Goal: Task Accomplishment & Management: Manage account settings

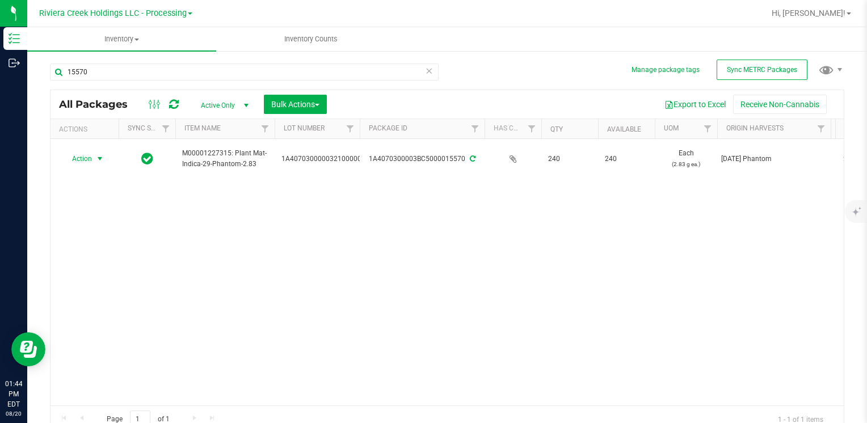
scroll to position [1, 0]
click at [103, 63] on input "15570" at bounding box center [244, 71] width 389 height 17
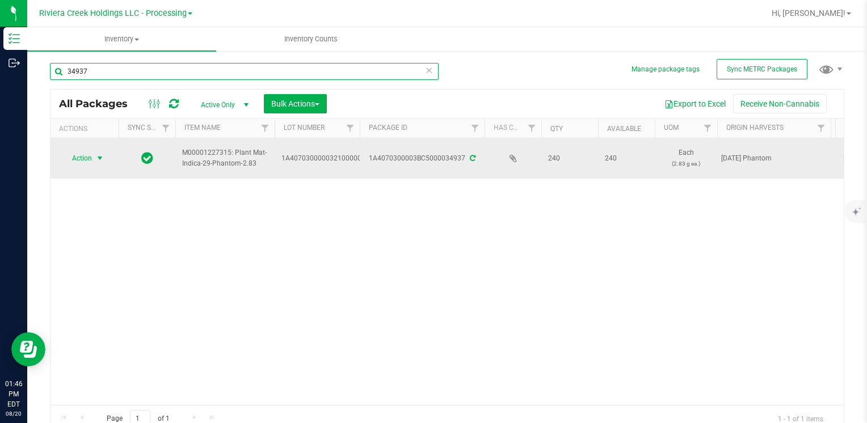
type input "34937"
click at [85, 156] on span "Action" at bounding box center [77, 158] width 31 height 16
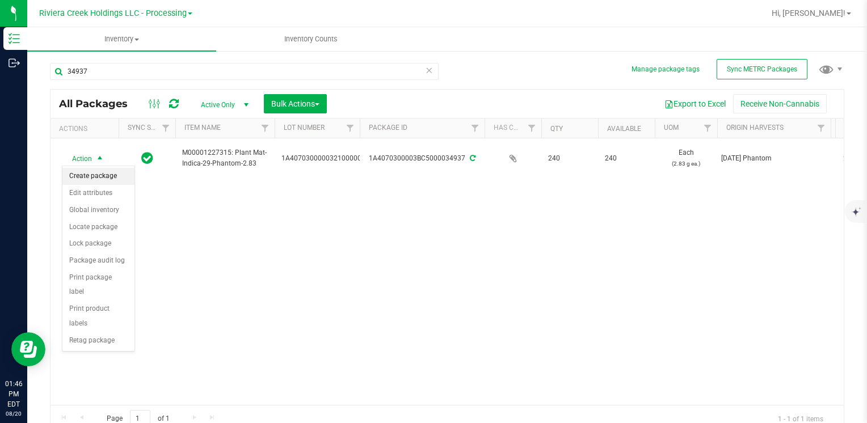
click at [99, 177] on li "Create package" at bounding box center [98, 176] width 72 height 17
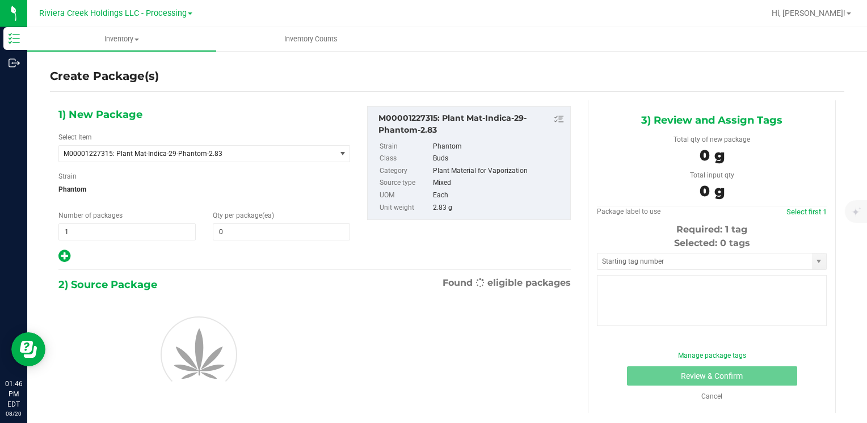
type input "0"
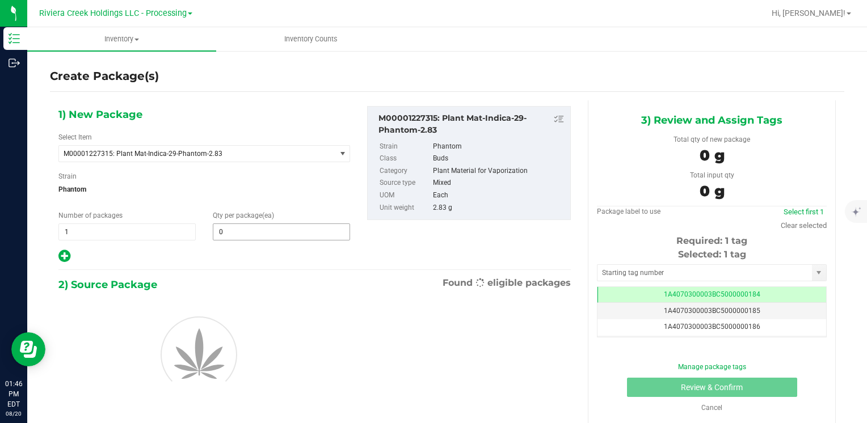
click at [258, 225] on span "0 0" at bounding box center [281, 232] width 137 height 17
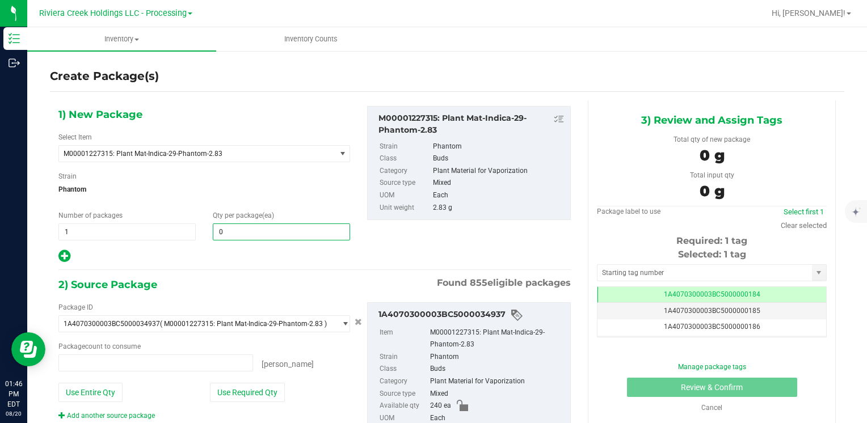
type input "0 ea"
type input "30"
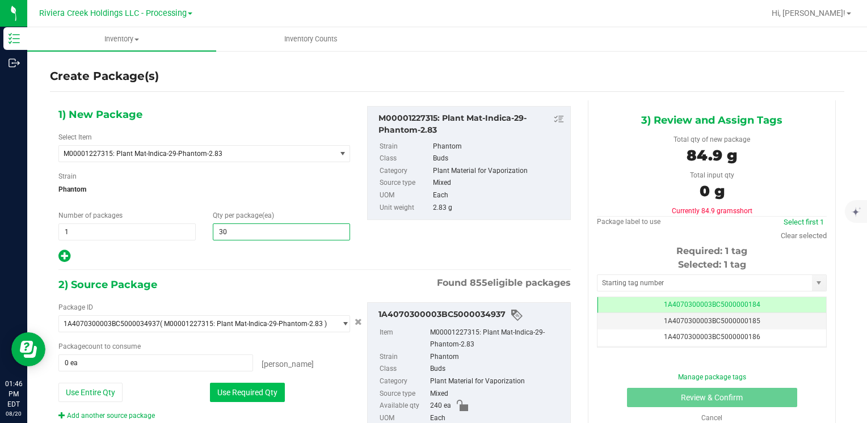
type input "30"
click at [221, 391] on button "Use Required Qty" at bounding box center [247, 392] width 75 height 19
type input "30 ea"
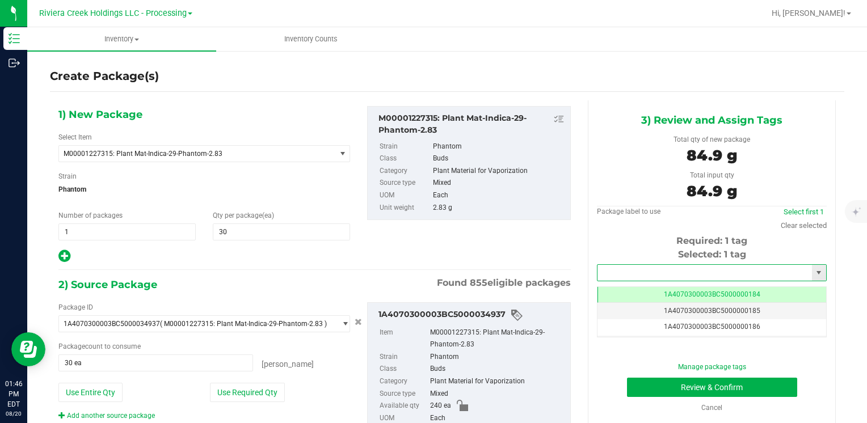
click at [606, 275] on input "text" at bounding box center [705, 273] width 215 height 16
click at [607, 285] on li "1A4070300003BC5000036308" at bounding box center [705, 292] width 226 height 17
type input "1A4070300003BC5000036308"
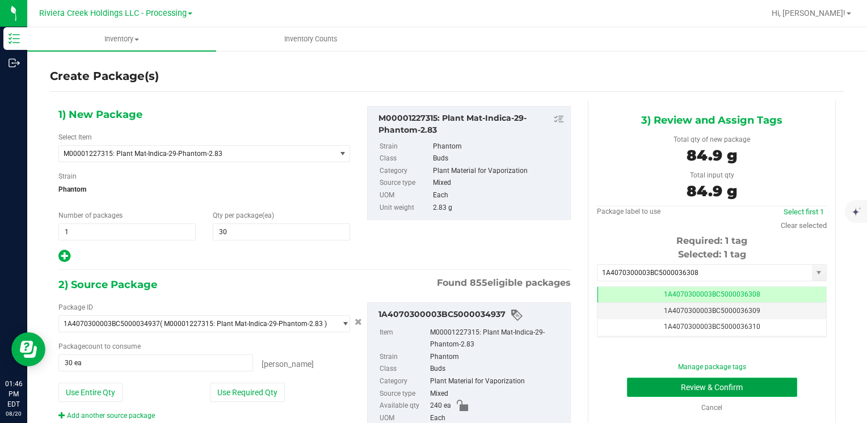
click at [645, 387] on button "Review & Confirm" at bounding box center [712, 387] width 170 height 19
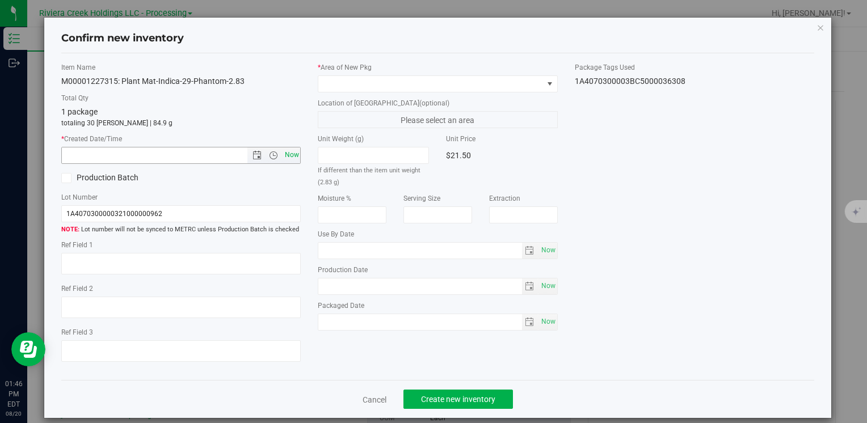
click at [286, 152] on span "Now" at bounding box center [291, 155] width 19 height 16
type input "[DATE] 1:46 PM"
click at [326, 85] on span at bounding box center [430, 84] width 224 height 16
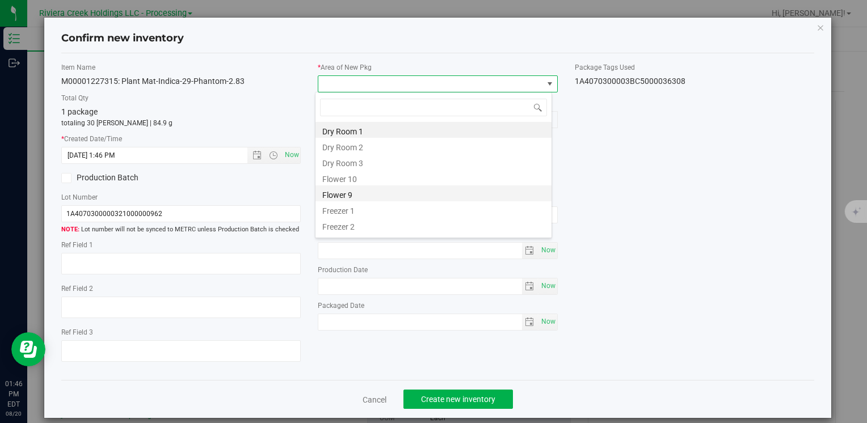
click at [383, 186] on li "Flower 9" at bounding box center [434, 194] width 236 height 16
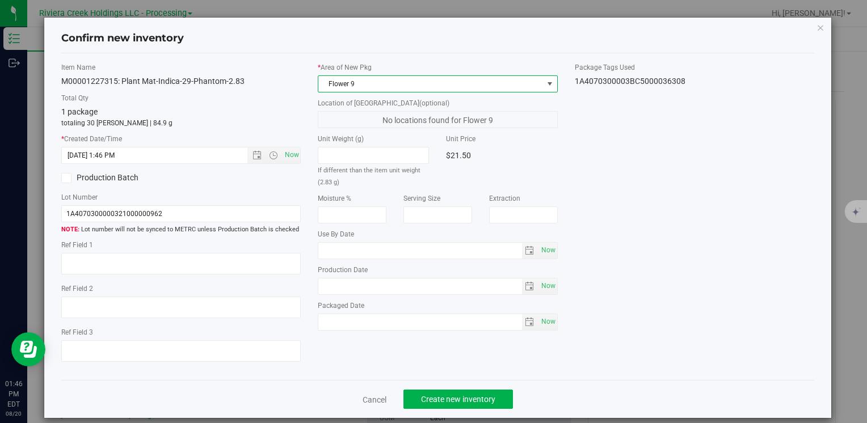
click at [377, 92] on div "* Area of [GEOGRAPHIC_DATA] Flower 9 Location of [GEOGRAPHIC_DATA] (optional) N…" at bounding box center [437, 199] width 257 height 274
click at [376, 81] on span "Flower 9" at bounding box center [430, 84] width 224 height 16
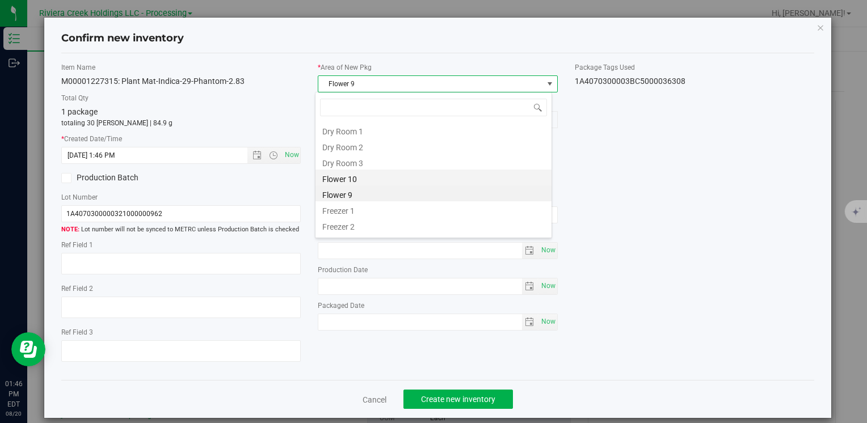
click at [370, 177] on li "Flower 10" at bounding box center [434, 178] width 236 height 16
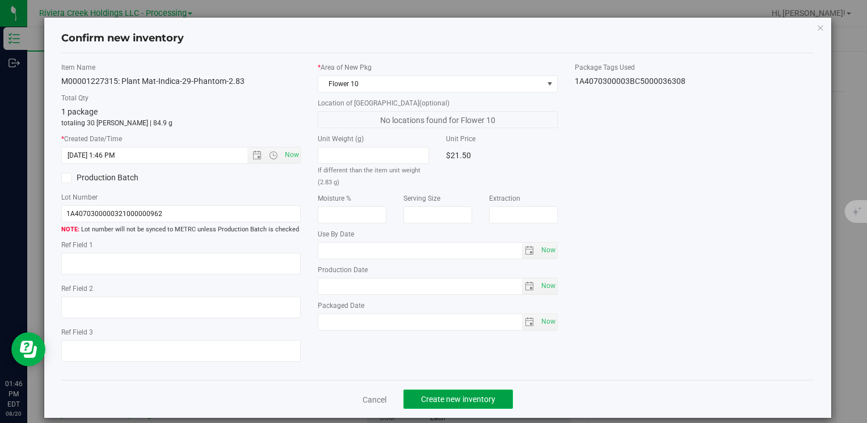
click at [445, 402] on span "Create new inventory" at bounding box center [458, 399] width 74 height 9
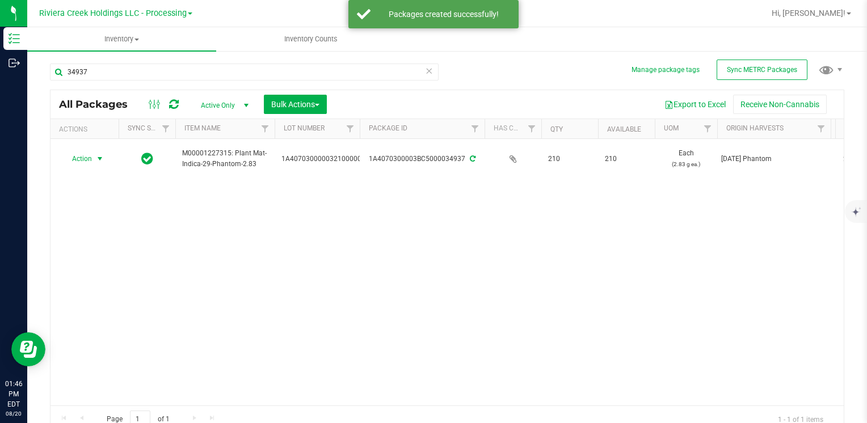
drag, startPoint x: 92, startPoint y: 156, endPoint x: 107, endPoint y: 169, distance: 19.7
click at [93, 156] on span "Action" at bounding box center [84, 159] width 45 height 16
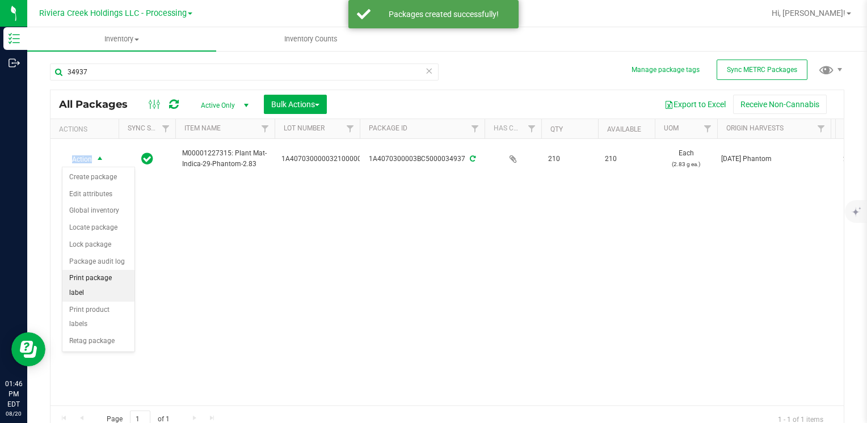
click at [125, 276] on li "Print package label" at bounding box center [98, 285] width 72 height 31
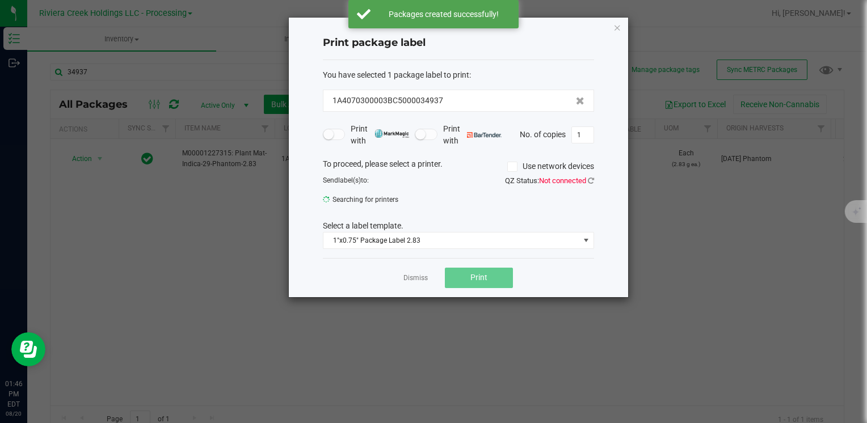
click at [476, 291] on div "Dismiss Print" at bounding box center [458, 277] width 271 height 39
click at [481, 286] on button "Print" at bounding box center [479, 278] width 68 height 20
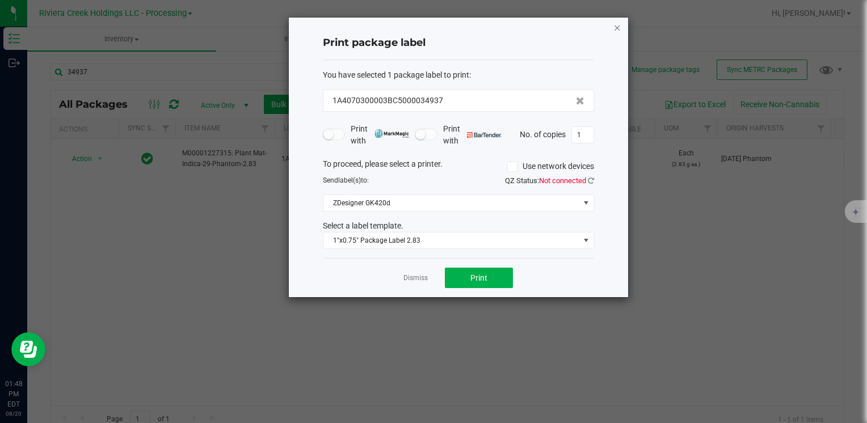
click at [615, 26] on icon "button" at bounding box center [618, 27] width 8 height 14
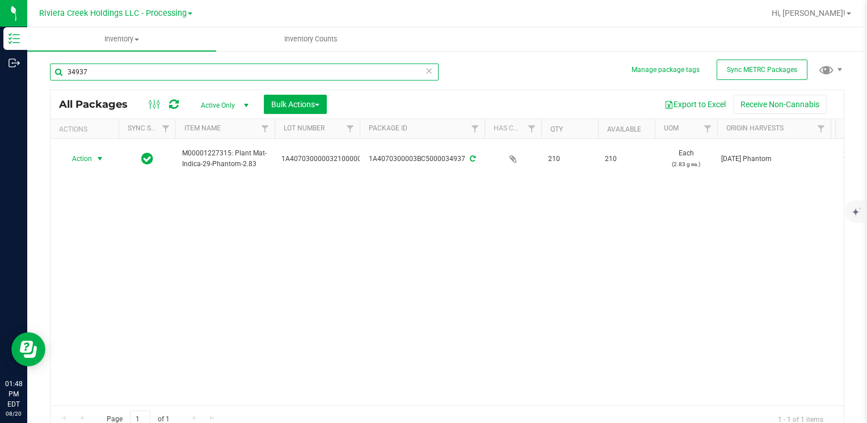
click at [116, 69] on input "34937" at bounding box center [244, 72] width 389 height 17
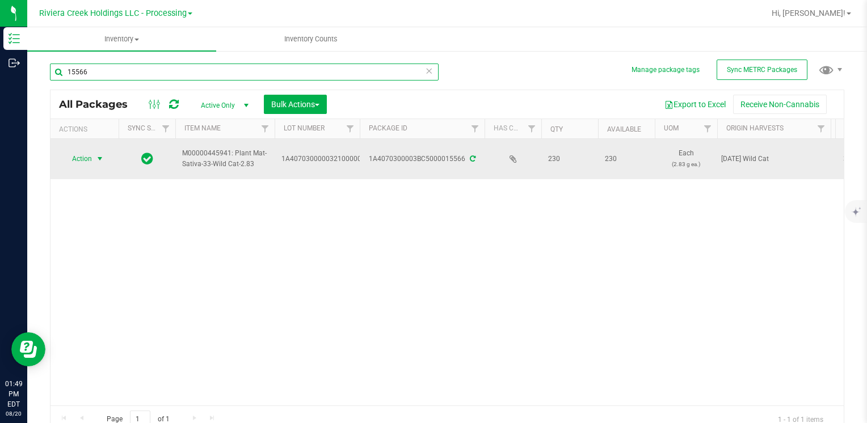
type input "15566"
click at [71, 163] on span "Action" at bounding box center [77, 159] width 31 height 16
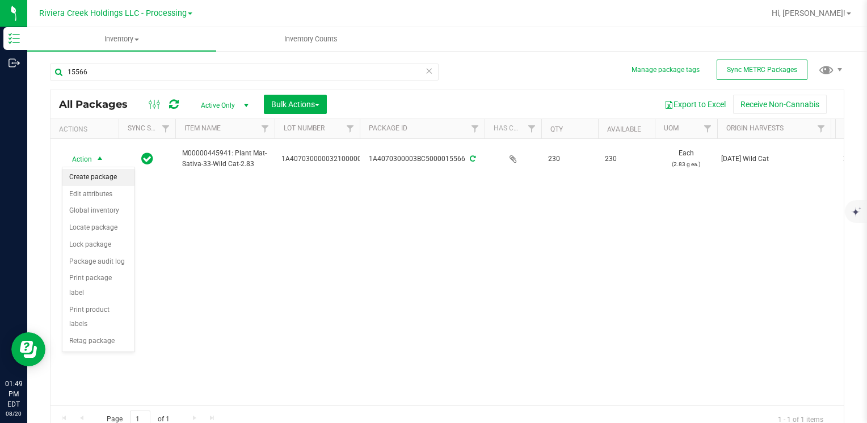
click at [98, 178] on li "Create package" at bounding box center [98, 177] width 72 height 17
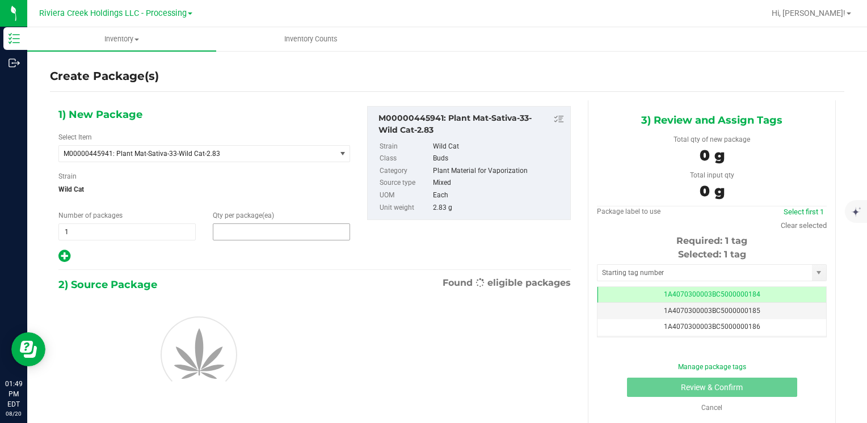
click at [217, 236] on span at bounding box center [281, 232] width 137 height 17
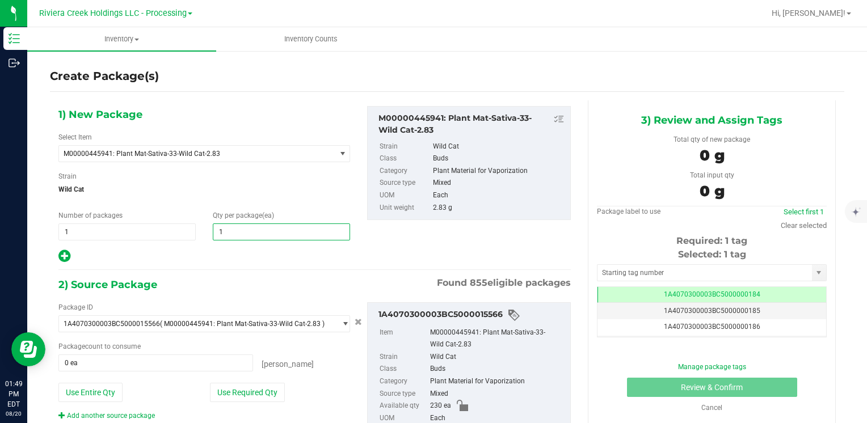
type input "10"
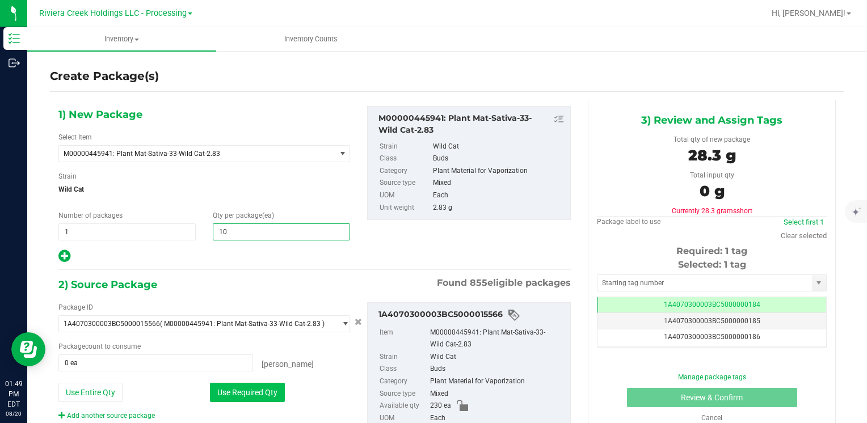
type input "10"
click at [225, 388] on button "Use Required Qty" at bounding box center [247, 392] width 75 height 19
type input "10 ea"
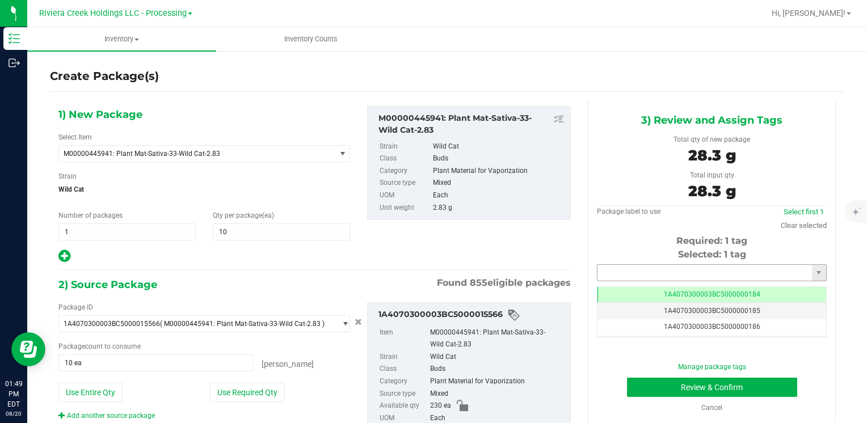
click at [607, 275] on input "text" at bounding box center [705, 273] width 215 height 16
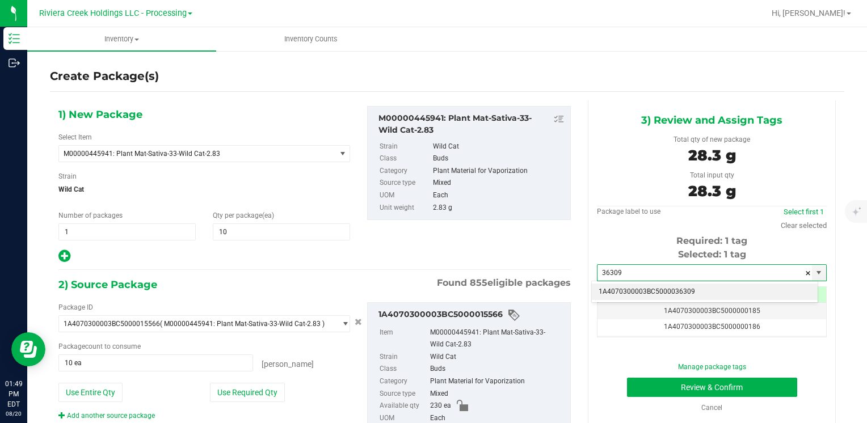
click at [607, 284] on li "1A4070300003BC5000036309" at bounding box center [705, 292] width 226 height 17
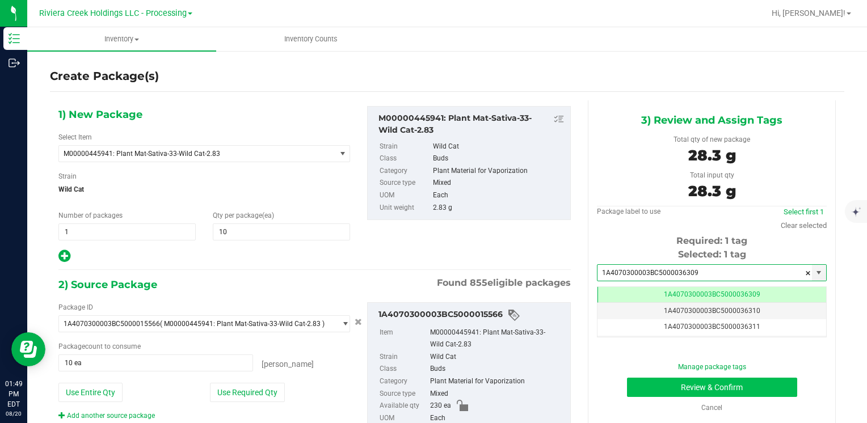
type input "1A4070300003BC5000036309"
click at [637, 385] on button "Review & Confirm" at bounding box center [712, 387] width 170 height 19
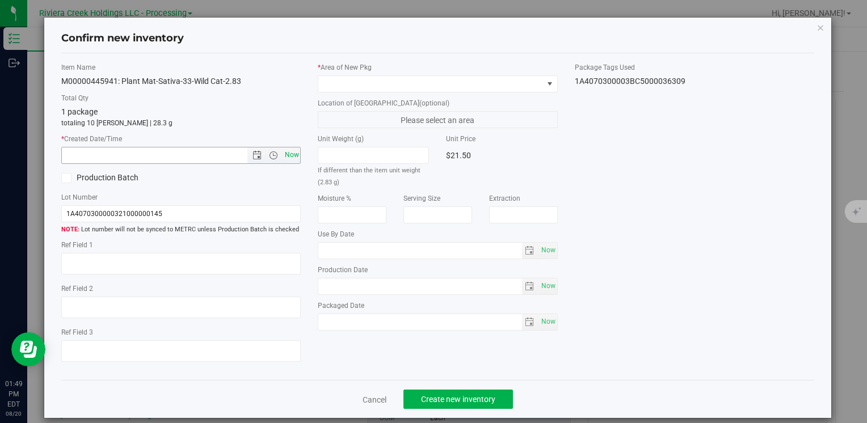
click at [282, 154] on span "Now" at bounding box center [291, 155] width 19 height 16
type input "[DATE] 1:49 PM"
click at [357, 81] on span at bounding box center [430, 84] width 224 height 16
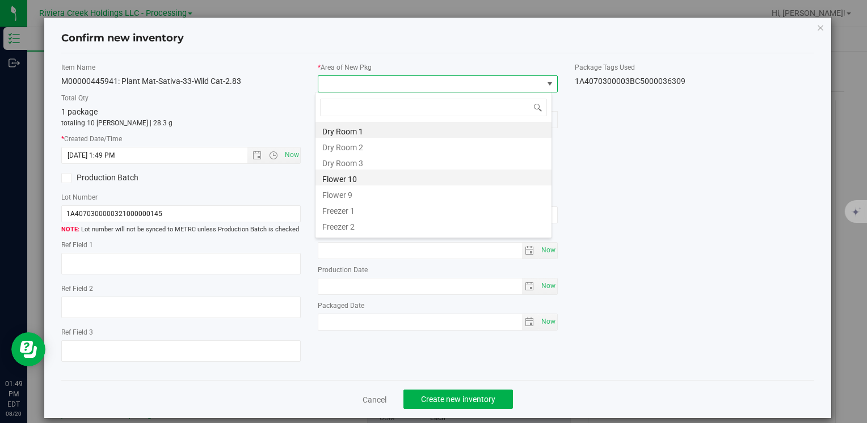
click at [383, 182] on li "Flower 10" at bounding box center [434, 178] width 236 height 16
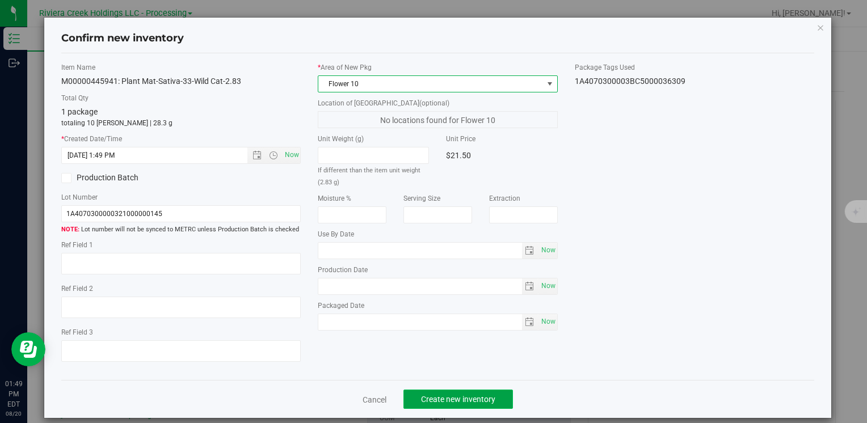
click at [446, 394] on button "Create new inventory" at bounding box center [459, 399] width 110 height 19
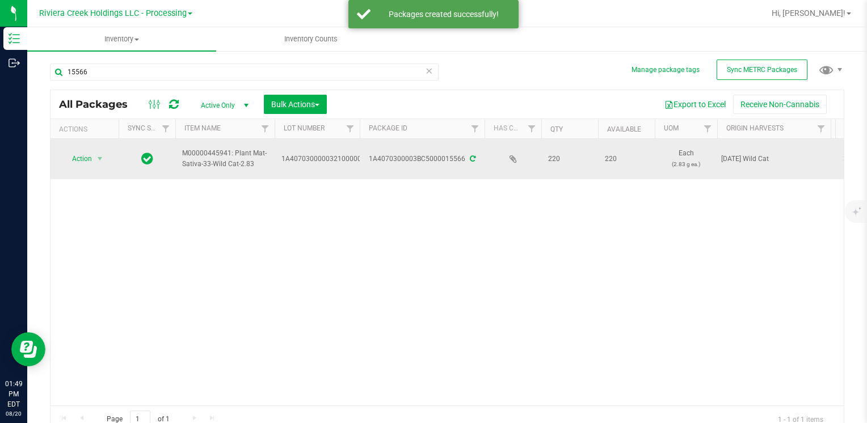
click at [73, 148] on td "Action Action Create package Edit attributes Global inventory Locate package Lo…" at bounding box center [85, 159] width 68 height 40
click at [83, 160] on span "Action" at bounding box center [77, 159] width 31 height 16
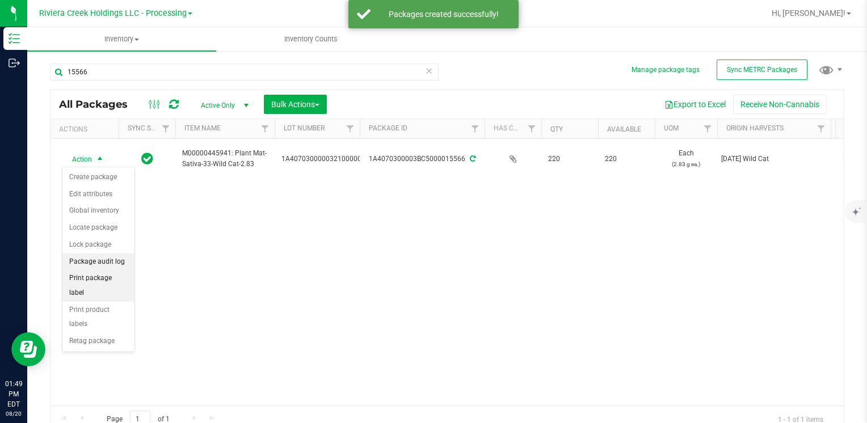
click at [124, 268] on li "Package audit log" at bounding box center [98, 262] width 72 height 17
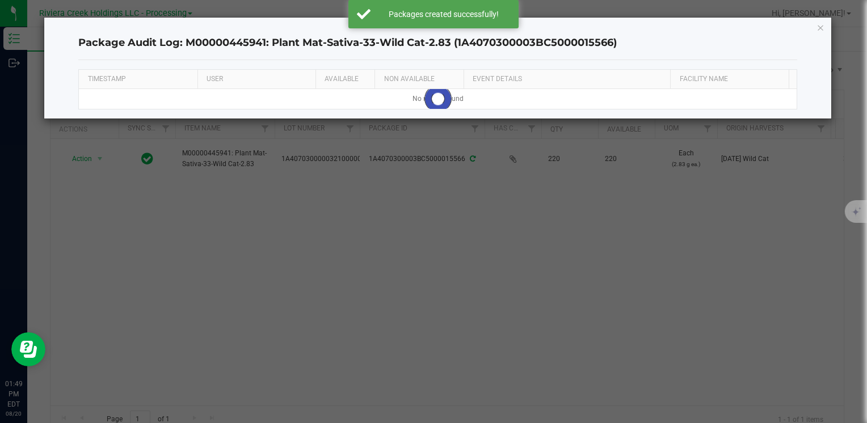
click at [816, 26] on div "Package Audit Log: M00000445941: Plant Mat-Sativa-33-Wild Cat-2.83 (1A407030000…" at bounding box center [437, 68] width 787 height 101
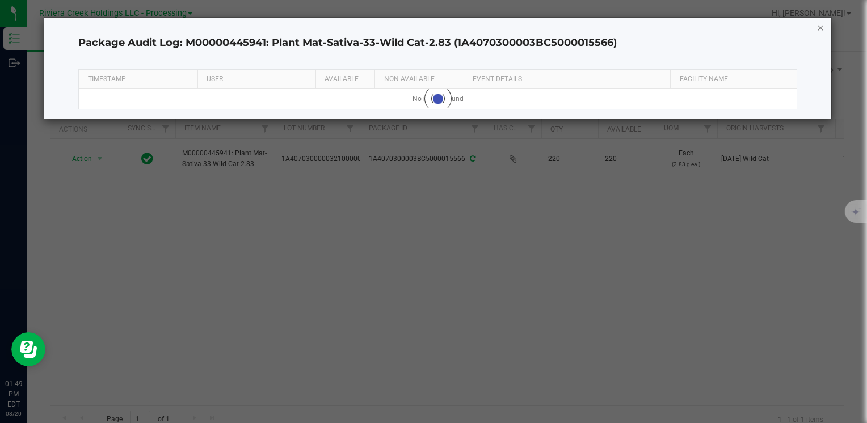
click at [821, 26] on icon "button" at bounding box center [821, 27] width 8 height 14
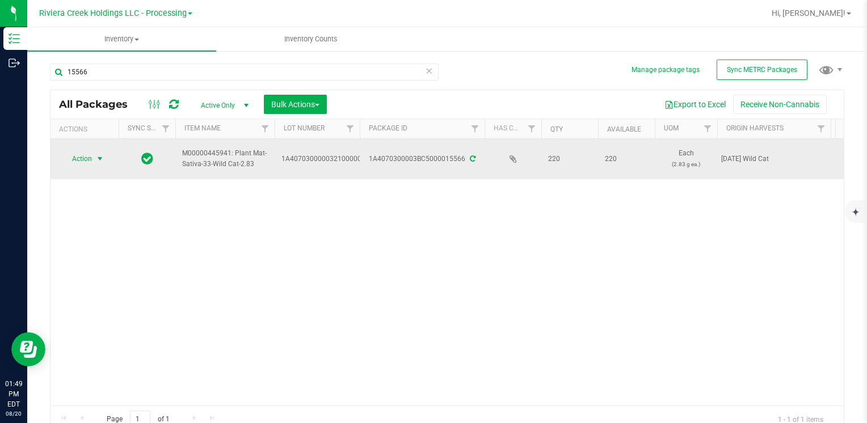
click at [97, 154] on span "select" at bounding box center [99, 158] width 9 height 9
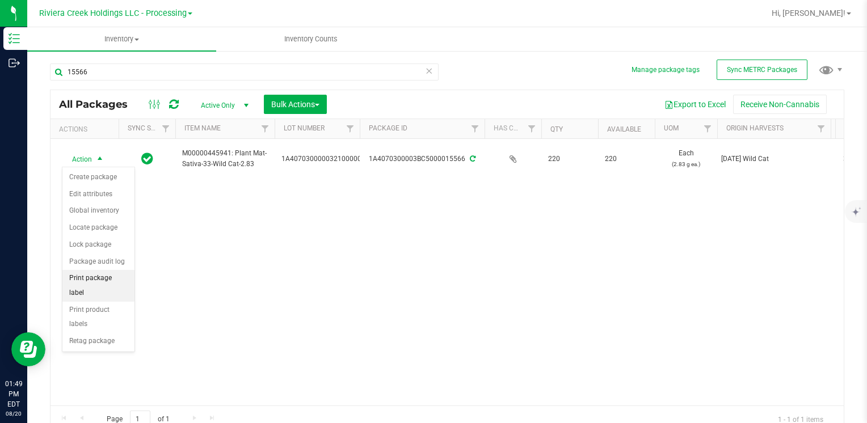
click at [104, 287] on ul "Create package Edit attributes Global inventory Locate package Lock package Pac…" at bounding box center [98, 259] width 72 height 181
click at [114, 278] on li "Print package label" at bounding box center [98, 285] width 72 height 31
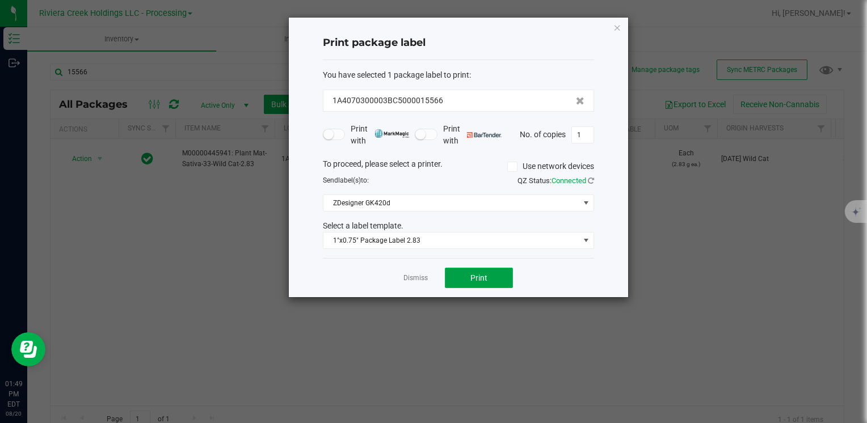
click at [473, 271] on button "Print" at bounding box center [479, 278] width 68 height 20
click at [418, 280] on link "Dismiss" at bounding box center [416, 279] width 24 height 10
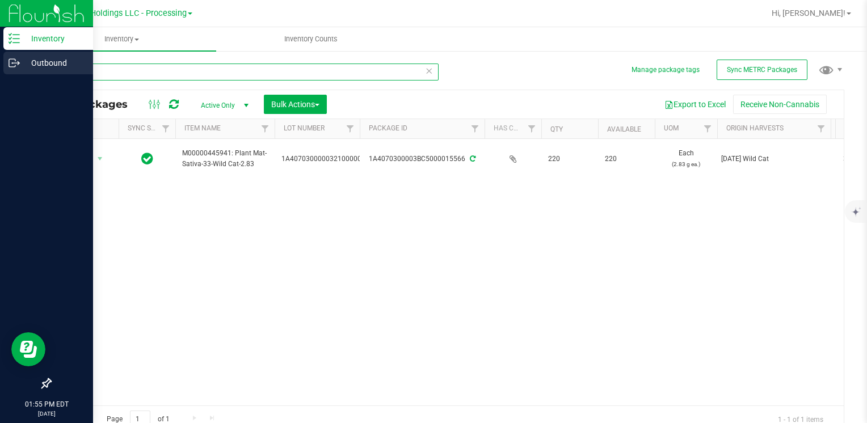
drag, startPoint x: 100, startPoint y: 70, endPoint x: 7, endPoint y: 75, distance: 93.2
click at [7, 75] on div "Inventory Outbound 01:55 PM EDT [DATE] 08/20 Riviera Creek Holdings LLC - Proce…" at bounding box center [433, 211] width 867 height 423
type input "32886"
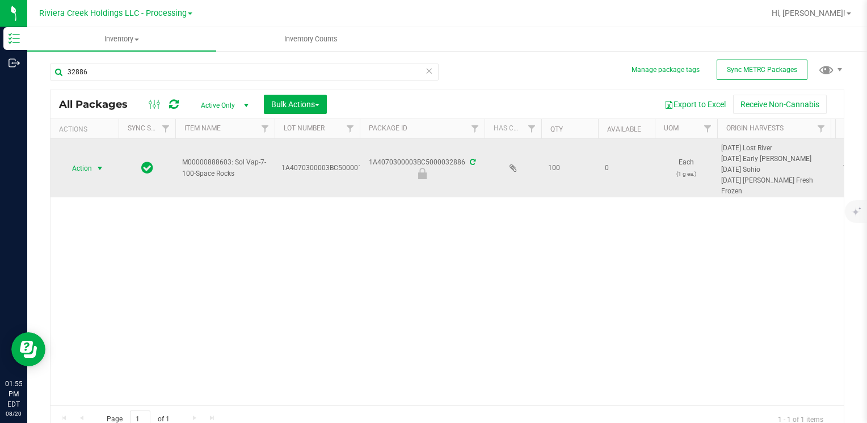
click at [93, 167] on span "select" at bounding box center [100, 169] width 14 height 16
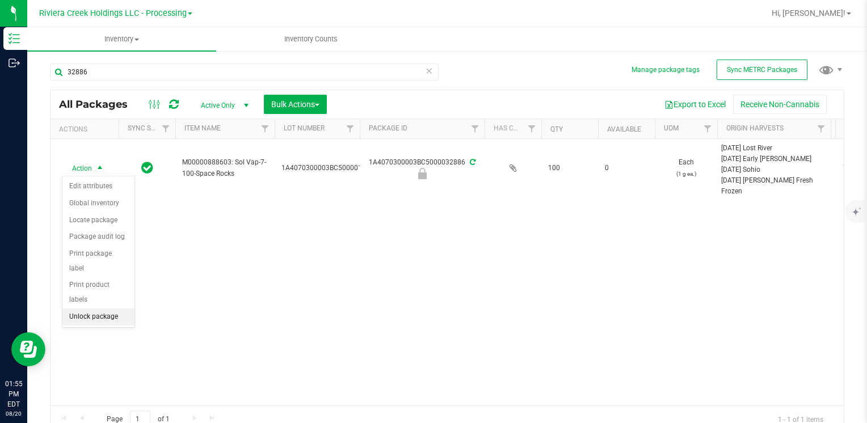
click at [102, 309] on li "Unlock package" at bounding box center [98, 317] width 72 height 17
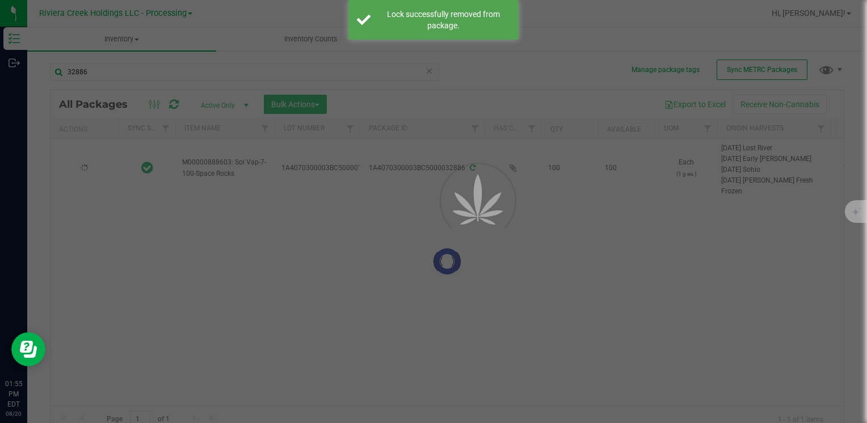
click at [115, 69] on div at bounding box center [433, 211] width 867 height 423
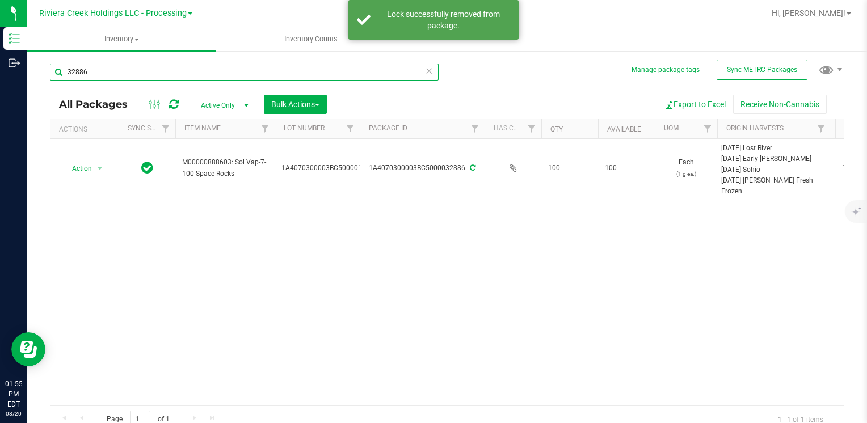
click at [118, 75] on input "32886" at bounding box center [244, 72] width 389 height 17
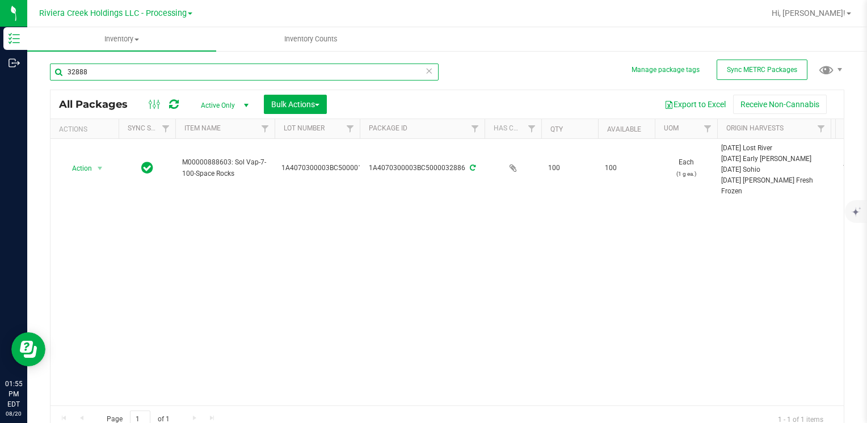
type input "32888"
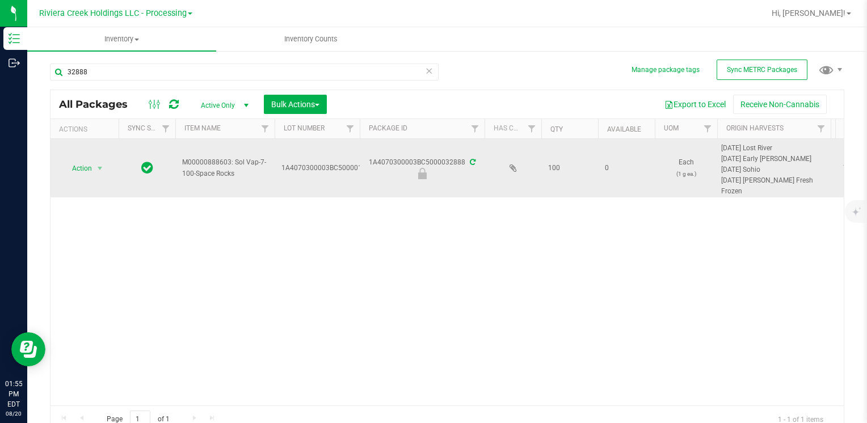
click at [85, 169] on span "Action" at bounding box center [77, 169] width 31 height 16
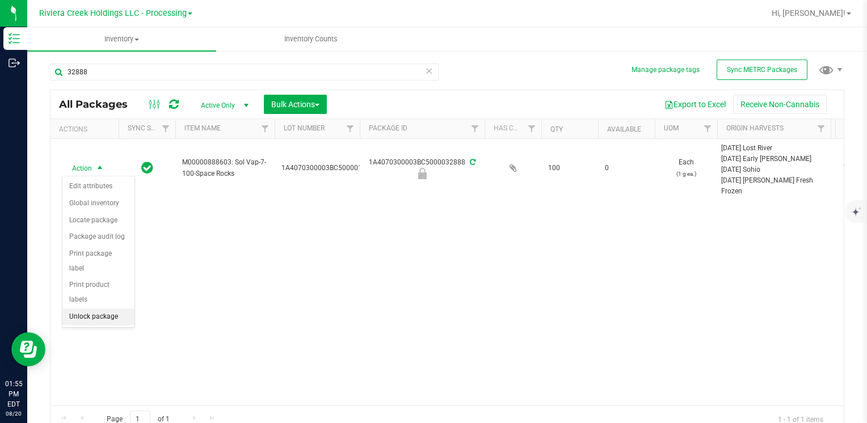
click at [111, 309] on li "Unlock package" at bounding box center [98, 317] width 72 height 17
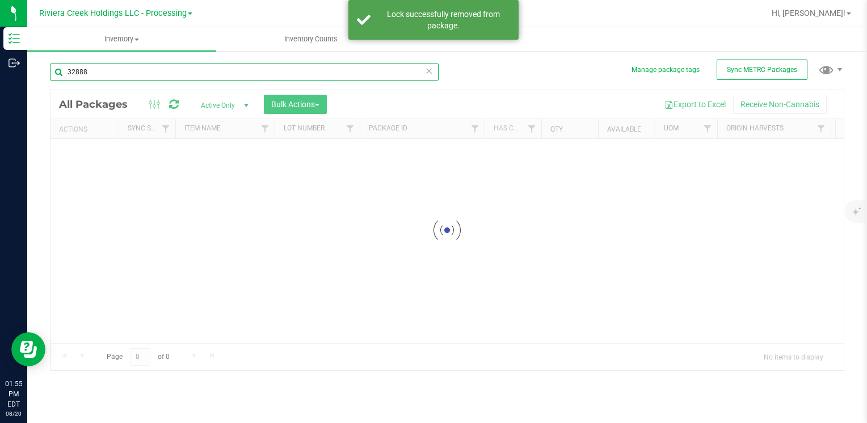
click at [100, 69] on input "32888" at bounding box center [244, 72] width 389 height 17
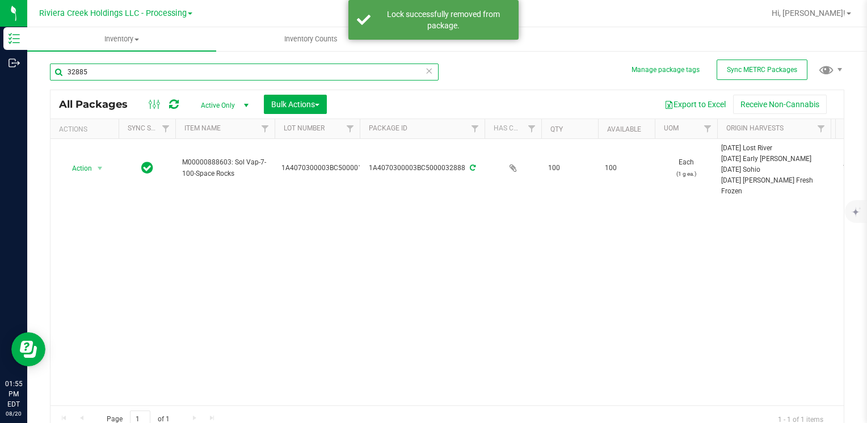
type input "32885"
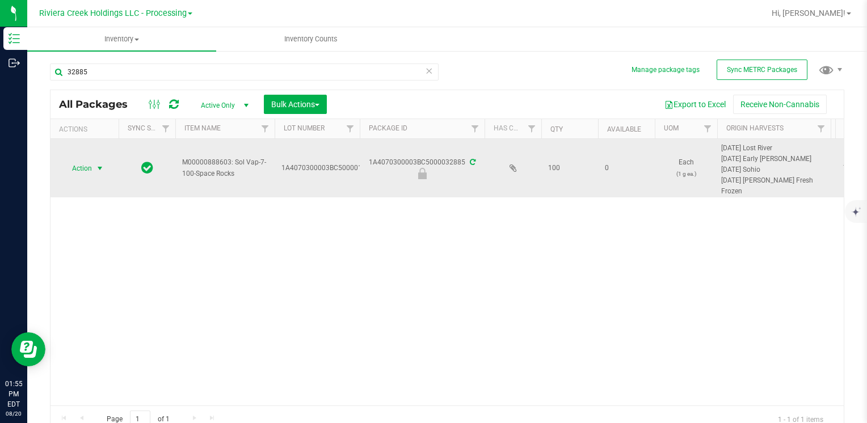
click at [81, 171] on span "Action" at bounding box center [77, 169] width 31 height 16
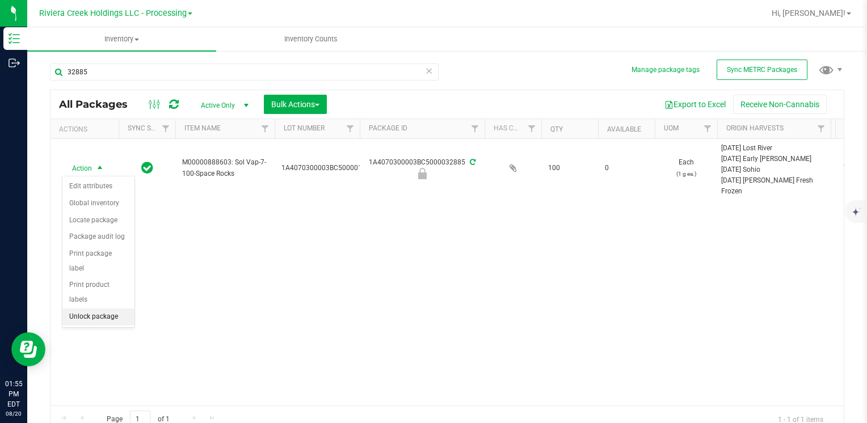
click at [116, 309] on li "Unlock package" at bounding box center [98, 317] width 72 height 17
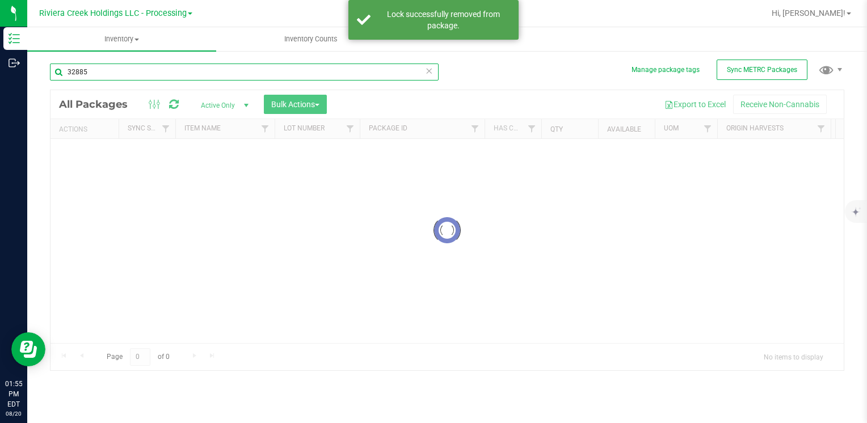
click at [100, 71] on div "Inventory All packages All inventory Waste log Create inventory Inventory Count…" at bounding box center [447, 225] width 840 height 396
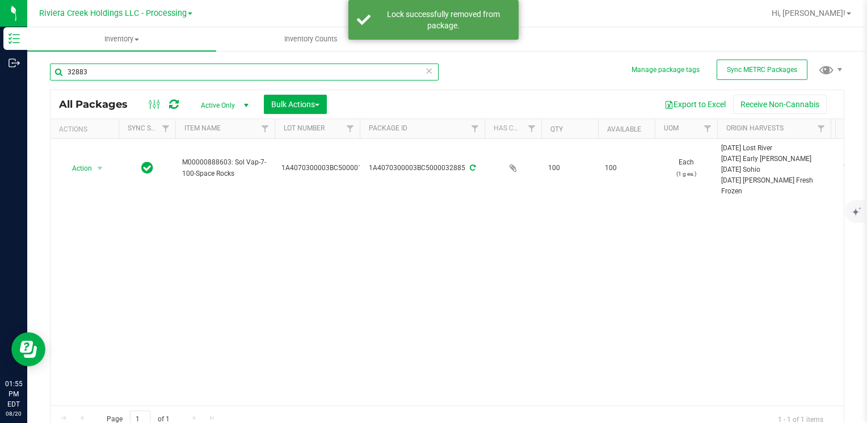
type input "32883"
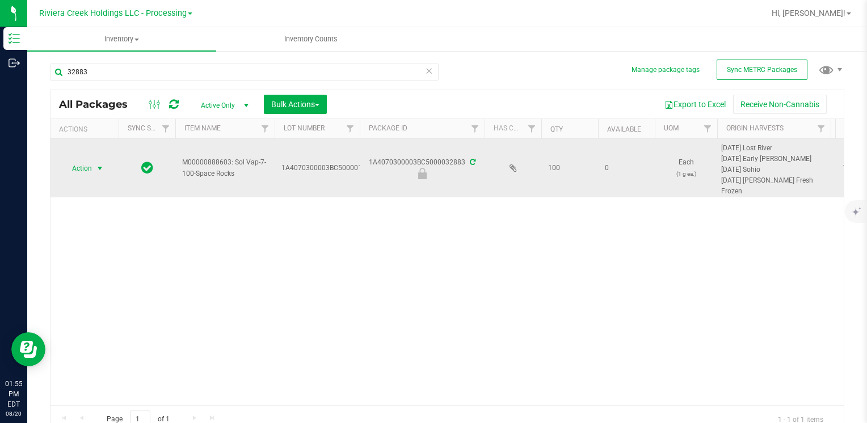
click at [99, 169] on span "select" at bounding box center [99, 168] width 9 height 9
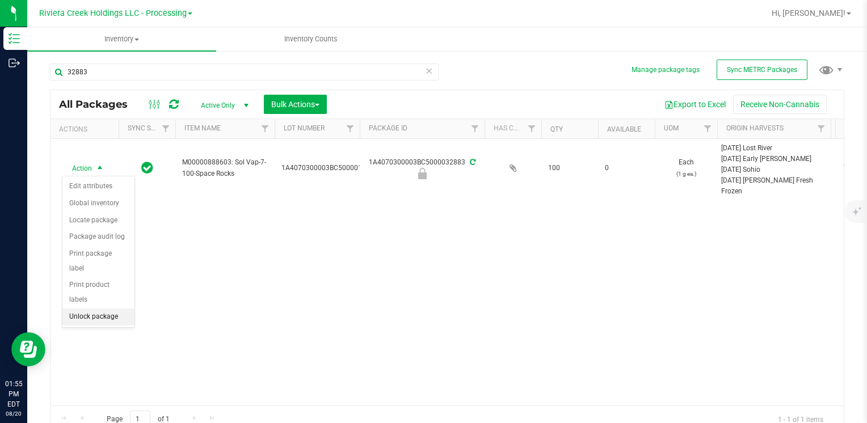
click at [122, 309] on li "Unlock package" at bounding box center [98, 317] width 72 height 17
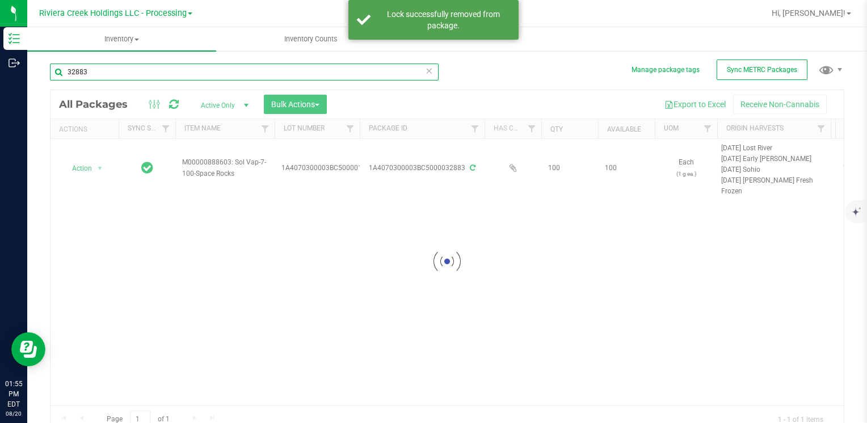
click at [126, 68] on input "32883" at bounding box center [244, 72] width 389 height 17
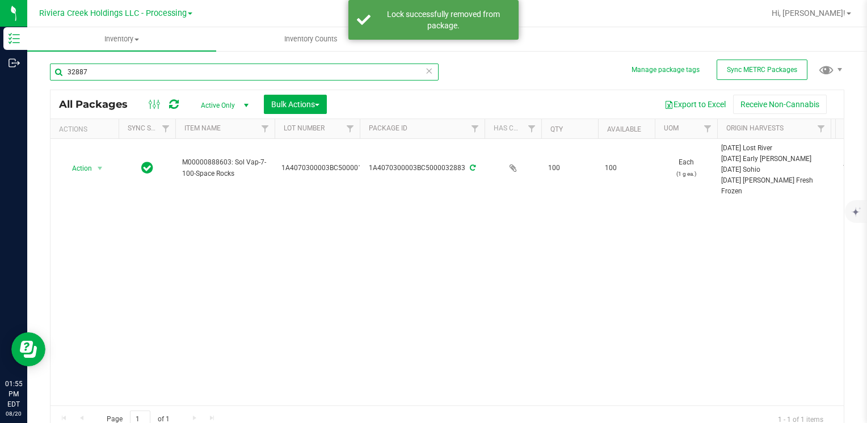
type input "32887"
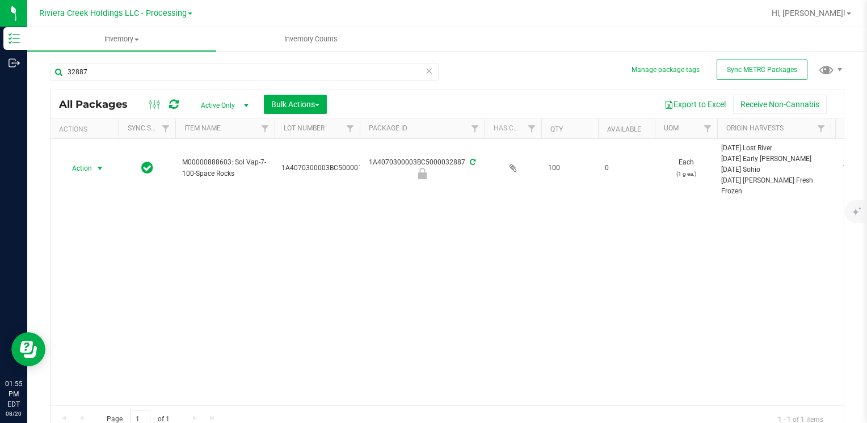
drag, startPoint x: 86, startPoint y: 170, endPoint x: 160, endPoint y: 213, distance: 85.2
click at [86, 170] on span "Action" at bounding box center [77, 169] width 31 height 16
click at [104, 309] on li "Unlock package" at bounding box center [98, 317] width 72 height 17
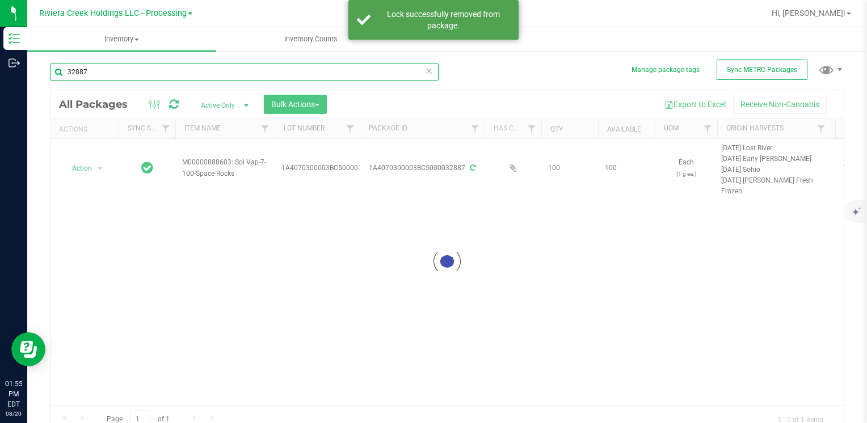
click at [118, 75] on input "32887" at bounding box center [244, 72] width 389 height 17
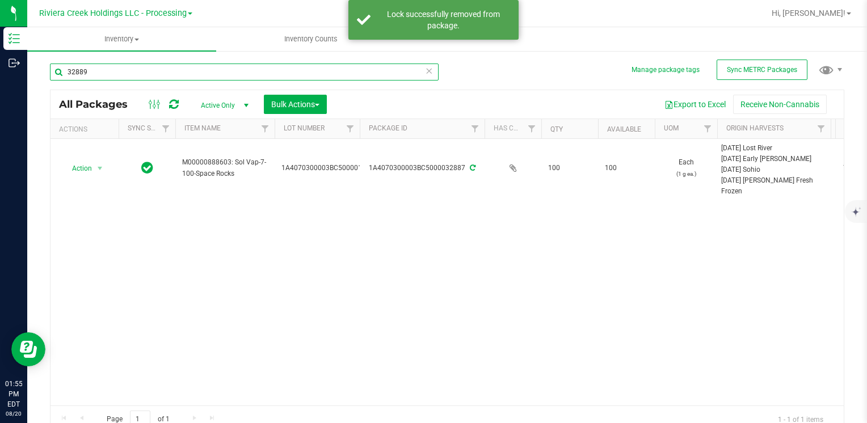
type input "32889"
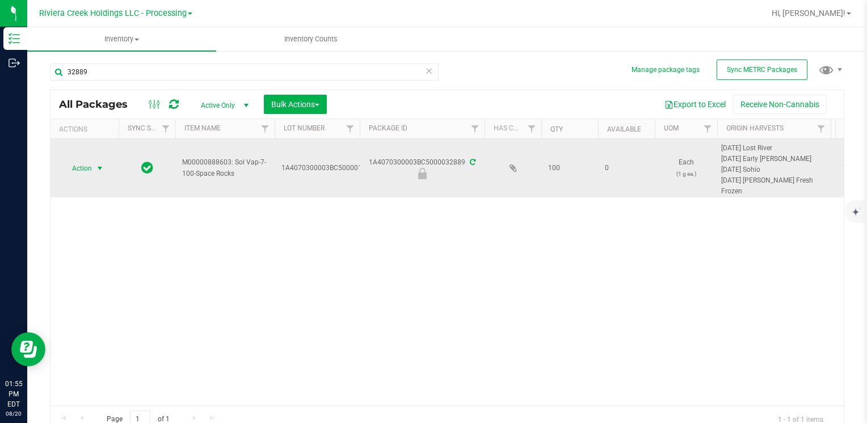
click at [79, 165] on span "Action" at bounding box center [77, 169] width 31 height 16
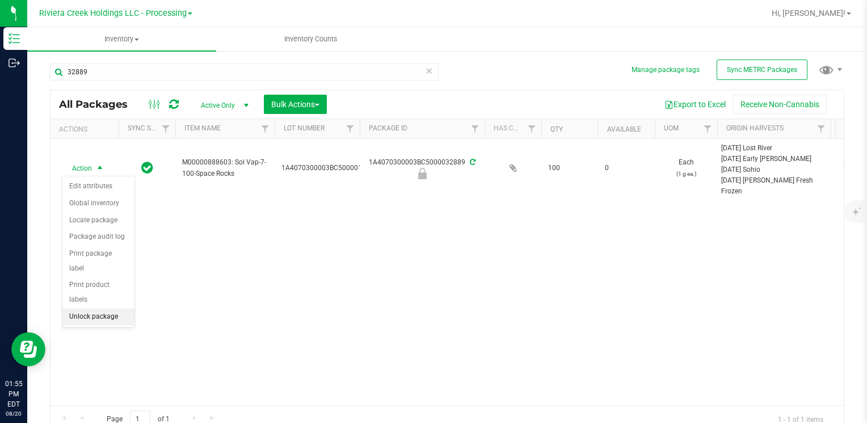
click at [114, 309] on li "Unlock package" at bounding box center [98, 317] width 72 height 17
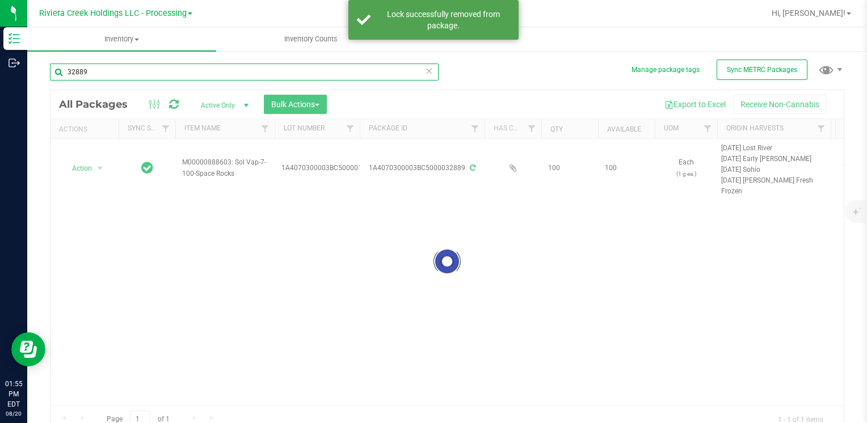
click at [105, 72] on input "32889" at bounding box center [244, 72] width 389 height 17
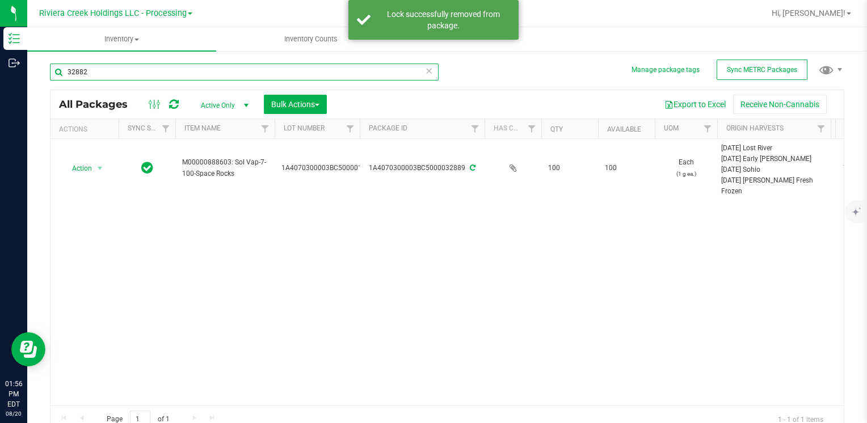
type input "32882"
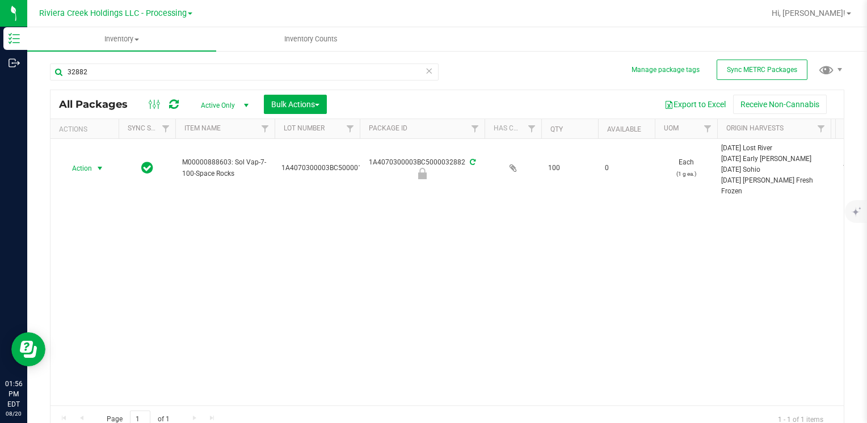
click at [85, 169] on span "Action" at bounding box center [77, 169] width 31 height 16
click at [122, 309] on li "Unlock package" at bounding box center [98, 317] width 72 height 17
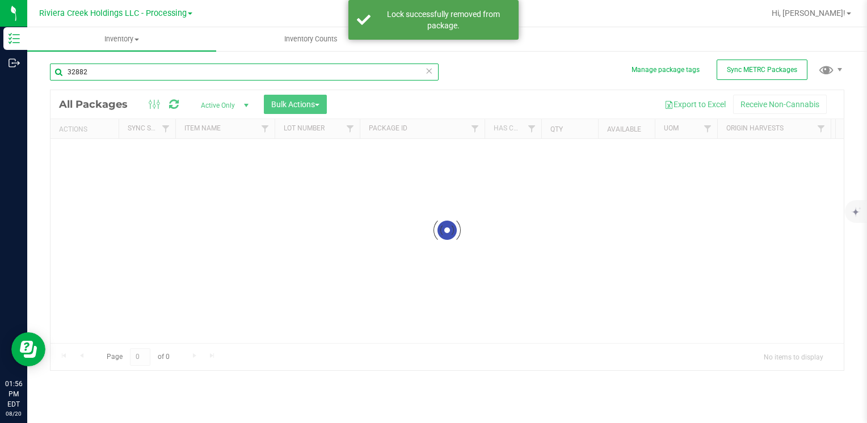
click at [97, 69] on input "32882" at bounding box center [244, 72] width 389 height 17
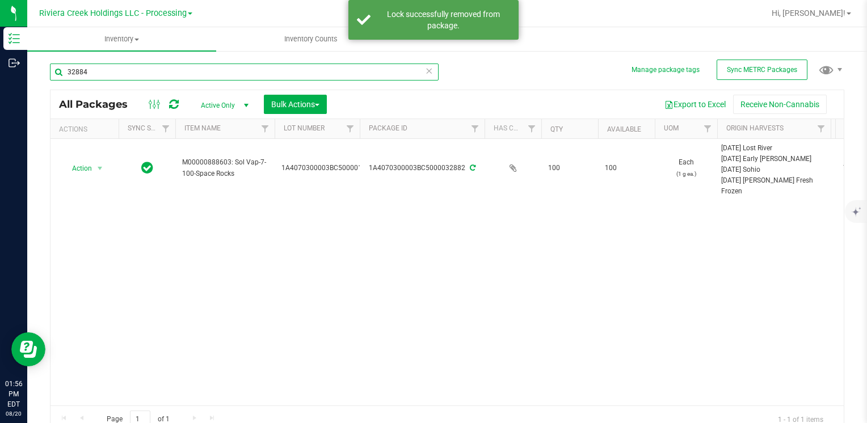
type input "32884"
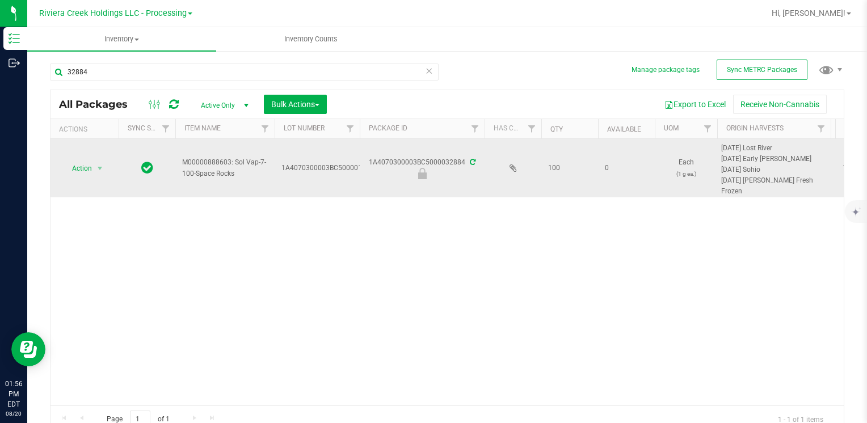
click at [77, 163] on span "Action" at bounding box center [77, 169] width 31 height 16
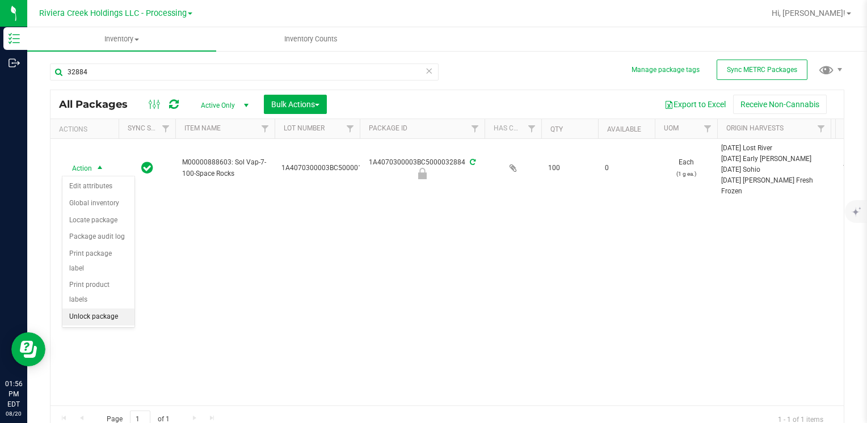
click at [123, 309] on li "Unlock package" at bounding box center [98, 317] width 72 height 17
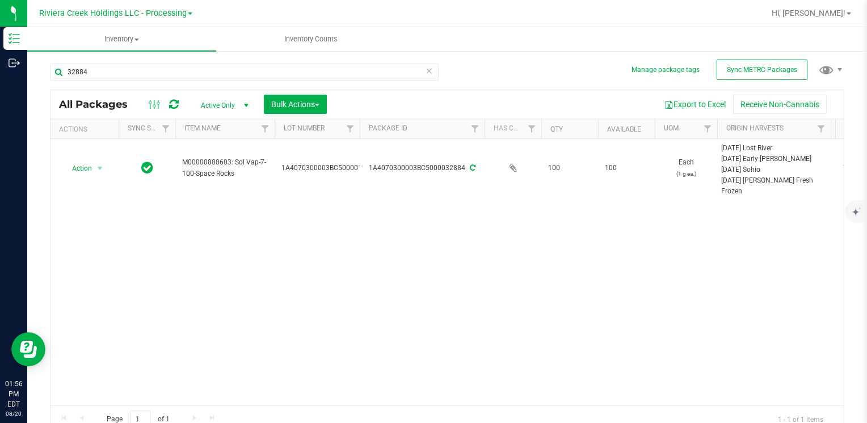
click at [141, 86] on div "32884" at bounding box center [244, 77] width 389 height 26
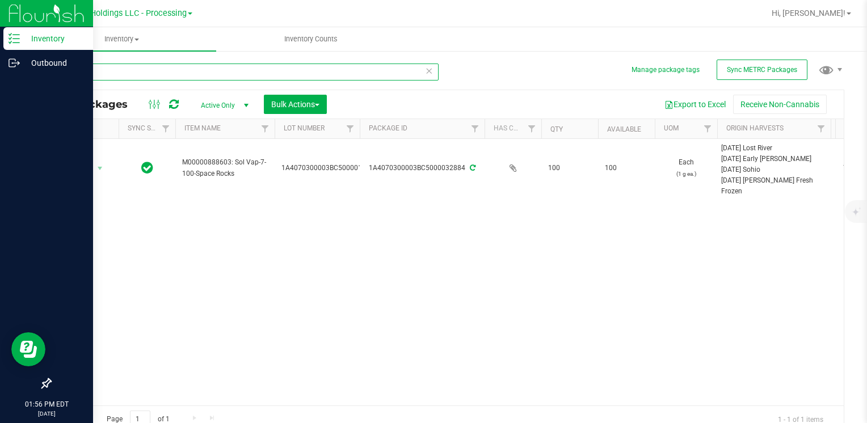
drag, startPoint x: 125, startPoint y: 80, endPoint x: 0, endPoint y: 87, distance: 125.1
click at [0, 87] on html "Inventory Outbound 01:56 PM EDT [DATE] 08/20 Riviera Creek Holdings LLC - Proce…" at bounding box center [433, 211] width 867 height 423
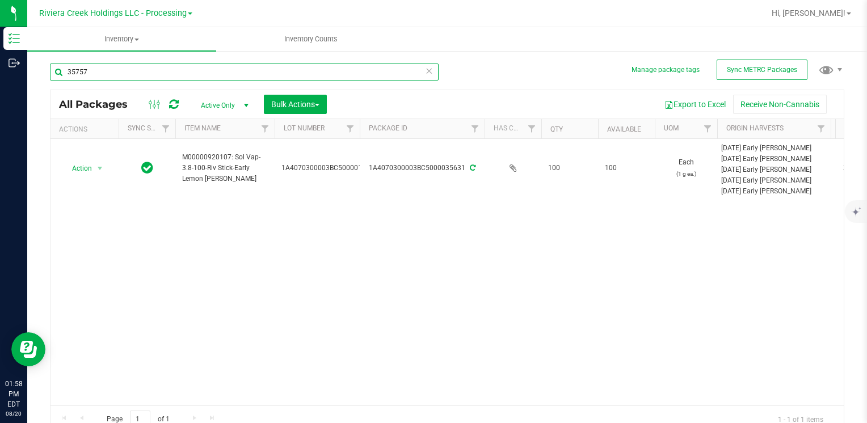
type input "35757"
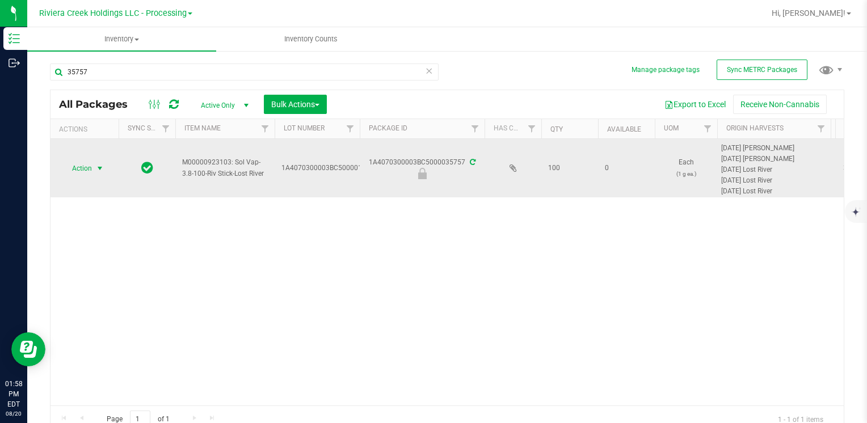
click at [83, 169] on span "Action" at bounding box center [77, 169] width 31 height 16
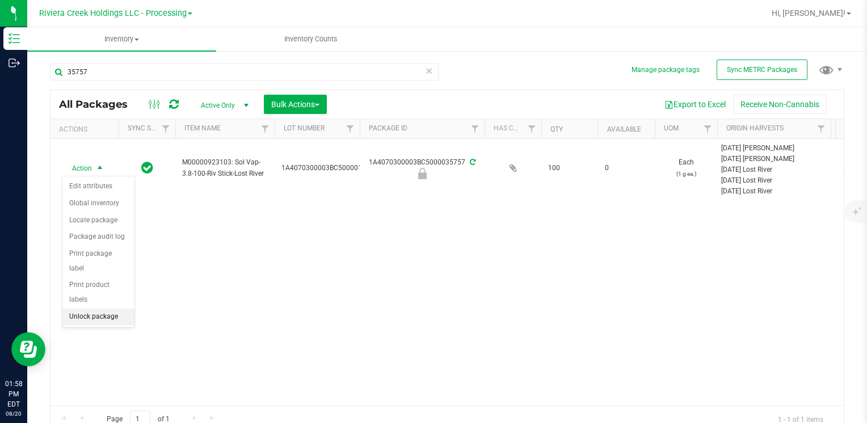
drag, startPoint x: 115, startPoint y: 305, endPoint x: 114, endPoint y: 295, distance: 10.8
click at [114, 309] on li "Unlock package" at bounding box center [98, 317] width 72 height 17
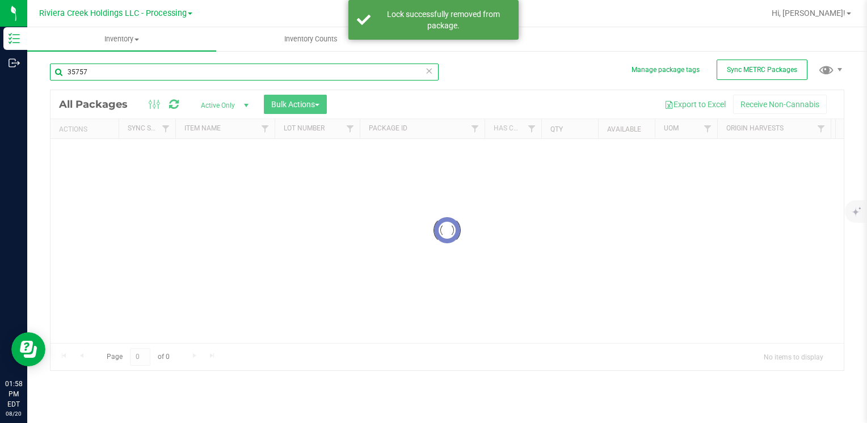
click at [129, 69] on input "35757" at bounding box center [244, 72] width 389 height 17
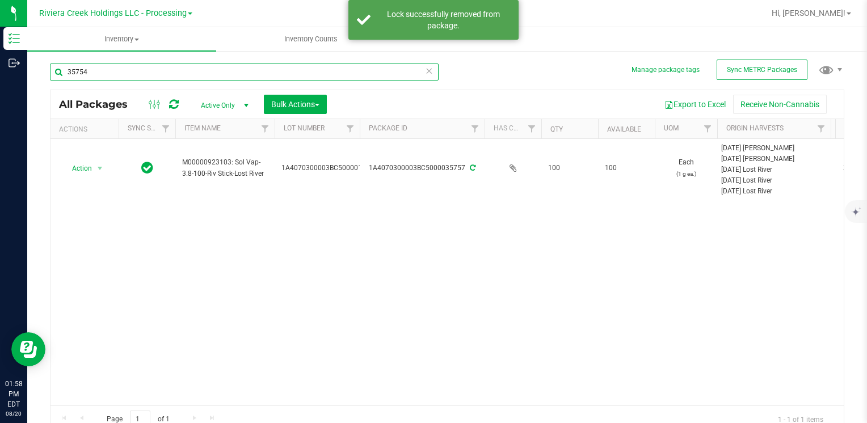
type input "35754"
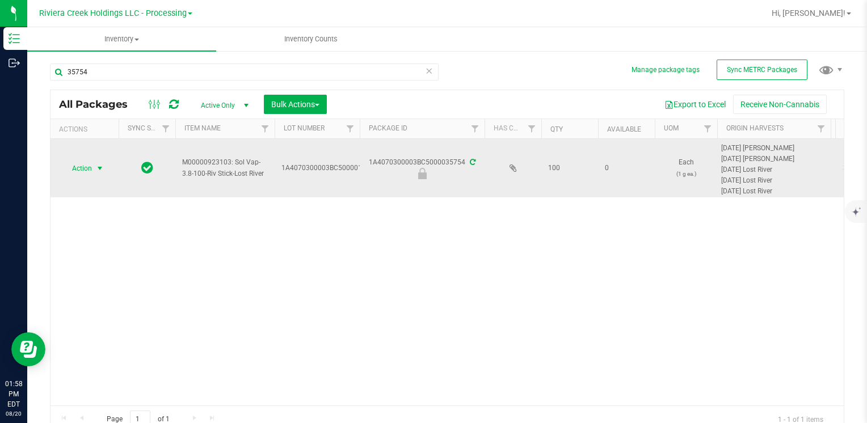
click at [87, 168] on span "Action" at bounding box center [77, 169] width 31 height 16
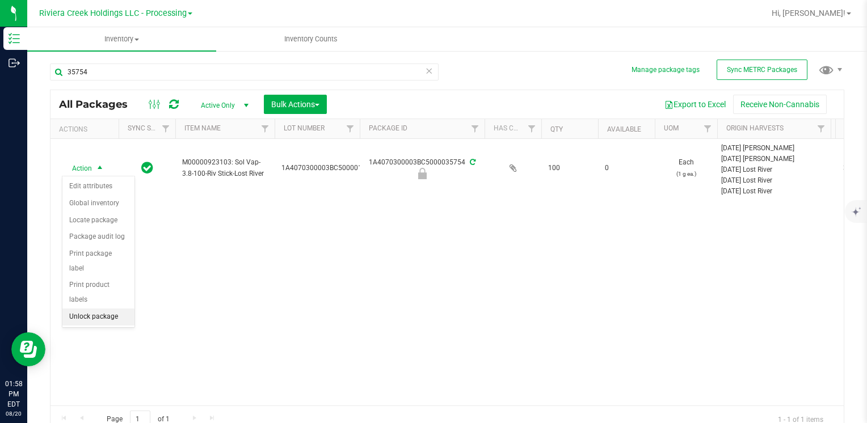
click at [95, 309] on li "Unlock package" at bounding box center [98, 317] width 72 height 17
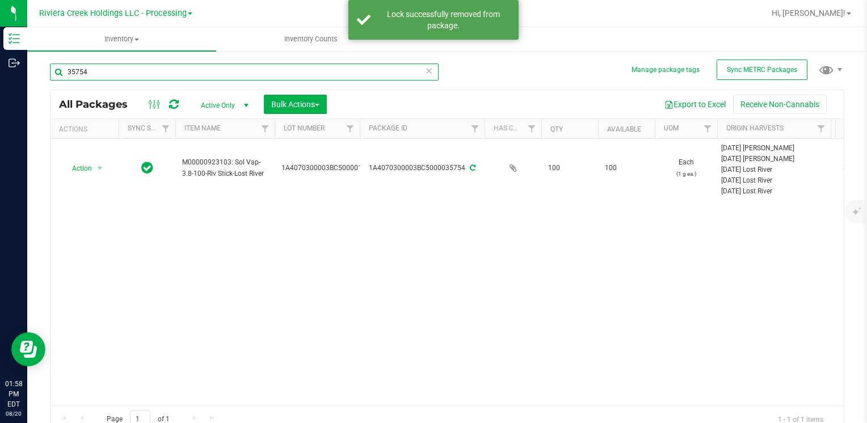
click at [98, 68] on input "35754" at bounding box center [244, 72] width 389 height 17
type input "35755"
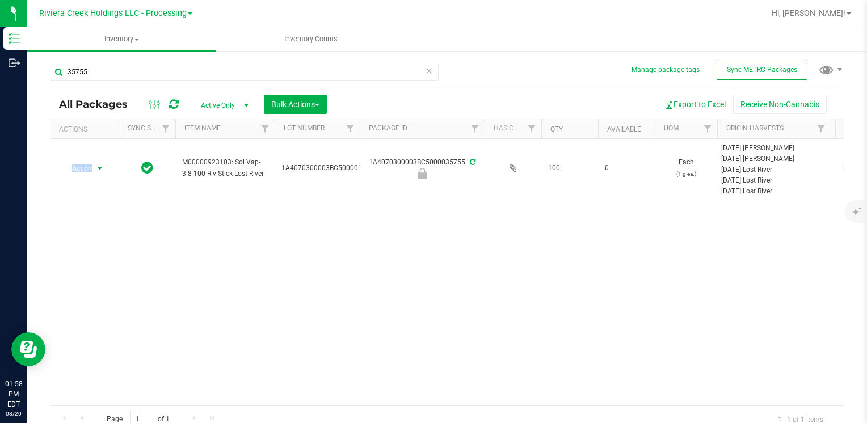
click at [81, 170] on span "Action" at bounding box center [77, 169] width 31 height 16
click at [115, 309] on li "Unlock package" at bounding box center [98, 317] width 72 height 17
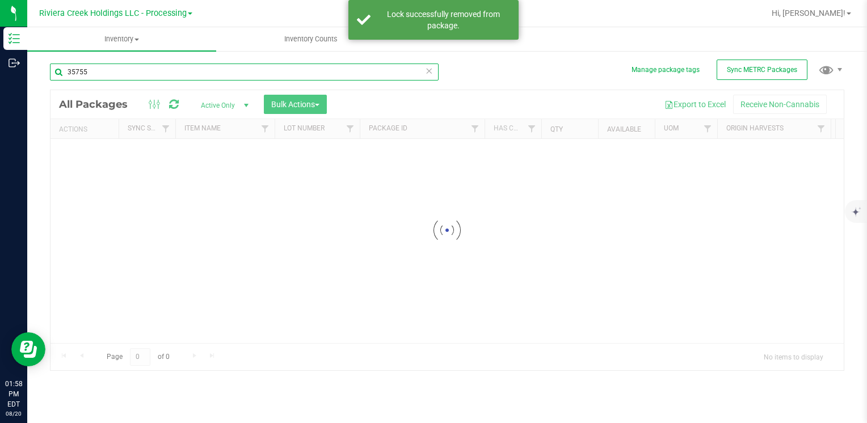
click at [99, 73] on input "35755" at bounding box center [244, 72] width 389 height 17
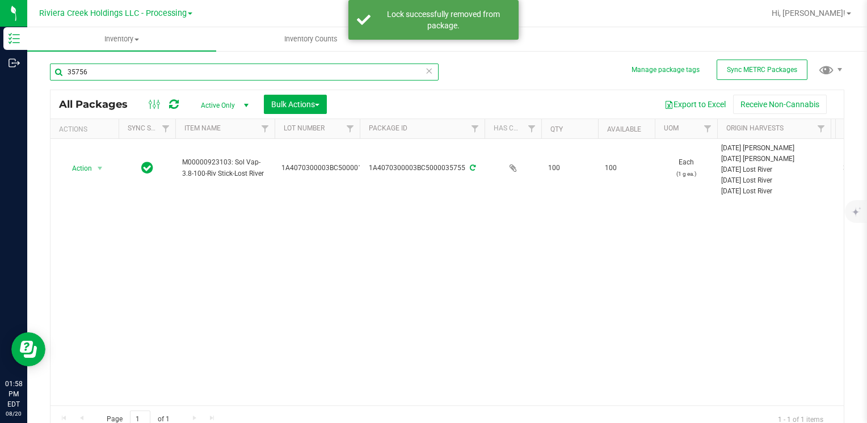
type input "35756"
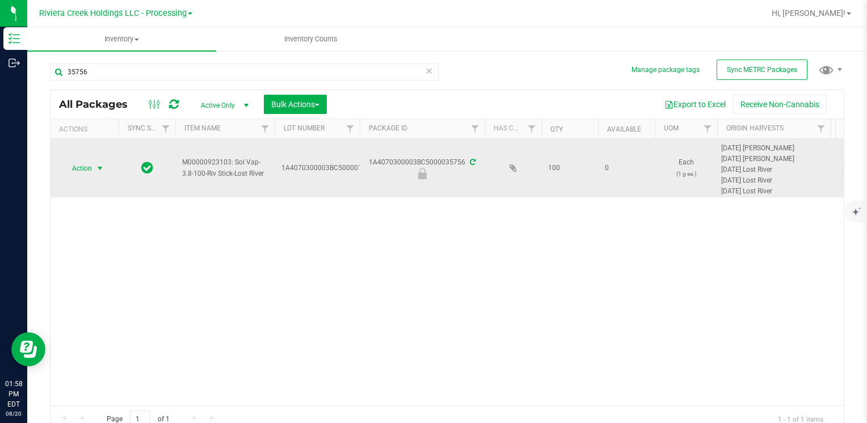
click at [91, 170] on span "Action" at bounding box center [77, 169] width 31 height 16
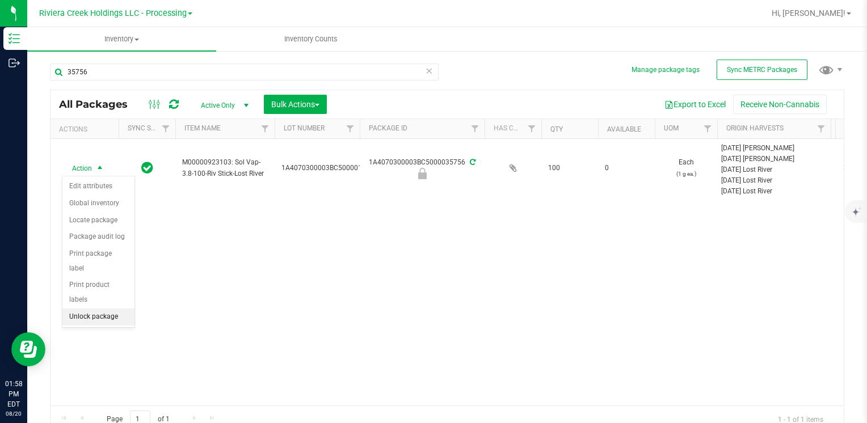
click at [107, 309] on li "Unlock package" at bounding box center [98, 317] width 72 height 17
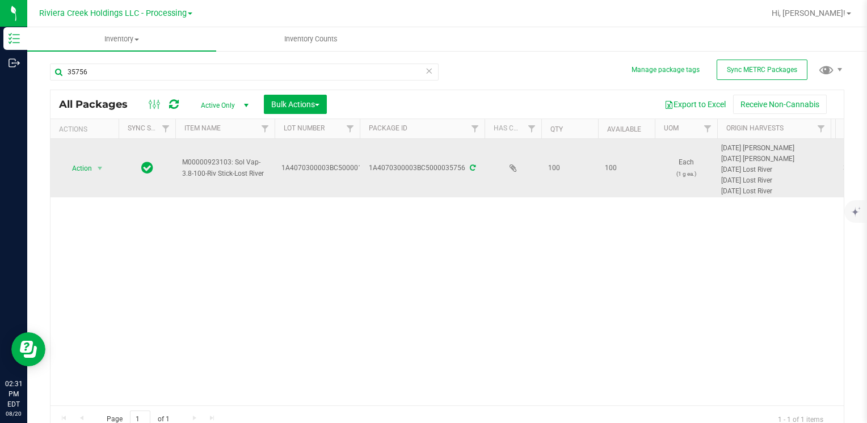
scroll to position [9, 0]
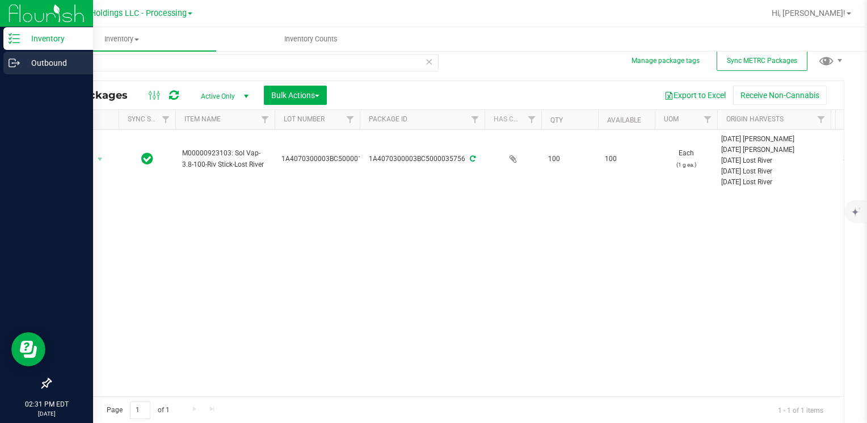
click at [48, 62] on p "Outbound" at bounding box center [54, 63] width 68 height 14
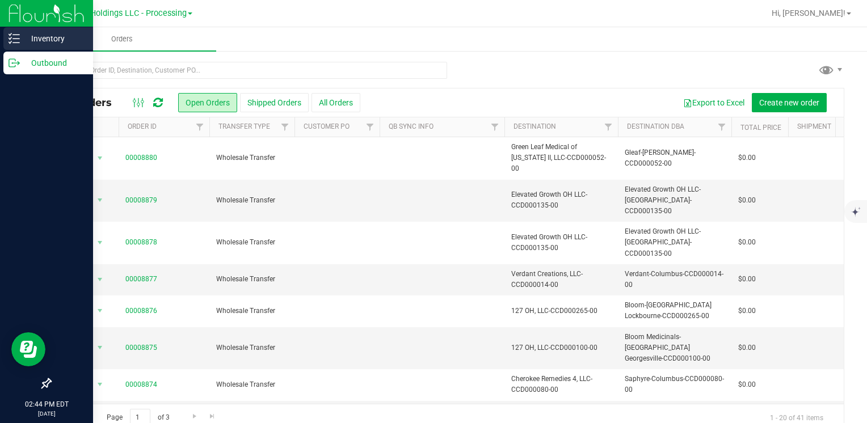
click at [47, 35] on p "Inventory" at bounding box center [54, 39] width 68 height 14
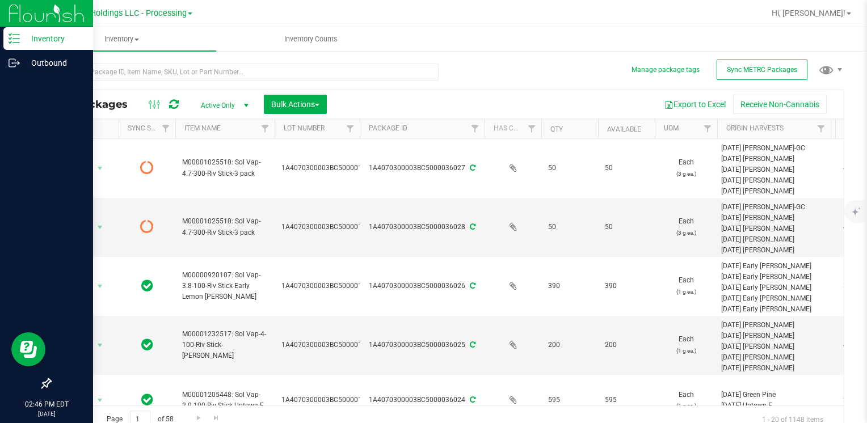
click at [165, 62] on div at bounding box center [248, 71] width 397 height 36
click at [165, 69] on input "text" at bounding box center [244, 72] width 389 height 17
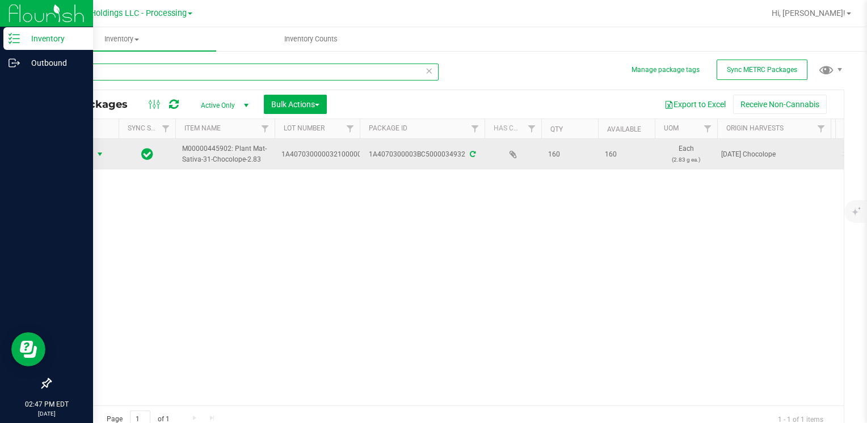
type input "34932"
click at [95, 151] on span "select" at bounding box center [99, 154] width 9 height 9
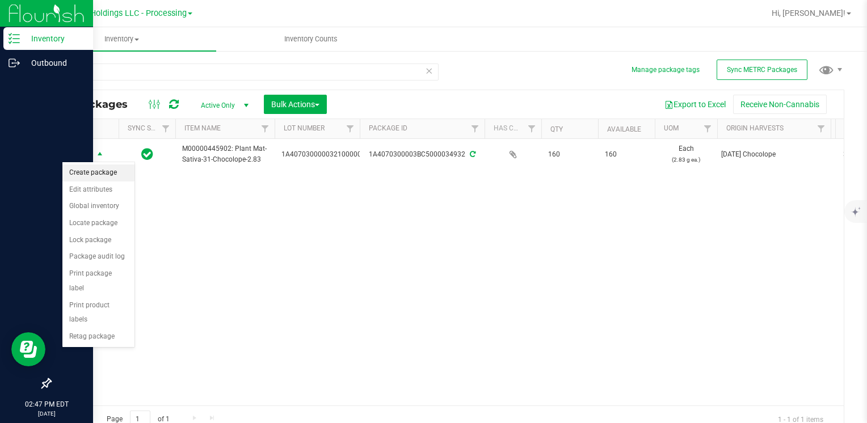
click at [99, 172] on li "Create package" at bounding box center [98, 173] width 72 height 17
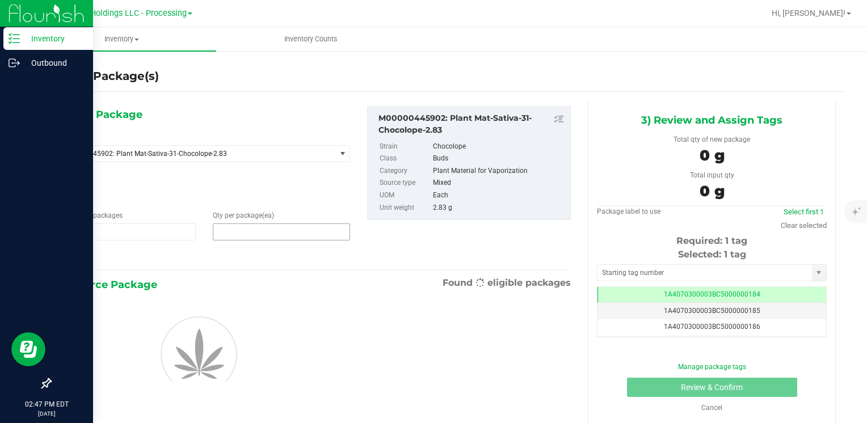
click at [254, 235] on span at bounding box center [281, 232] width 137 height 17
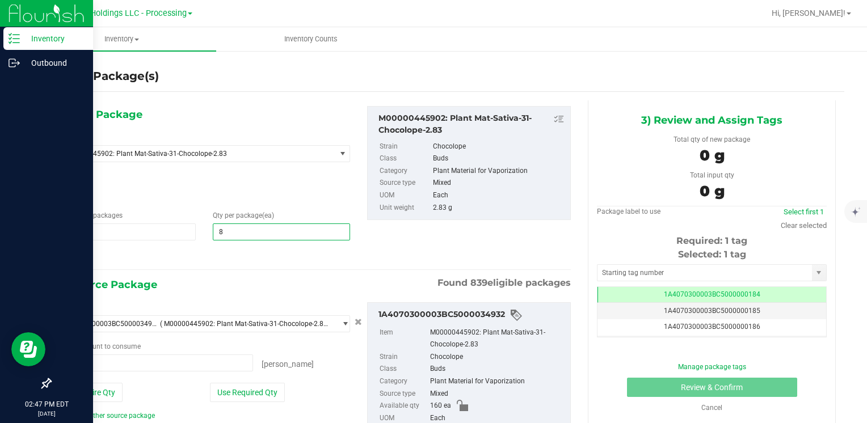
type input "80"
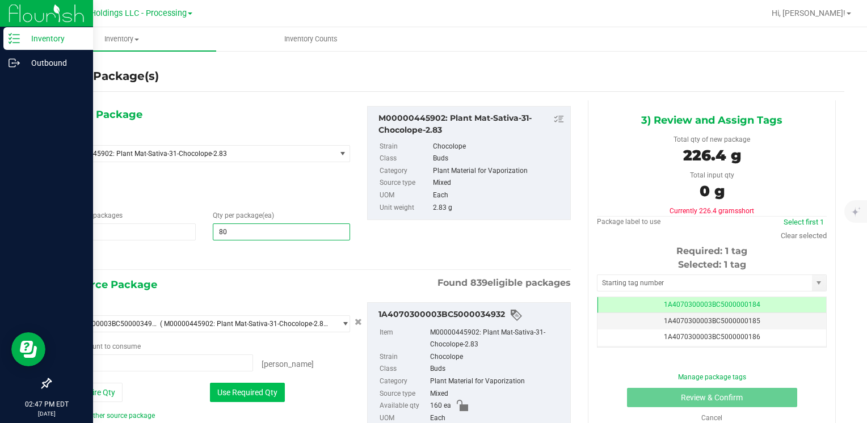
type input "80"
click at [231, 388] on button "Use Required Qty" at bounding box center [247, 392] width 75 height 19
type input "80 ea"
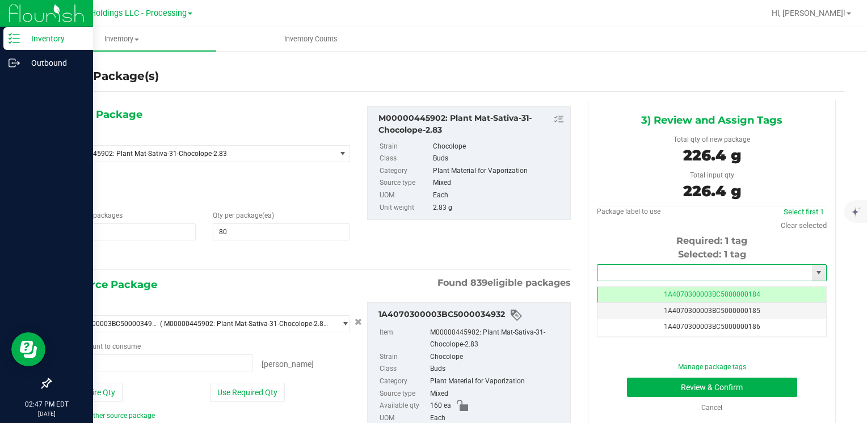
click at [618, 274] on input "text" at bounding box center [705, 273] width 215 height 16
click at [627, 287] on li "1A4070300003BC5000015571" at bounding box center [705, 292] width 226 height 17
type input "1A4070300003BC5000015571"
click at [668, 388] on button "Review & Confirm" at bounding box center [712, 387] width 170 height 19
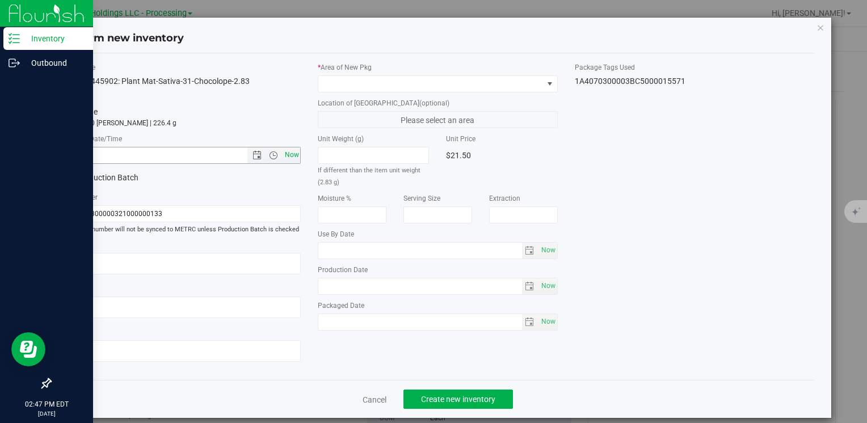
click at [297, 158] on span "Now" at bounding box center [291, 155] width 19 height 16
type input "[DATE] 2:47 PM"
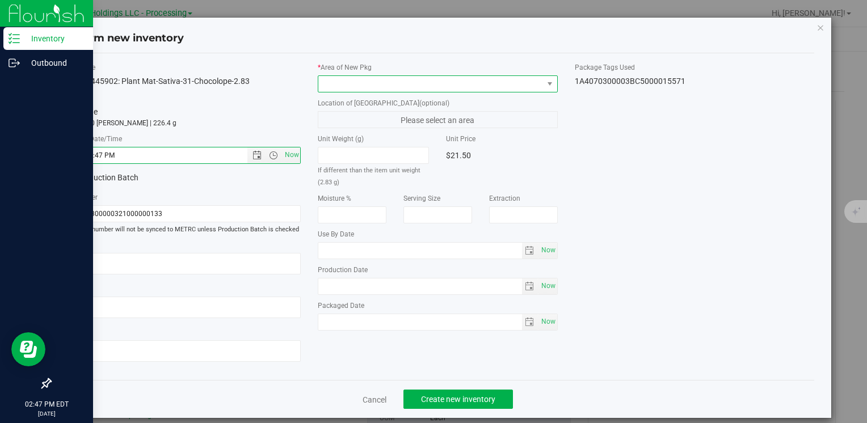
click at [323, 77] on span at bounding box center [430, 84] width 224 height 16
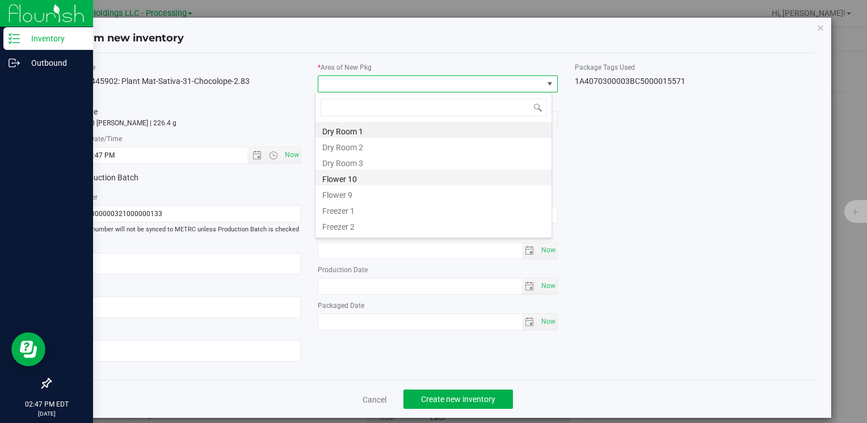
click at [363, 178] on li "Flower 10" at bounding box center [434, 178] width 236 height 16
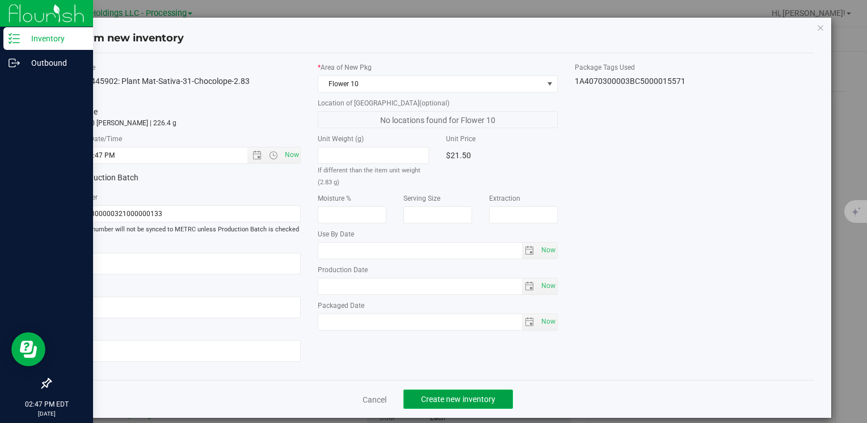
click at [450, 393] on button "Create new inventory" at bounding box center [459, 399] width 110 height 19
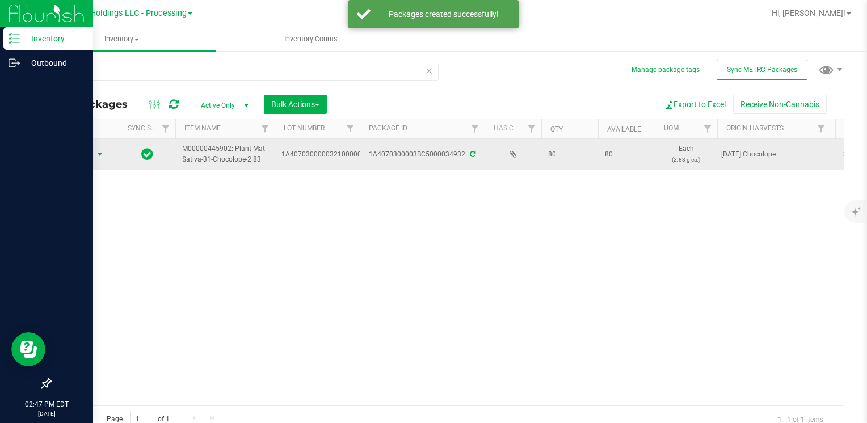
click at [99, 156] on span "select" at bounding box center [99, 154] width 9 height 9
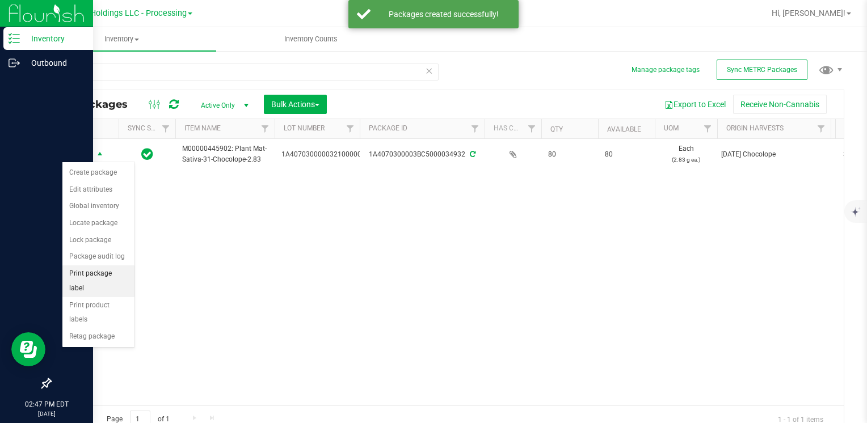
click at [108, 270] on li "Print package label" at bounding box center [98, 281] width 72 height 31
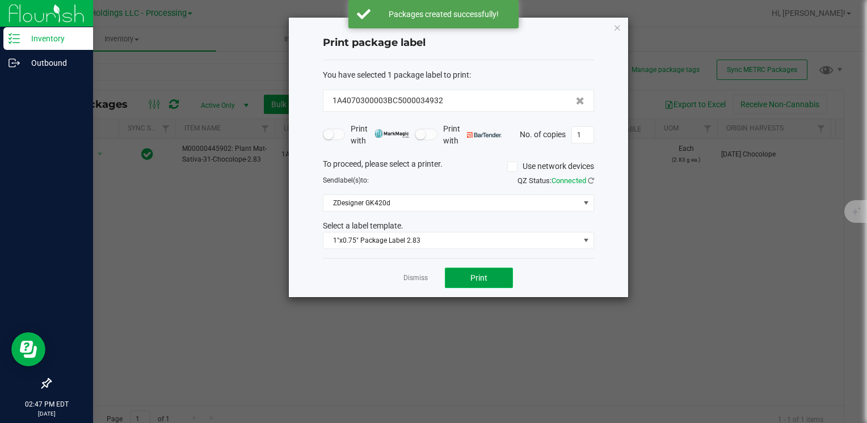
click at [464, 278] on button "Print" at bounding box center [479, 278] width 68 height 20
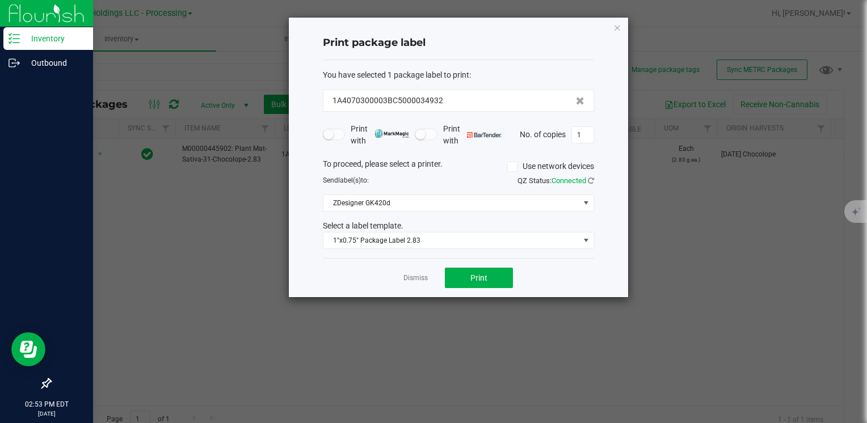
click at [618, 25] on icon "button" at bounding box center [618, 27] width 8 height 14
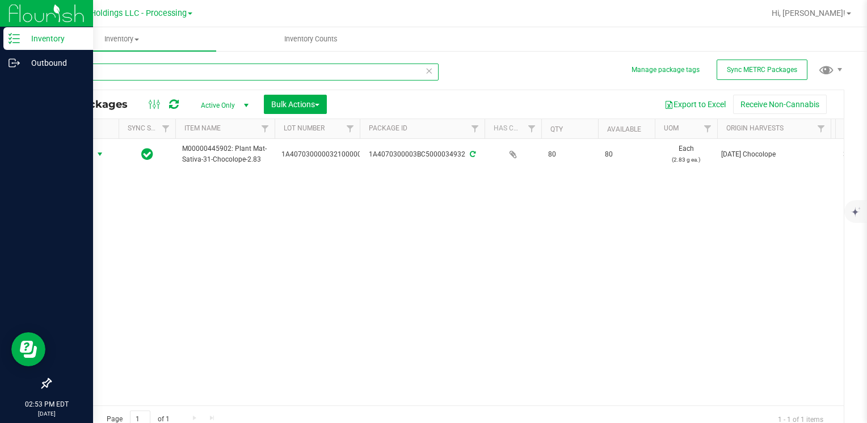
click at [121, 74] on input "34932" at bounding box center [244, 72] width 389 height 17
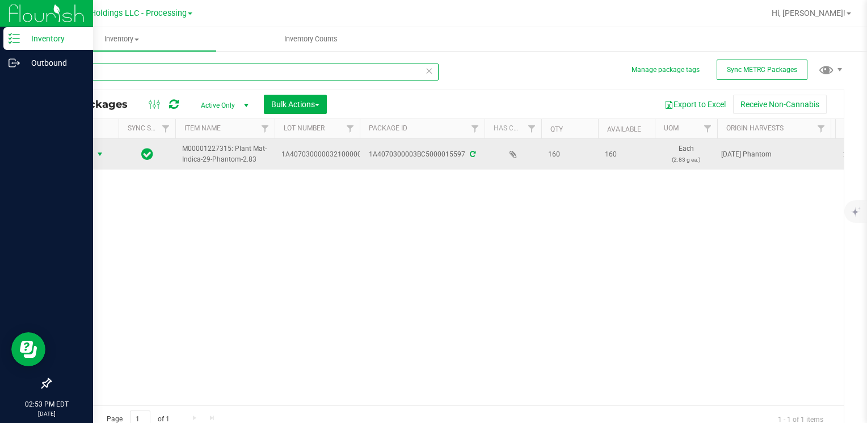
type input "15597"
drag, startPoint x: 93, startPoint y: 163, endPoint x: 89, endPoint y: 153, distance: 10.8
click at [89, 152] on span "Action" at bounding box center [77, 154] width 31 height 16
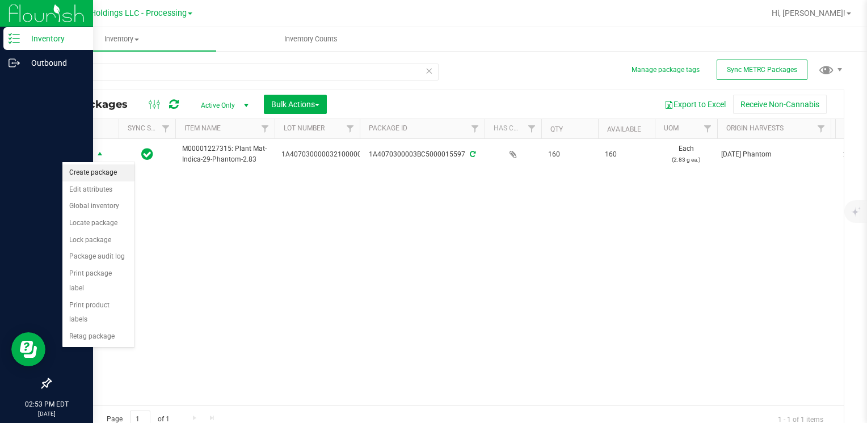
click at [108, 174] on li "Create package" at bounding box center [98, 173] width 72 height 17
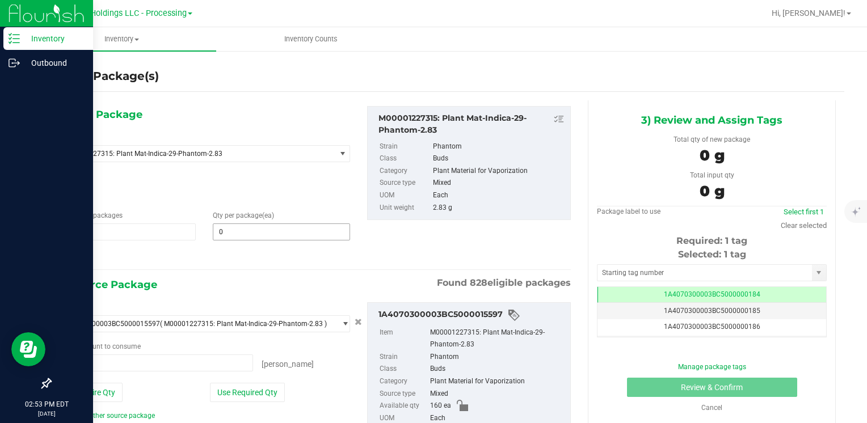
type input "0 ea"
click at [267, 235] on span at bounding box center [281, 232] width 137 height 17
type input "80"
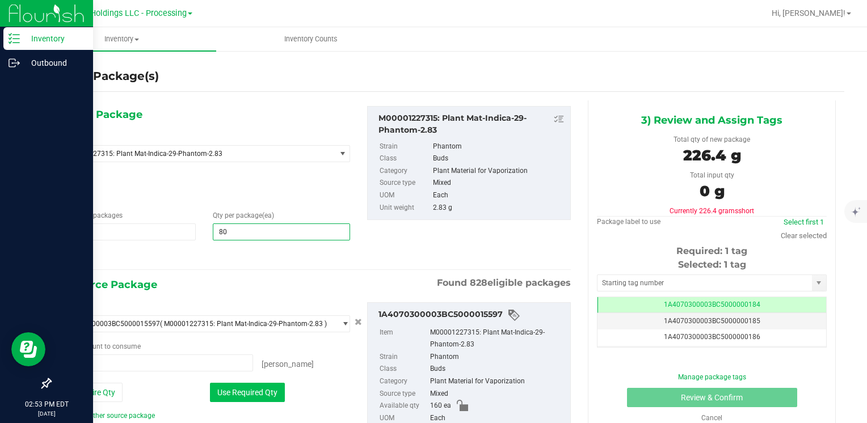
type input "80"
click at [230, 390] on button "Use Required Qty" at bounding box center [247, 392] width 75 height 19
type input "80 ea"
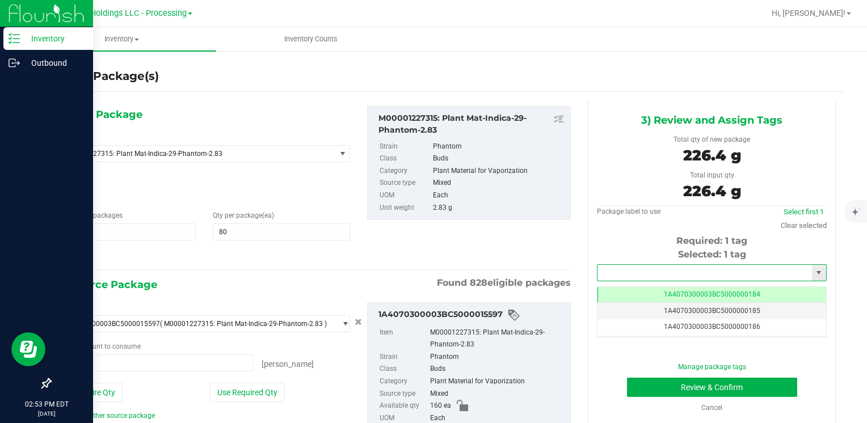
click at [605, 275] on input "text" at bounding box center [705, 273] width 215 height 16
click at [601, 290] on li "1A4070300003BC5000015572" at bounding box center [705, 292] width 226 height 17
type input "1A4070300003BC5000015572"
click at [636, 388] on button "Review & Confirm" at bounding box center [712, 387] width 170 height 19
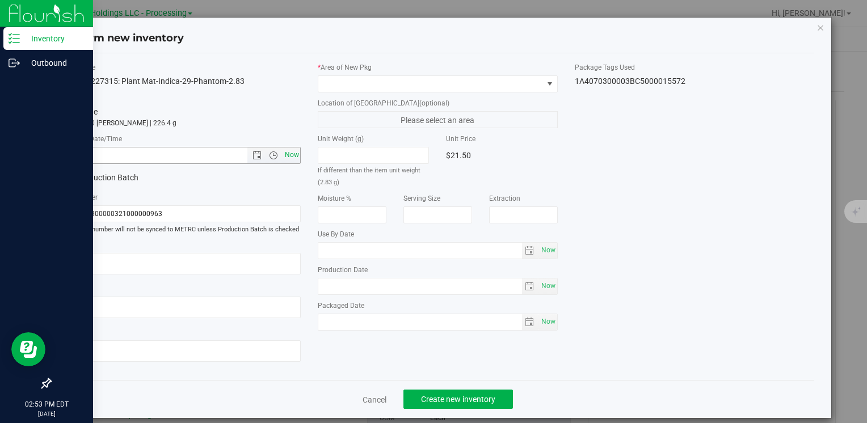
click at [287, 155] on span "Now" at bounding box center [291, 155] width 19 height 16
type input "[DATE] 2:53 PM"
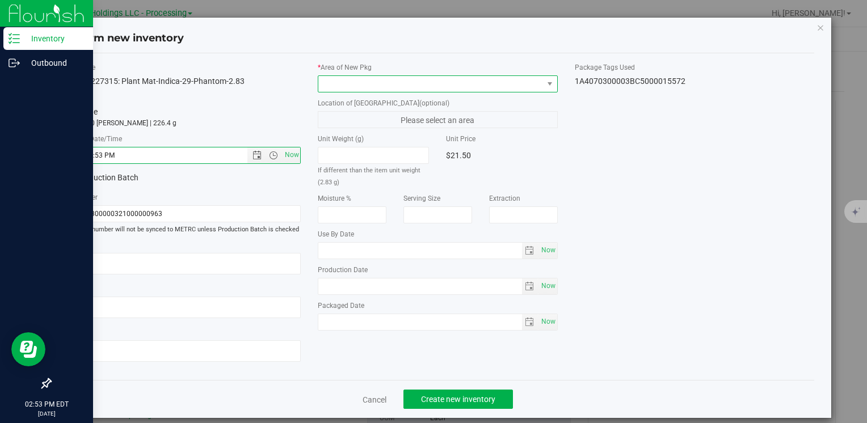
click at [348, 85] on span at bounding box center [430, 84] width 224 height 16
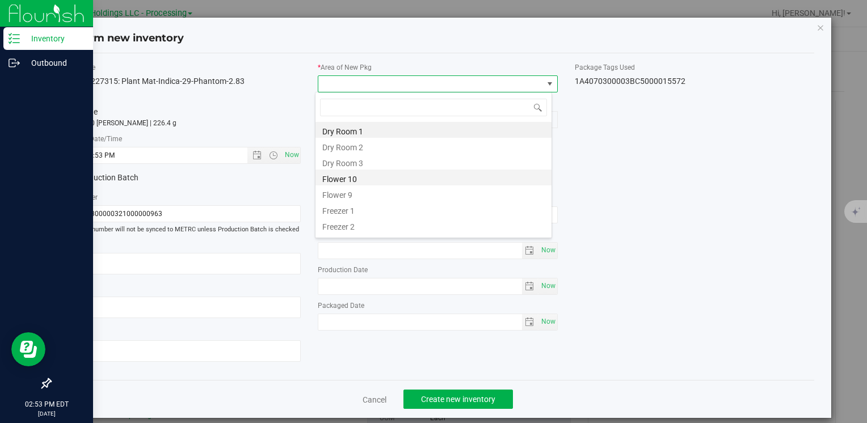
click at [383, 175] on li "Flower 10" at bounding box center [434, 178] width 236 height 16
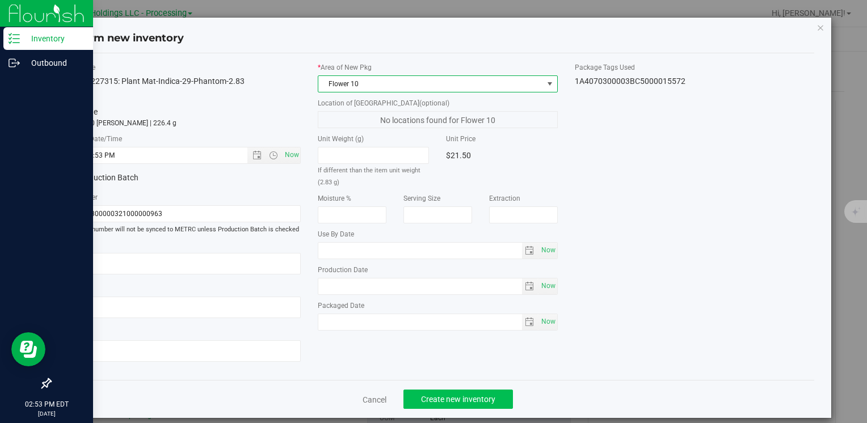
drag, startPoint x: 456, startPoint y: 385, endPoint x: 456, endPoint y: 393, distance: 7.9
click at [456, 390] on div "Cancel Create new inventory" at bounding box center [437, 399] width 753 height 38
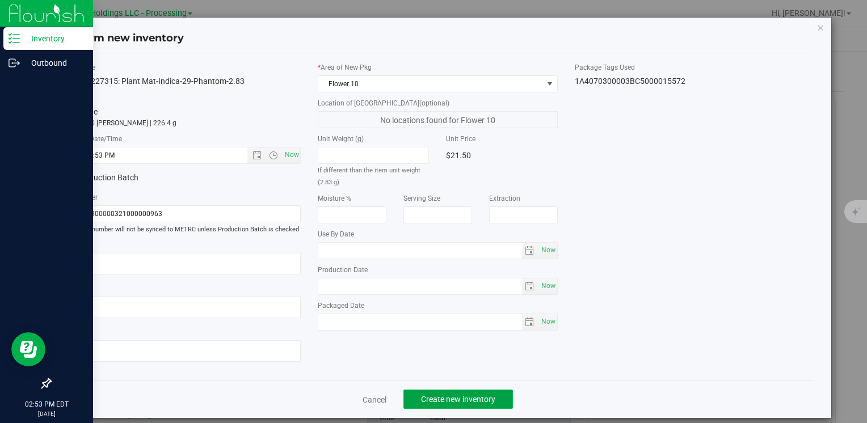
click at [456, 397] on span "Create new inventory" at bounding box center [458, 399] width 74 height 9
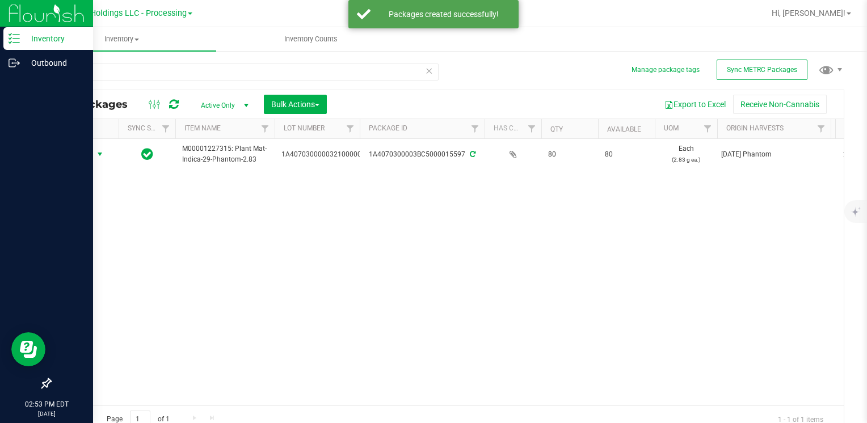
drag, startPoint x: 77, startPoint y: 154, endPoint x: 205, endPoint y: 265, distance: 169.4
click at [79, 154] on span "Action" at bounding box center [77, 154] width 31 height 16
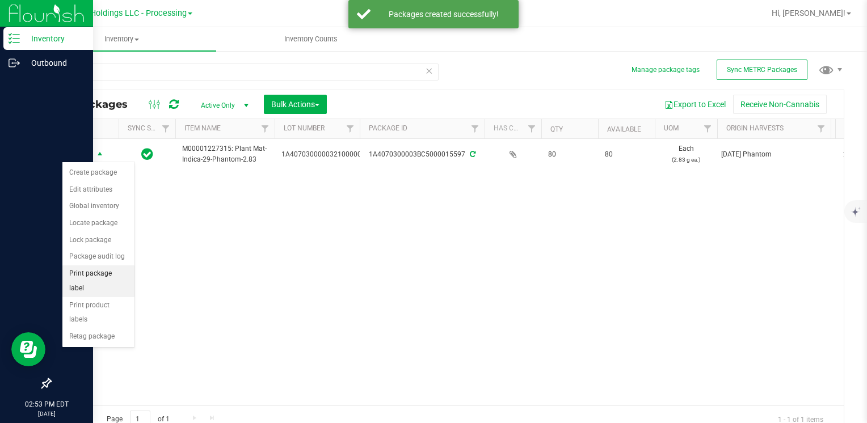
click at [121, 267] on li "Print package label" at bounding box center [98, 281] width 72 height 31
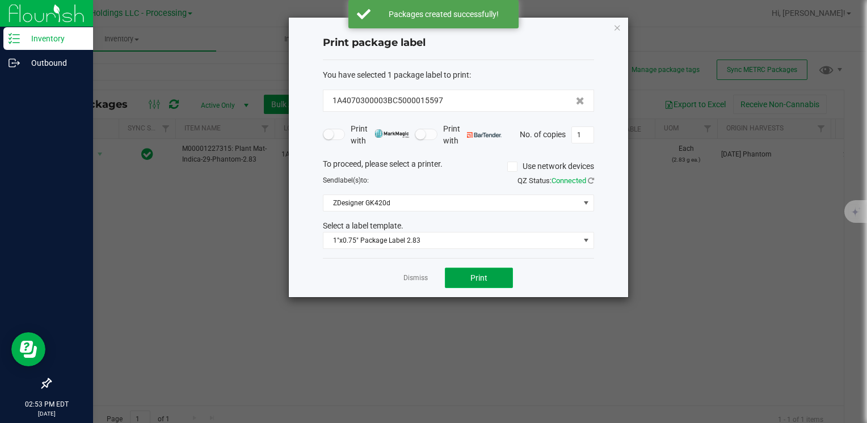
click at [475, 278] on span "Print" at bounding box center [479, 278] width 17 height 9
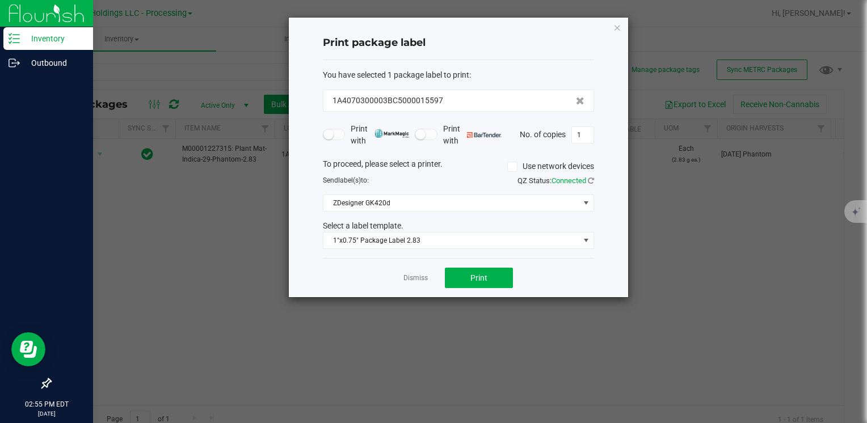
click at [617, 26] on icon "button" at bounding box center [618, 27] width 8 height 14
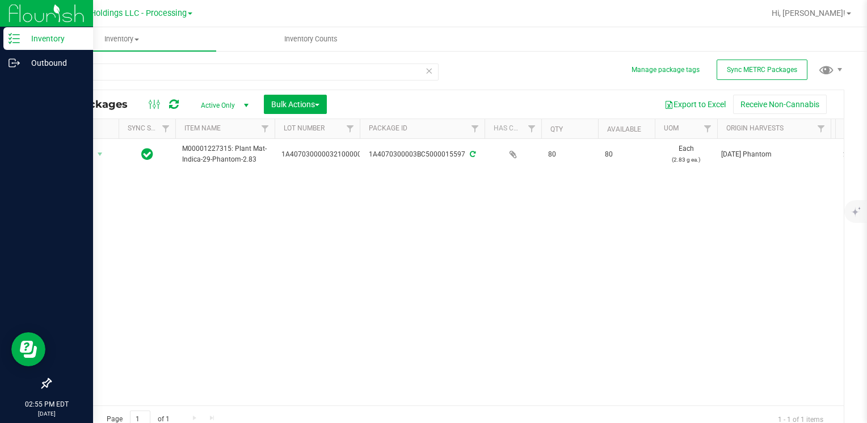
click at [160, 62] on div "15597" at bounding box center [248, 71] width 397 height 36
drag, startPoint x: 160, startPoint y: 62, endPoint x: 159, endPoint y: 69, distance: 6.8
click at [160, 64] on div "15597" at bounding box center [248, 71] width 397 height 36
click at [160, 74] on input "15597" at bounding box center [244, 72] width 389 height 17
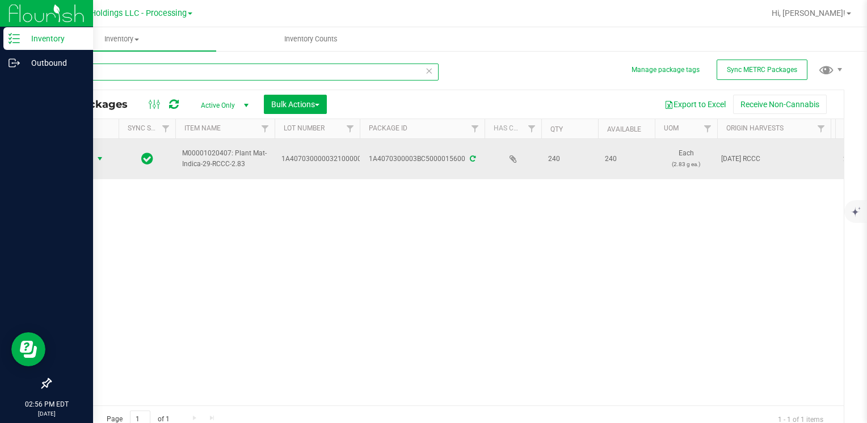
type input "15600"
click at [97, 160] on span "select" at bounding box center [99, 158] width 9 height 9
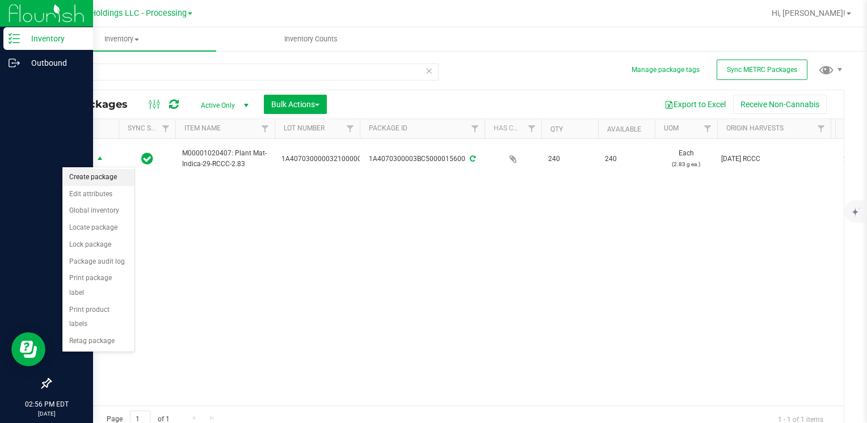
click at [100, 174] on li "Create package" at bounding box center [98, 177] width 72 height 17
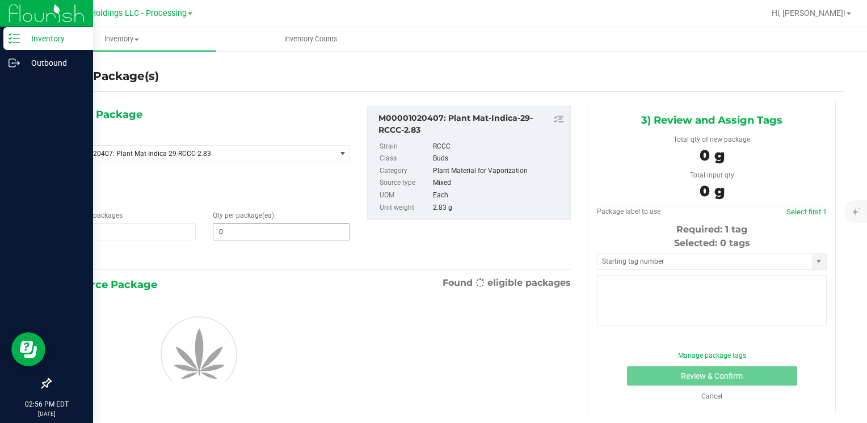
type input "0"
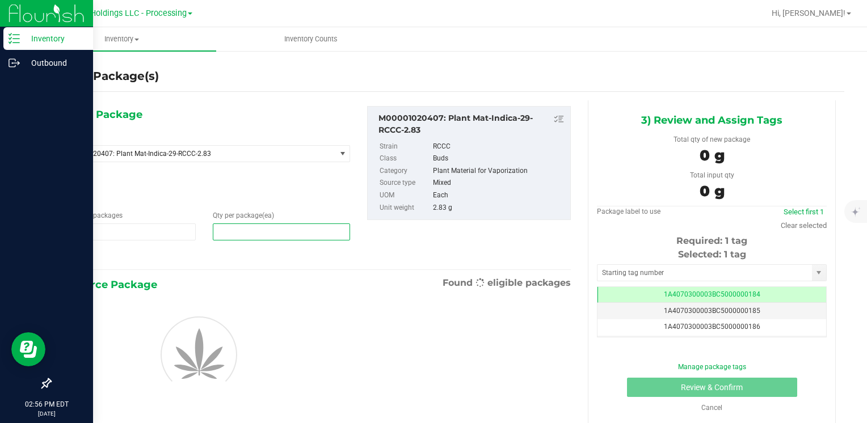
click at [254, 233] on span at bounding box center [281, 232] width 137 height 17
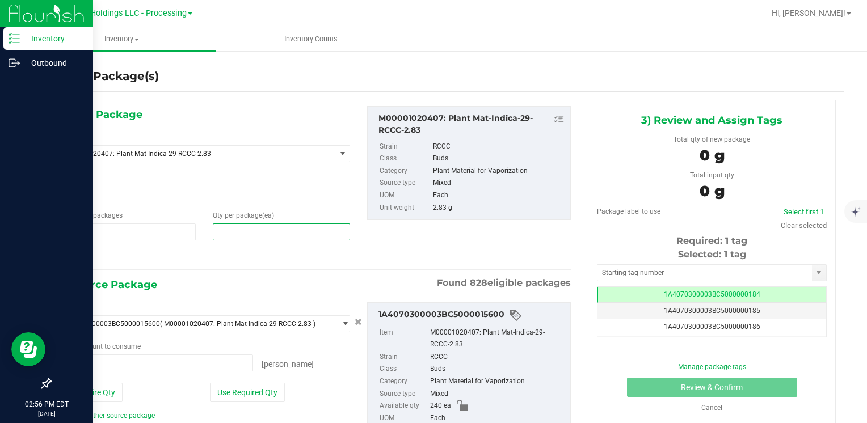
type input "0 ea"
type input "80"
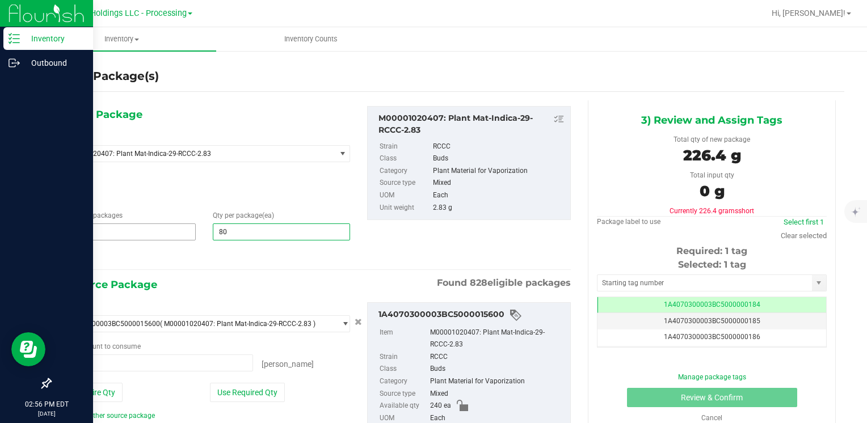
type input "80"
click at [105, 234] on span "1 1" at bounding box center [126, 232] width 137 height 17
click at [105, 234] on input "1" at bounding box center [127, 232] width 136 height 16
type input "2"
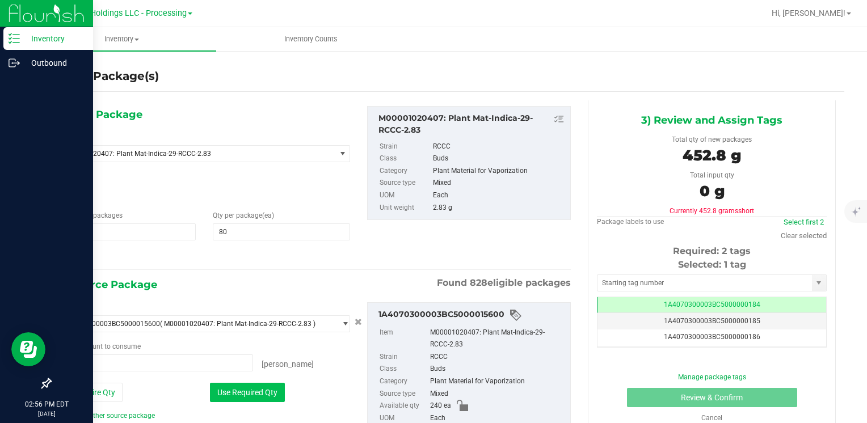
click at [245, 396] on button "Use Required Qty" at bounding box center [247, 392] width 75 height 19
type input "160 ea"
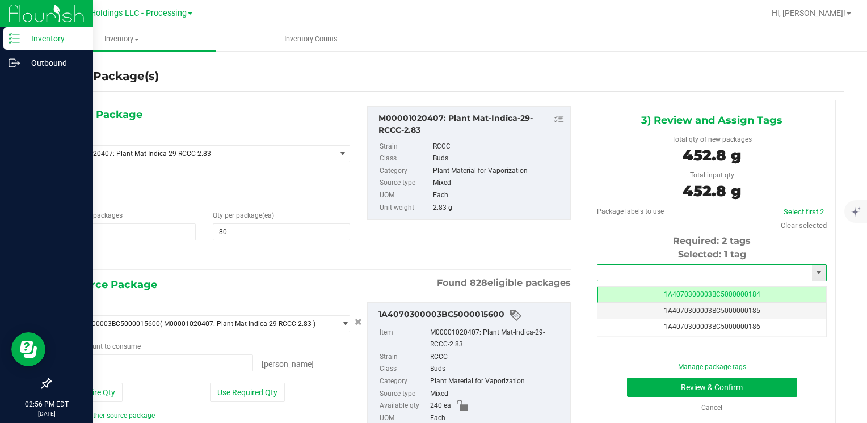
click at [639, 277] on input "text" at bounding box center [705, 273] width 215 height 16
click at [637, 289] on li "1A4070300003BC5000036310" at bounding box center [705, 292] width 226 height 17
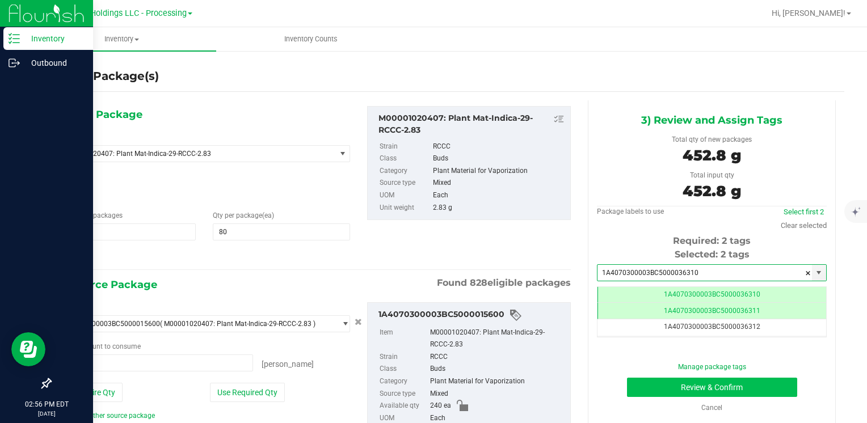
type input "1A4070300003BC5000036310"
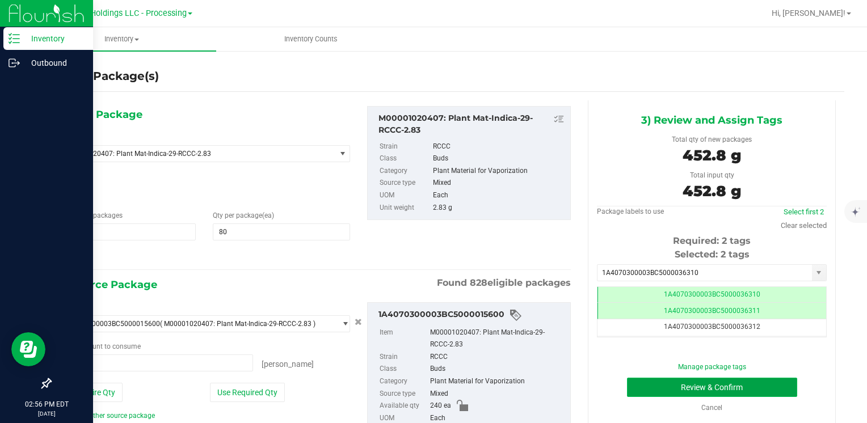
click at [645, 386] on button "Review & Confirm" at bounding box center [712, 387] width 170 height 19
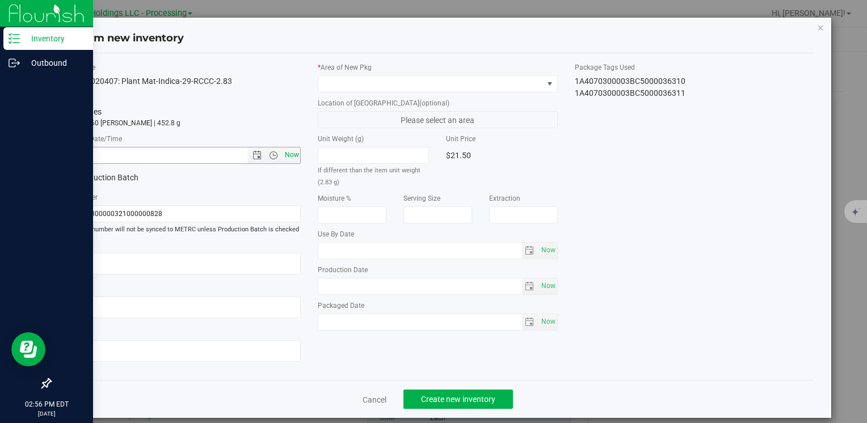
click at [282, 156] on span "Now" at bounding box center [291, 155] width 19 height 16
type input "[DATE] 2:56 PM"
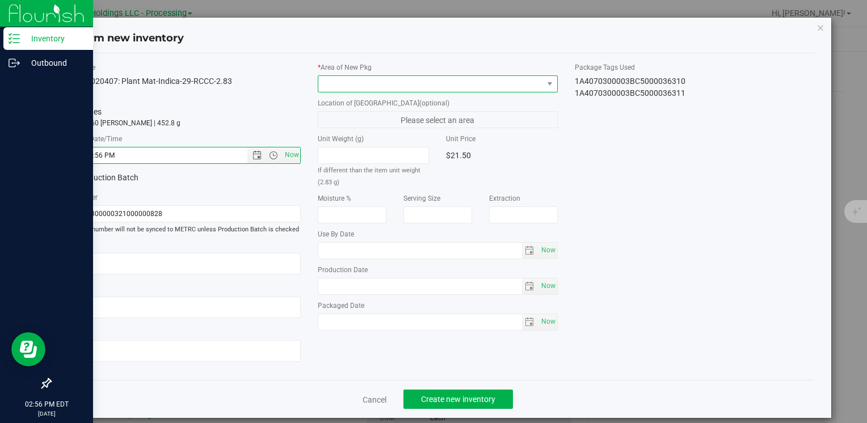
click at [337, 83] on span at bounding box center [430, 84] width 224 height 16
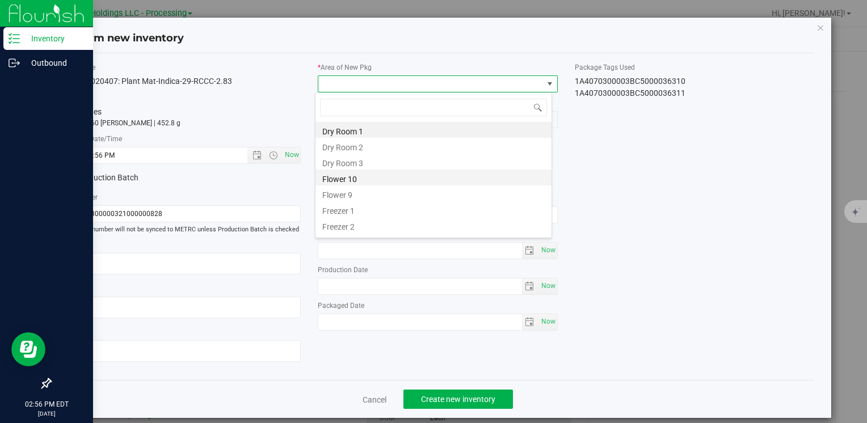
click at [363, 175] on li "Flower 10" at bounding box center [434, 178] width 236 height 16
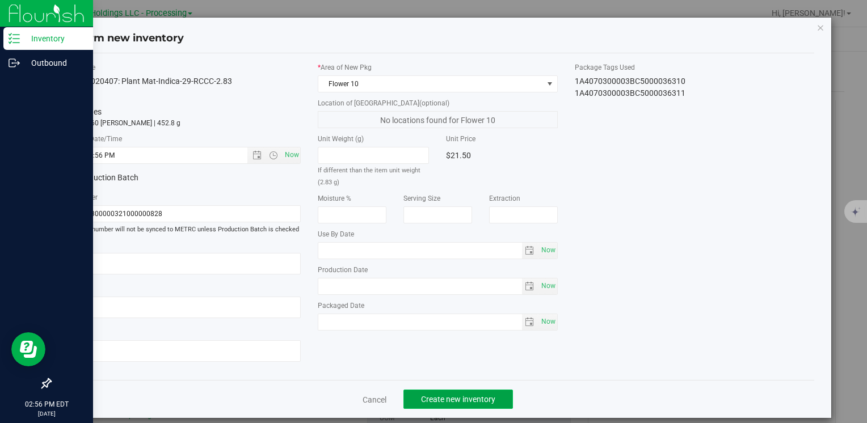
click at [443, 400] on span "Create new inventory" at bounding box center [458, 399] width 74 height 9
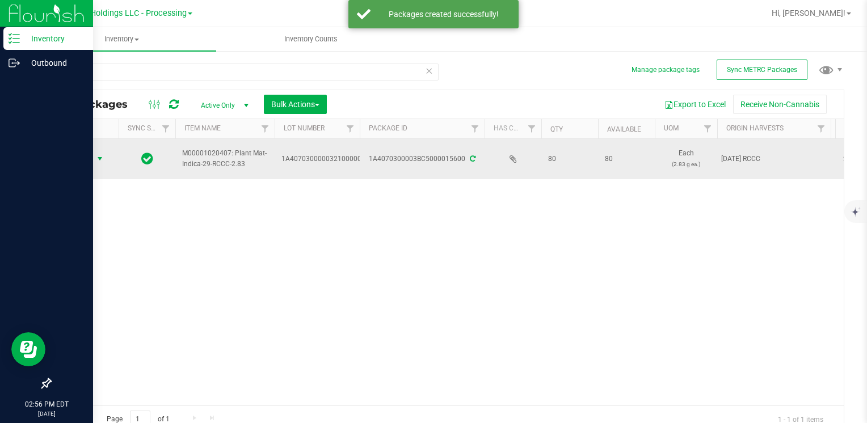
click at [97, 158] on span "select" at bounding box center [99, 158] width 9 height 9
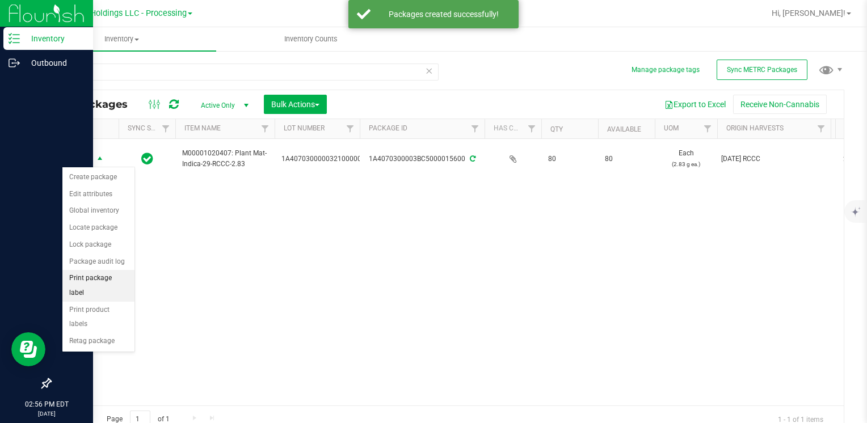
click at [122, 280] on li "Print package label" at bounding box center [98, 285] width 72 height 31
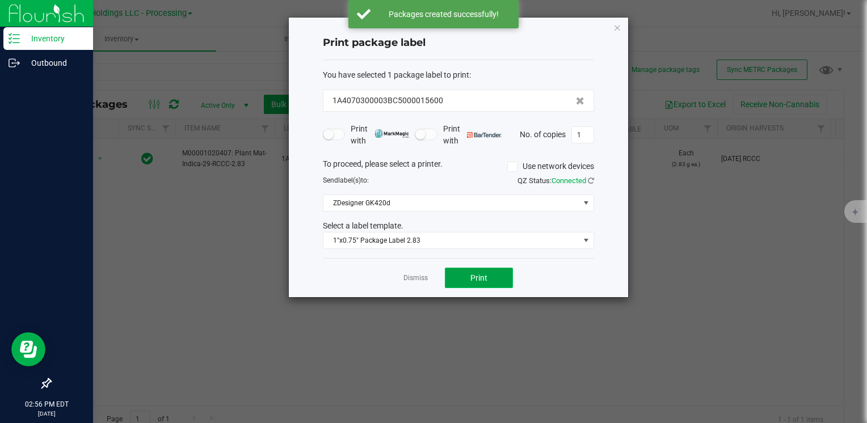
click at [469, 279] on button "Print" at bounding box center [479, 278] width 68 height 20
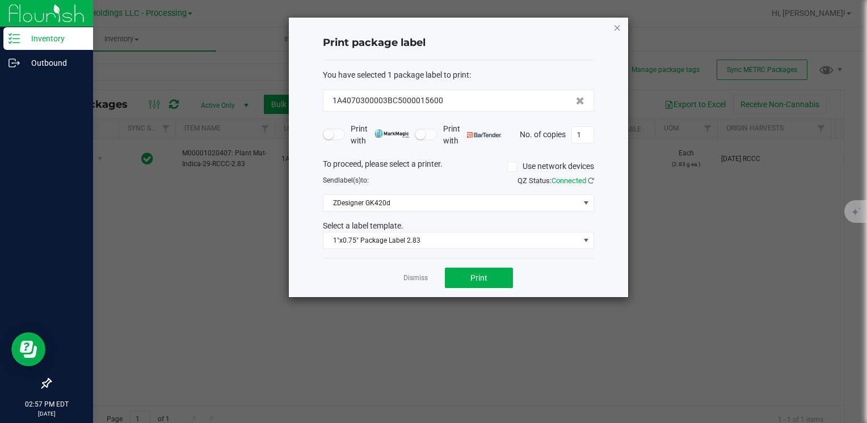
click at [618, 25] on icon "button" at bounding box center [618, 27] width 8 height 14
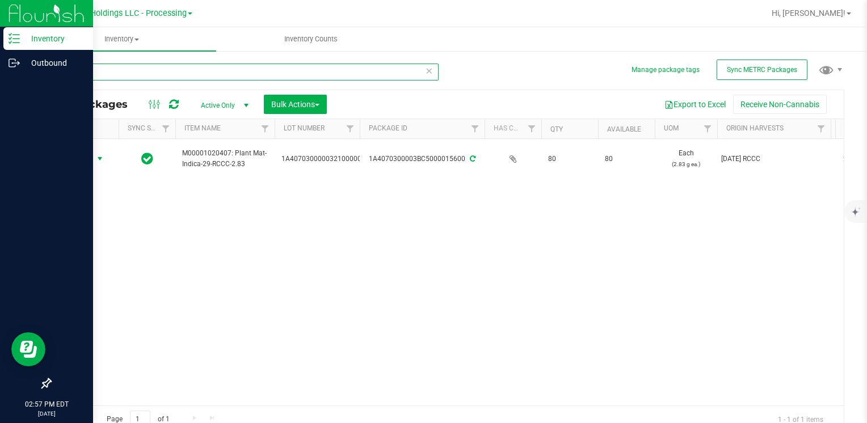
click at [196, 75] on input "15600" at bounding box center [244, 72] width 389 height 17
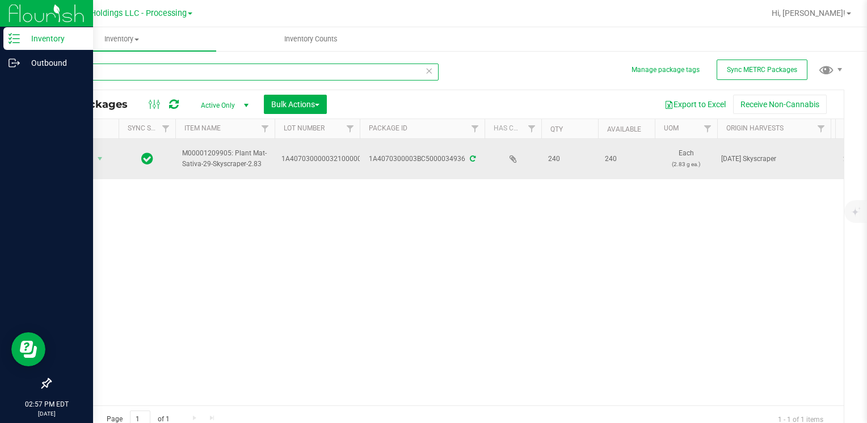
type input "34936"
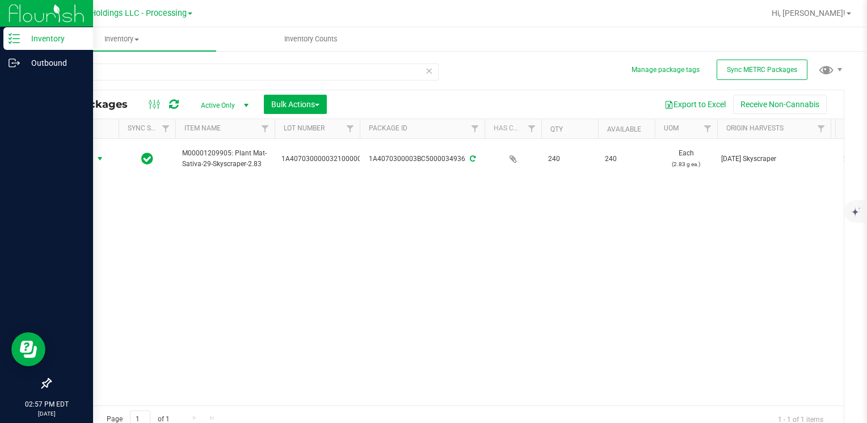
drag, startPoint x: 87, startPoint y: 158, endPoint x: 89, endPoint y: 236, distance: 77.8
click at [87, 160] on span "Action" at bounding box center [77, 159] width 31 height 16
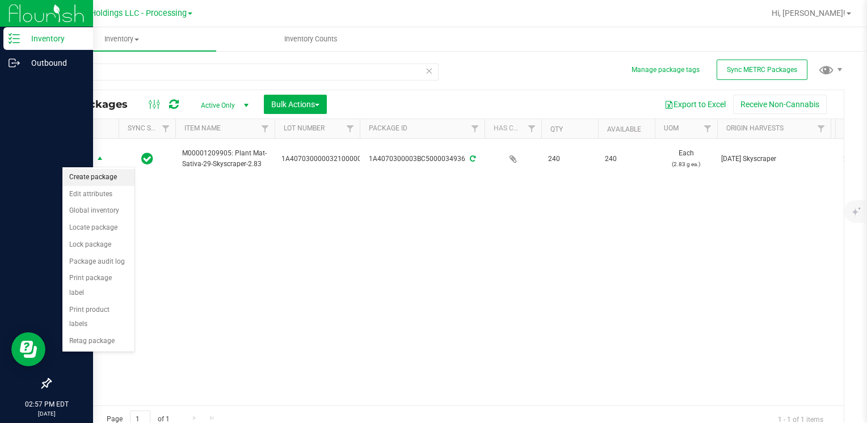
click at [93, 178] on li "Create package" at bounding box center [98, 177] width 72 height 17
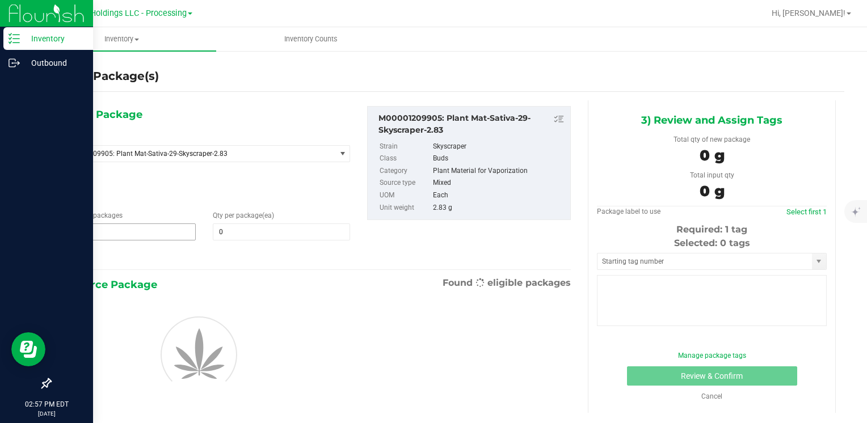
type input "0"
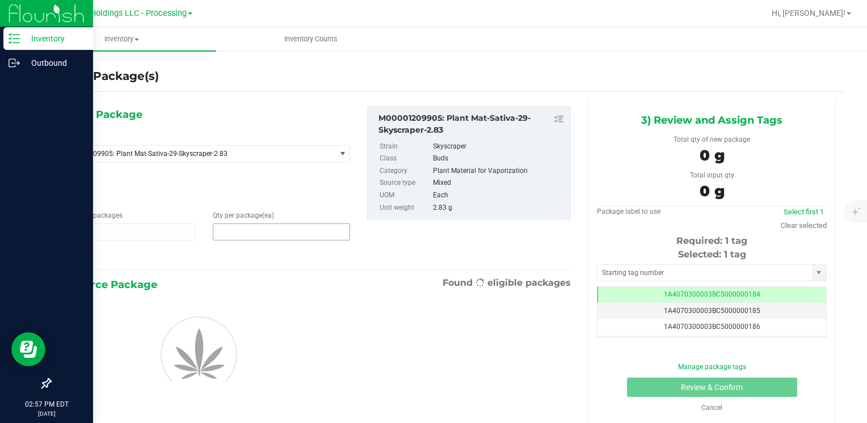
click at [253, 226] on span at bounding box center [281, 232] width 137 height 17
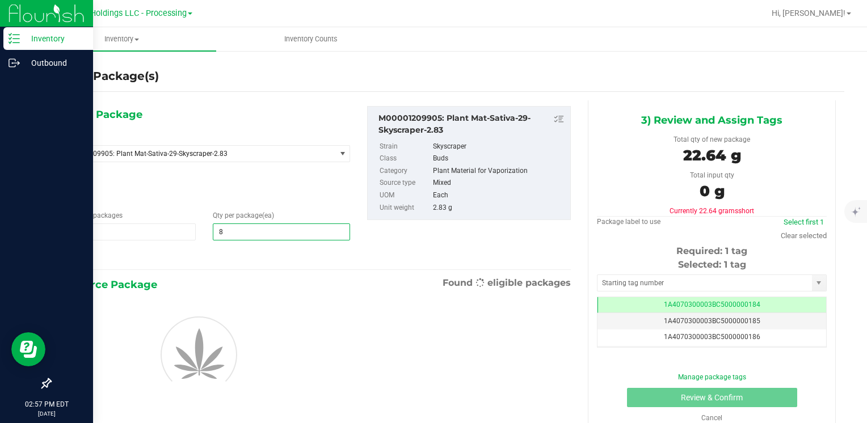
type input "80"
click at [91, 228] on span "1 1" at bounding box center [126, 232] width 137 height 17
click at [91, 228] on input "1" at bounding box center [127, 232] width 136 height 16
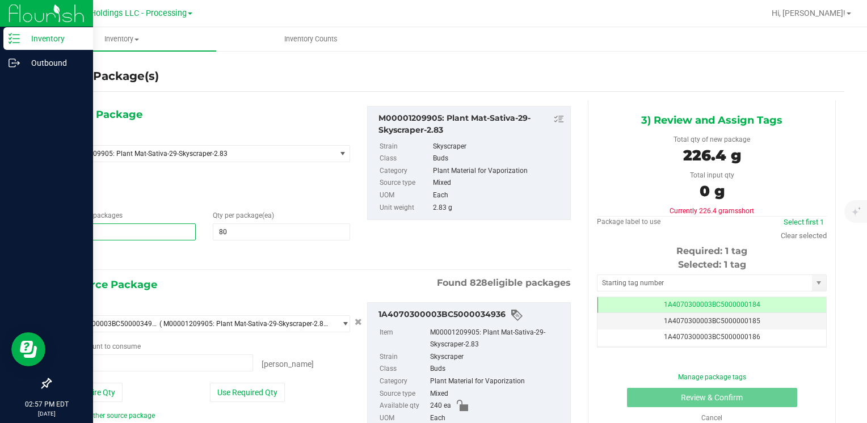
type input "0 ea"
type input "2"
click at [222, 386] on button "Use Required Qty" at bounding box center [247, 392] width 75 height 19
type input "160 ea"
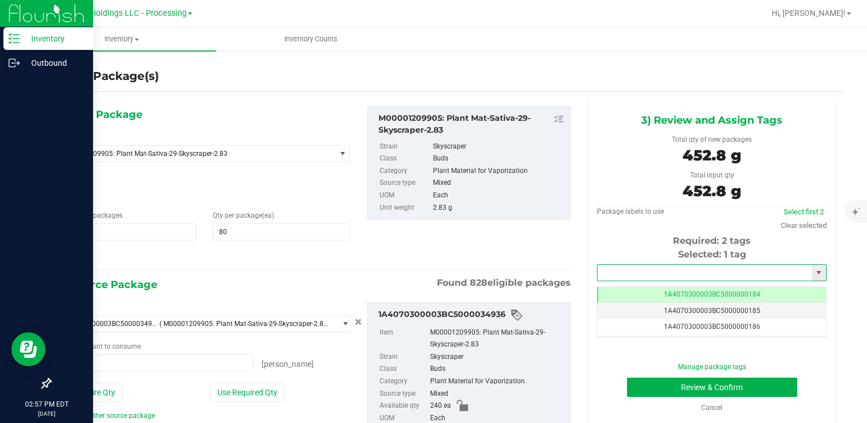
click at [660, 276] on input "text" at bounding box center [705, 273] width 215 height 16
click at [648, 285] on li "1A4070300003BC5000036312" at bounding box center [705, 292] width 226 height 17
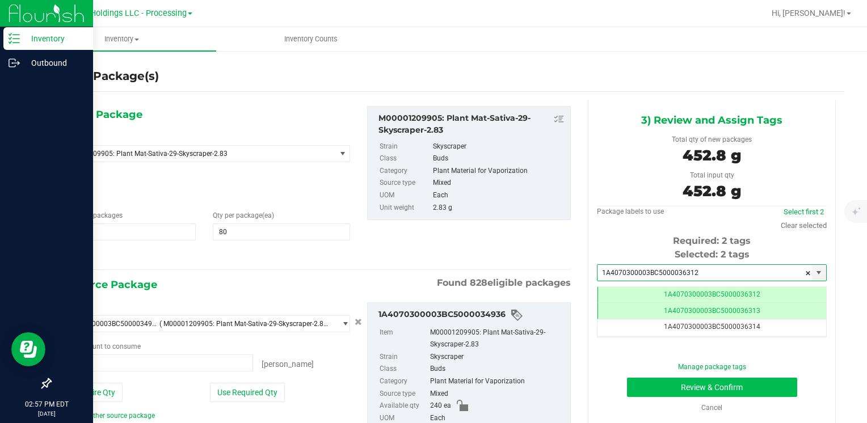
type input "1A4070300003BC5000036312"
click at [645, 383] on button "Review & Confirm" at bounding box center [712, 387] width 170 height 19
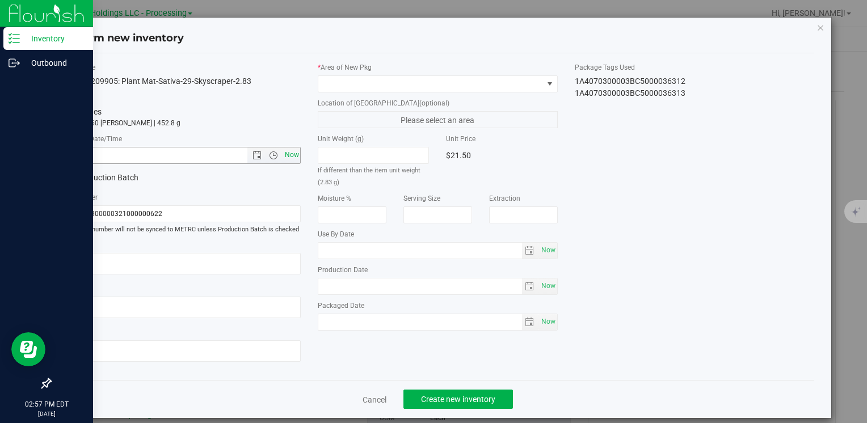
click at [295, 153] on span "Now" at bounding box center [291, 155] width 19 height 16
type input "[DATE] 2:57 PM"
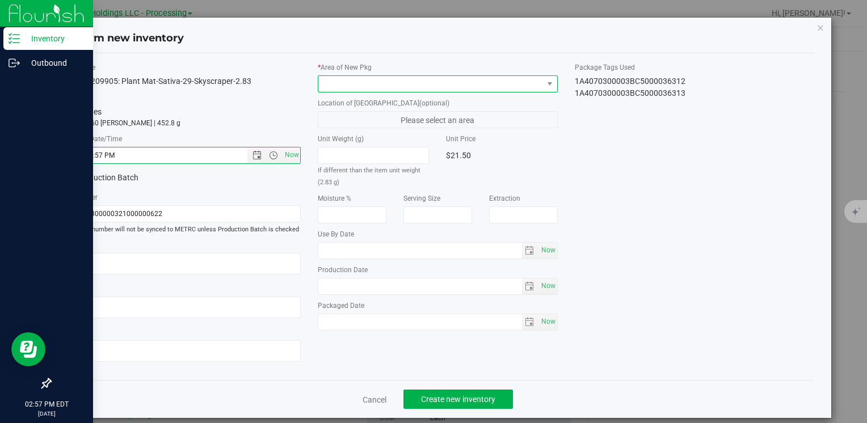
click at [354, 82] on span at bounding box center [430, 84] width 224 height 16
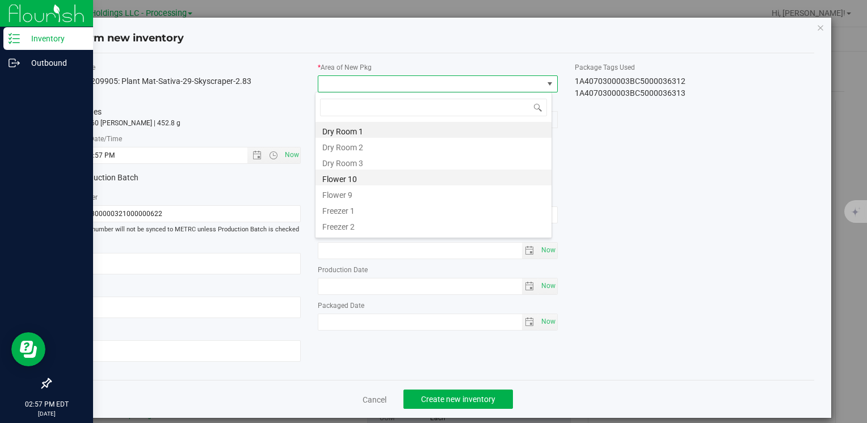
click at [378, 177] on li "Flower 10" at bounding box center [434, 178] width 236 height 16
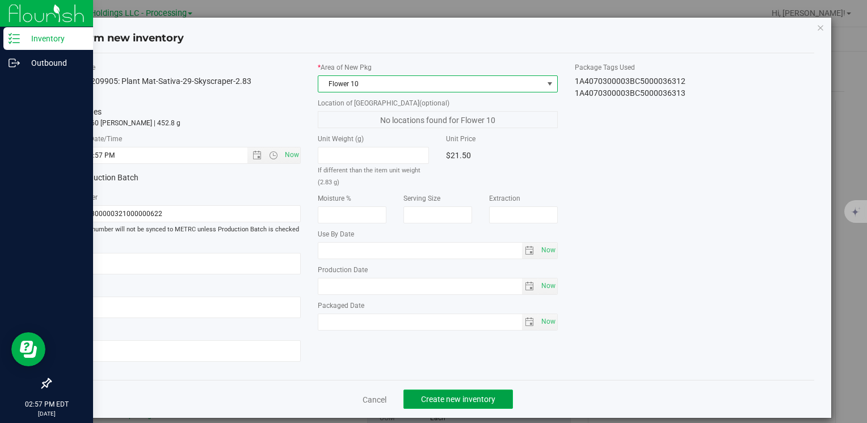
click at [430, 395] on span "Create new inventory" at bounding box center [458, 399] width 74 height 9
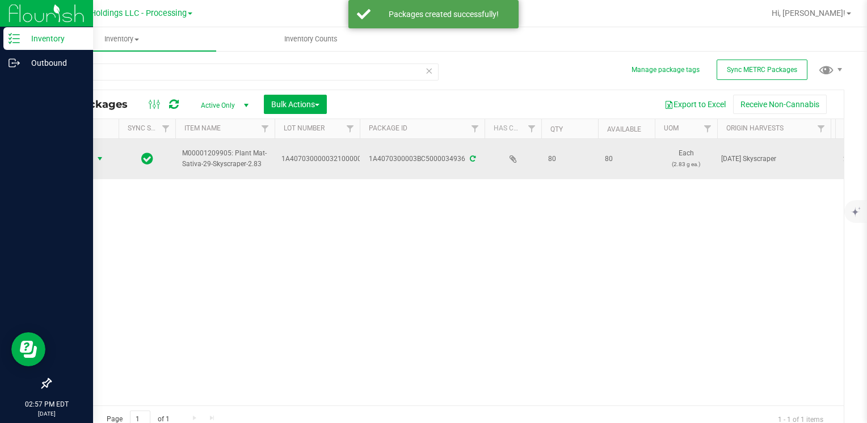
click at [98, 158] on span "select" at bounding box center [99, 158] width 9 height 9
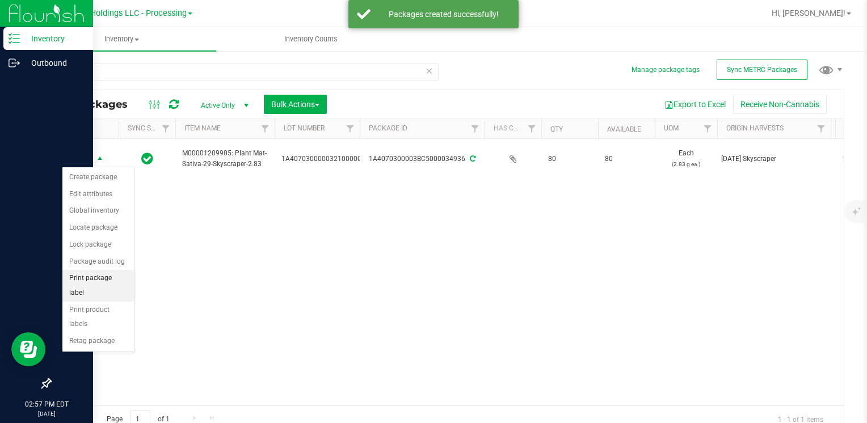
click at [127, 278] on li "Print package label" at bounding box center [98, 285] width 72 height 31
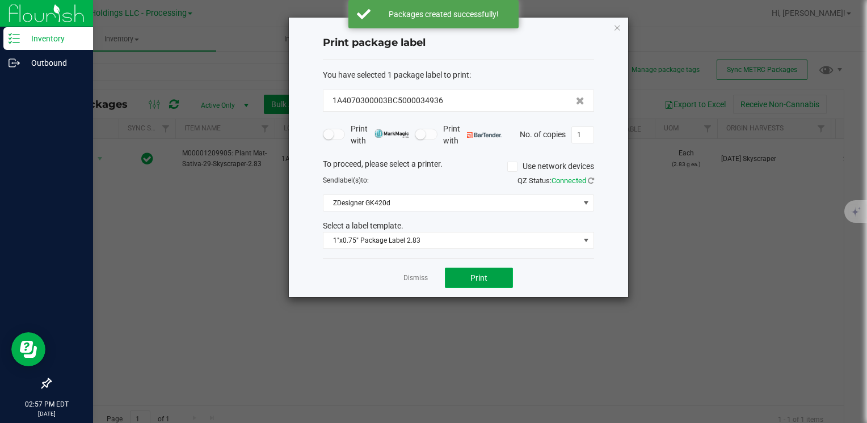
click at [472, 268] on button "Print" at bounding box center [479, 278] width 68 height 20
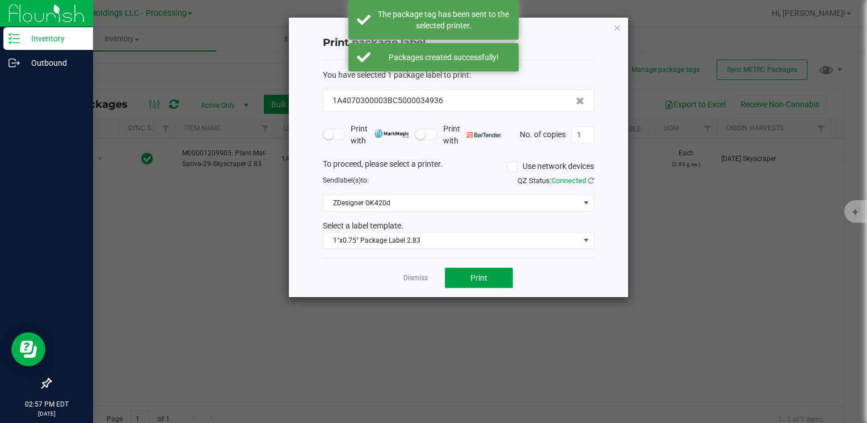
click at [477, 279] on span "Print" at bounding box center [479, 278] width 17 height 9
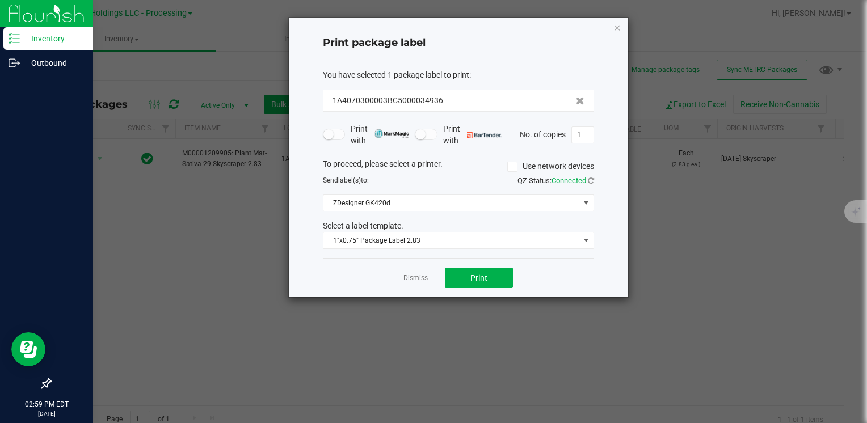
click at [623, 22] on div "Print package label You have selected 1 package label to print : 1A4070300003BC…" at bounding box center [458, 158] width 339 height 280
click at [621, 24] on icon "button" at bounding box center [618, 27] width 8 height 14
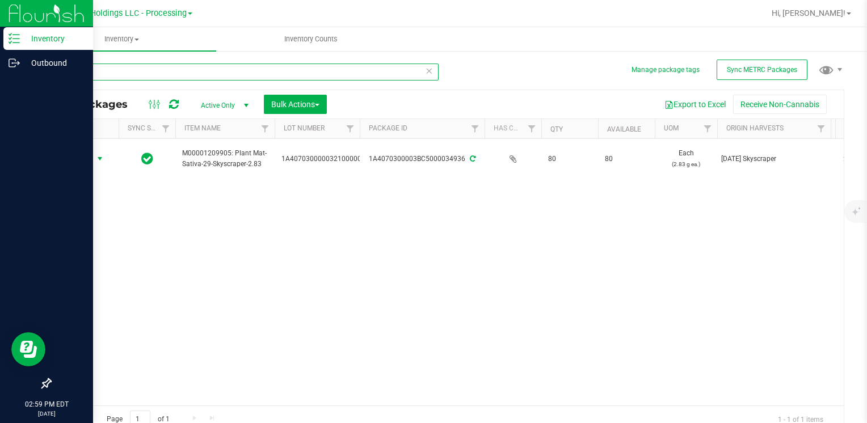
click at [102, 73] on input "34936" at bounding box center [244, 72] width 389 height 17
click at [103, 73] on input "34936" at bounding box center [244, 72] width 389 height 17
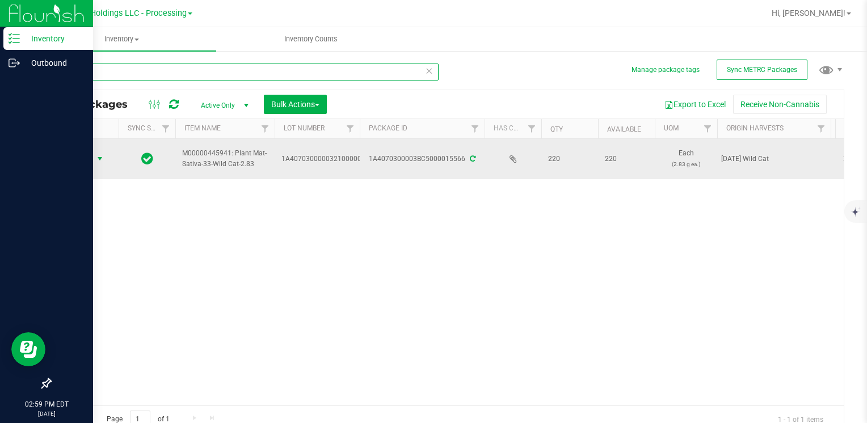
type input "15566"
click at [93, 160] on span "select" at bounding box center [100, 159] width 14 height 16
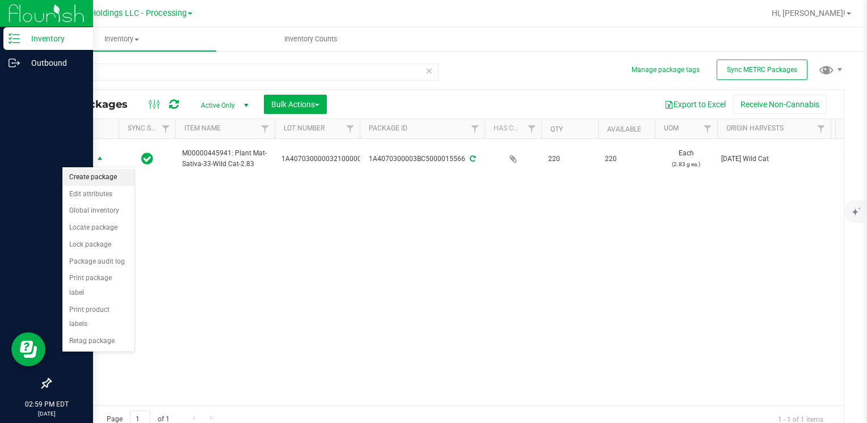
click at [104, 177] on li "Create package" at bounding box center [98, 177] width 72 height 17
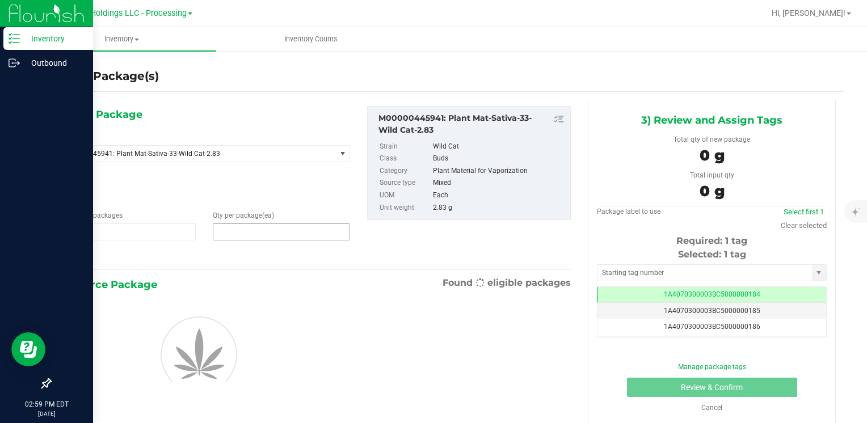
click at [292, 235] on span at bounding box center [281, 232] width 137 height 17
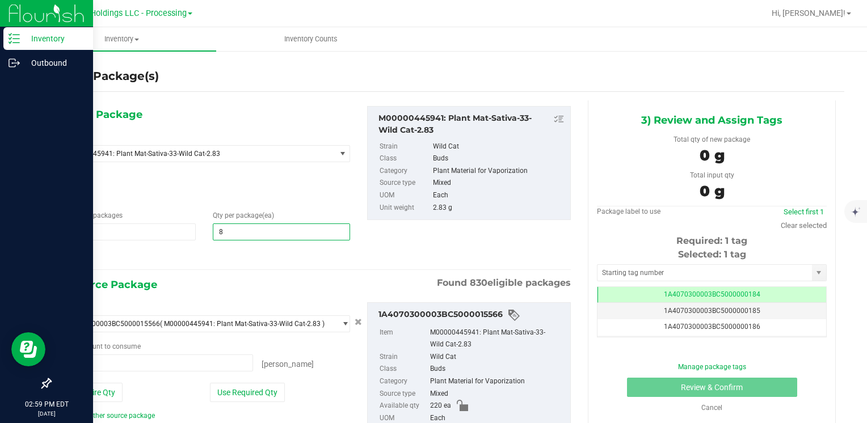
type input "80"
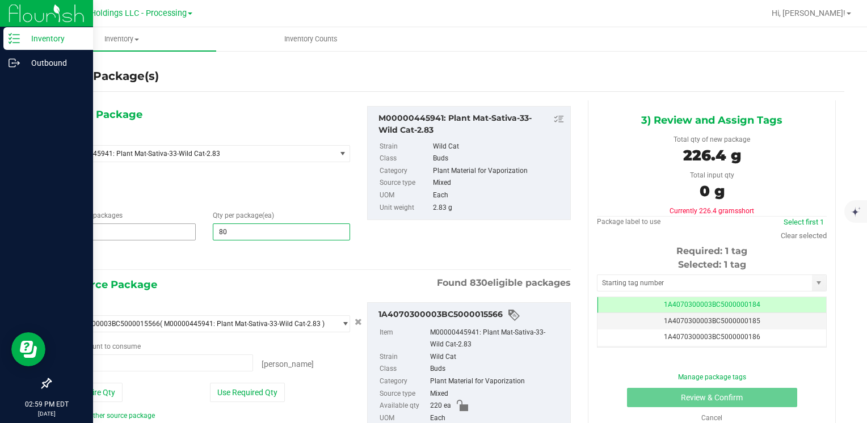
type input "80"
click at [116, 239] on span "1 1" at bounding box center [126, 232] width 137 height 17
click at [116, 238] on input "1" at bounding box center [127, 232] width 136 height 16
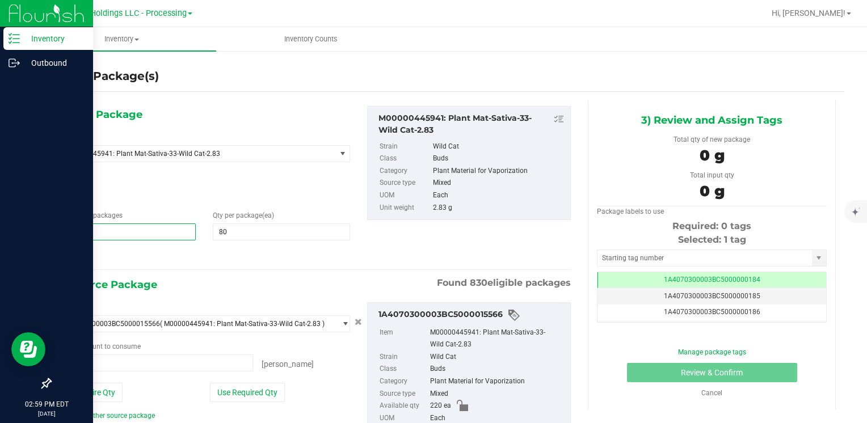
type input "2"
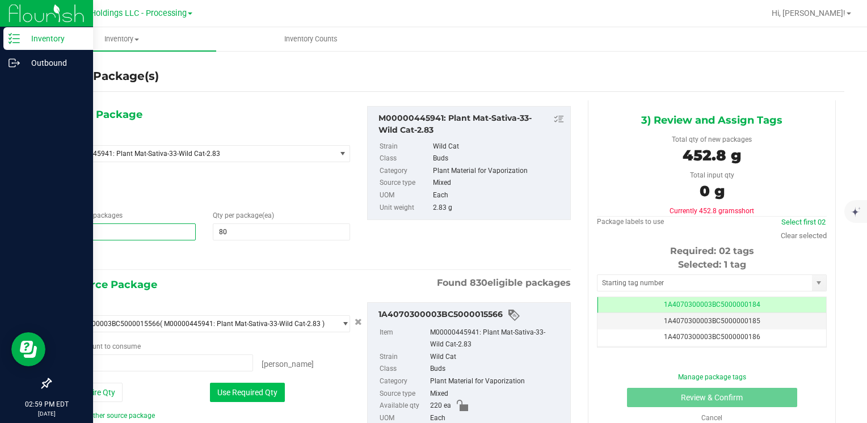
type input "2"
click at [241, 393] on button "Use Required Qty" at bounding box center [247, 392] width 75 height 19
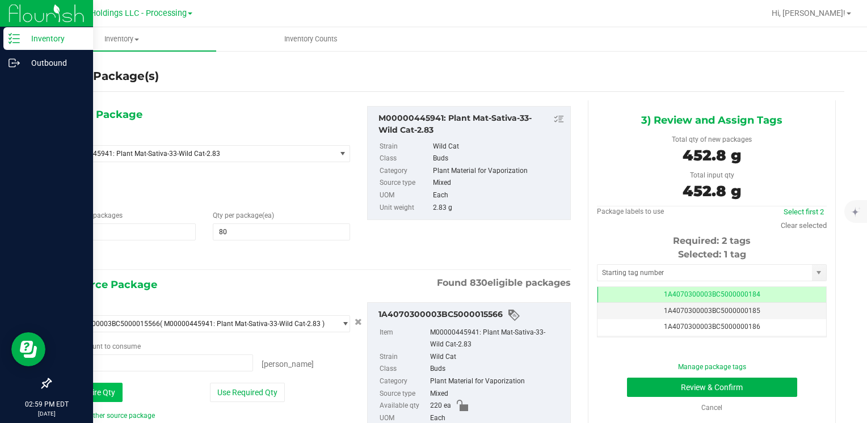
click at [98, 391] on button "Use Entire Qty" at bounding box center [90, 392] width 64 height 19
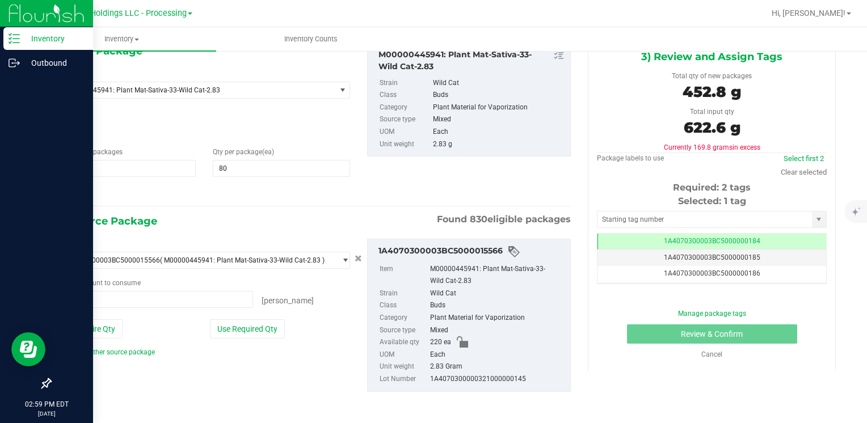
scroll to position [7, 0]
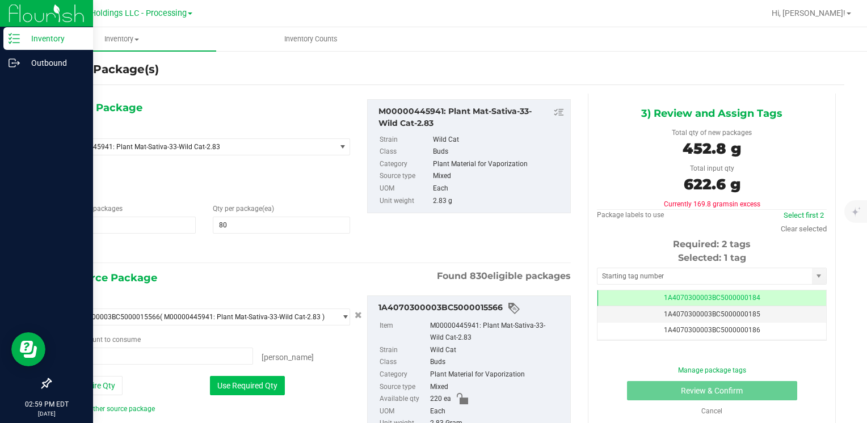
click at [245, 380] on button "Use Required Qty" at bounding box center [247, 385] width 75 height 19
type input "160 ea"
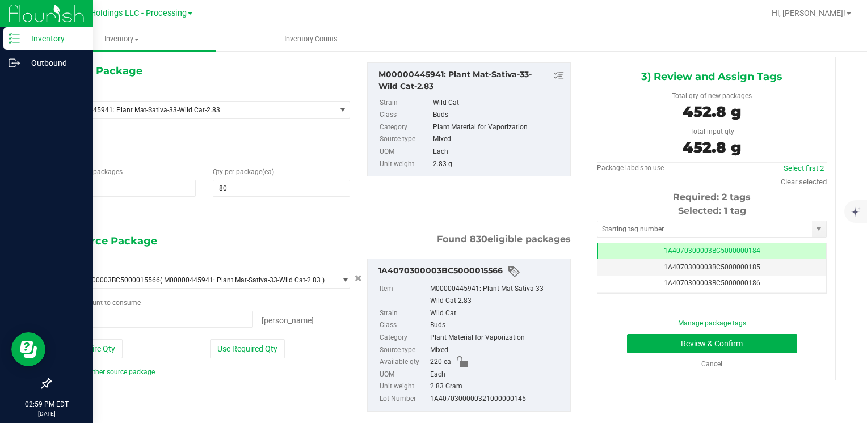
scroll to position [64, 0]
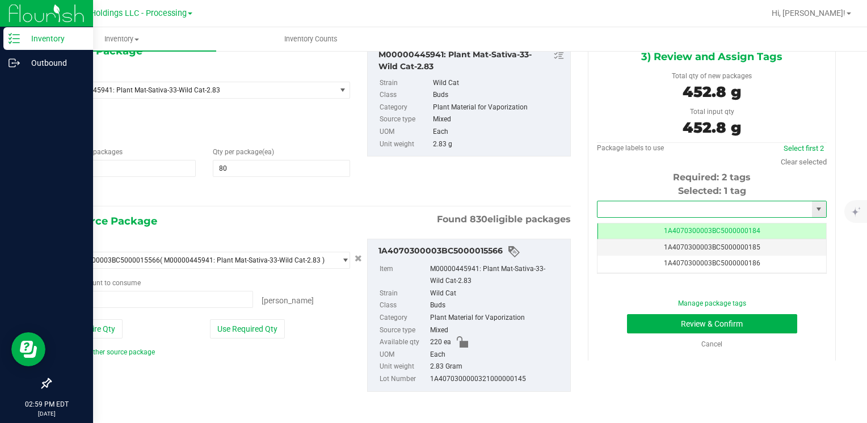
click at [631, 205] on input "text" at bounding box center [705, 210] width 215 height 16
click at [609, 224] on li "1A4070300003BC5000036314" at bounding box center [705, 228] width 226 height 17
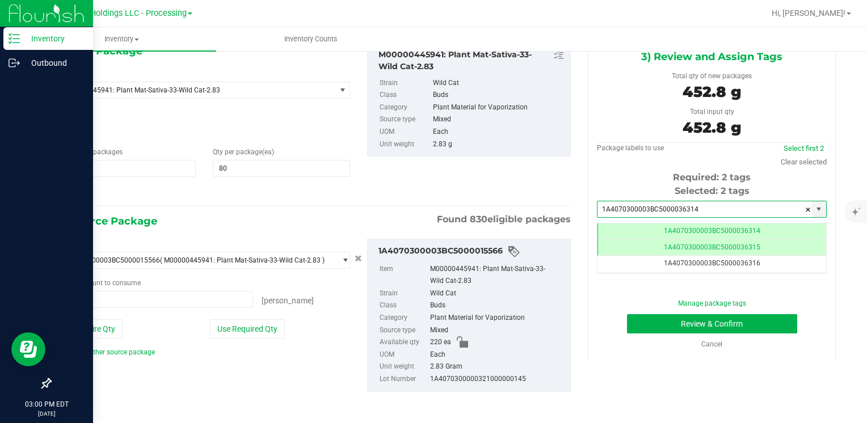
scroll to position [0, 0]
type input "1A4070300003BC5000036314"
click at [643, 316] on button "Review & Confirm" at bounding box center [712, 323] width 170 height 19
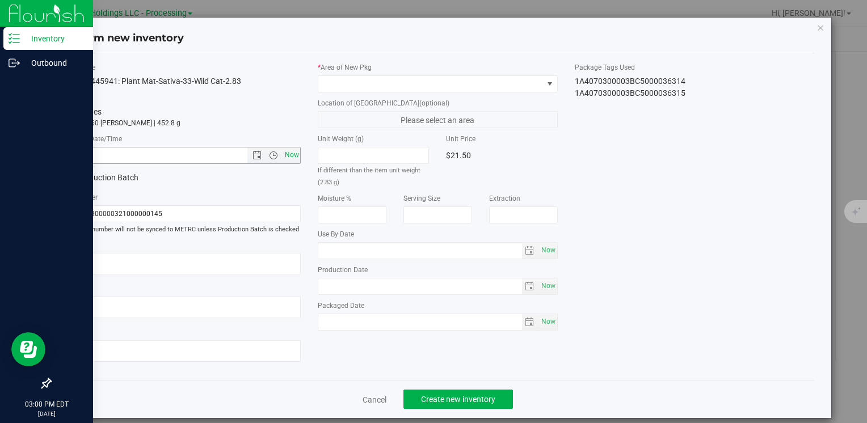
click at [286, 153] on span "Now" at bounding box center [291, 155] width 19 height 16
type input "[DATE] 3:00 PM"
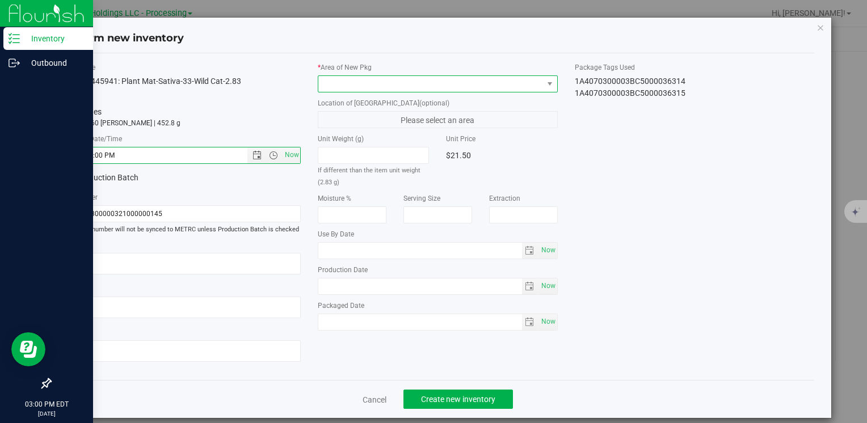
click at [365, 83] on span at bounding box center [430, 84] width 224 height 16
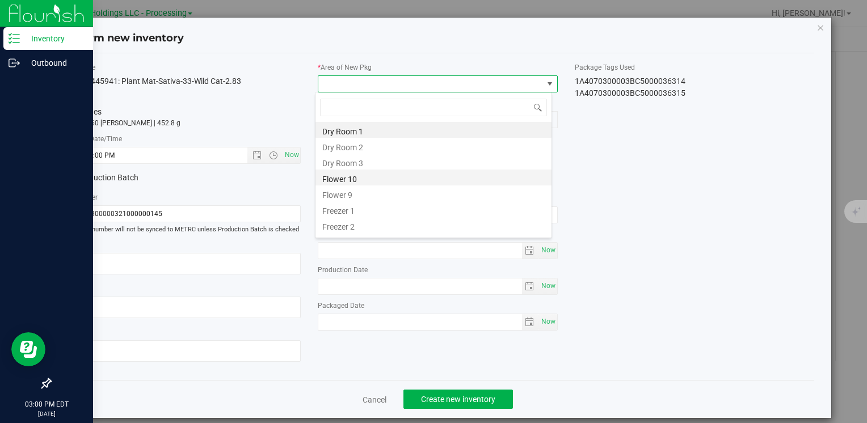
click at [371, 178] on li "Flower 10" at bounding box center [434, 178] width 236 height 16
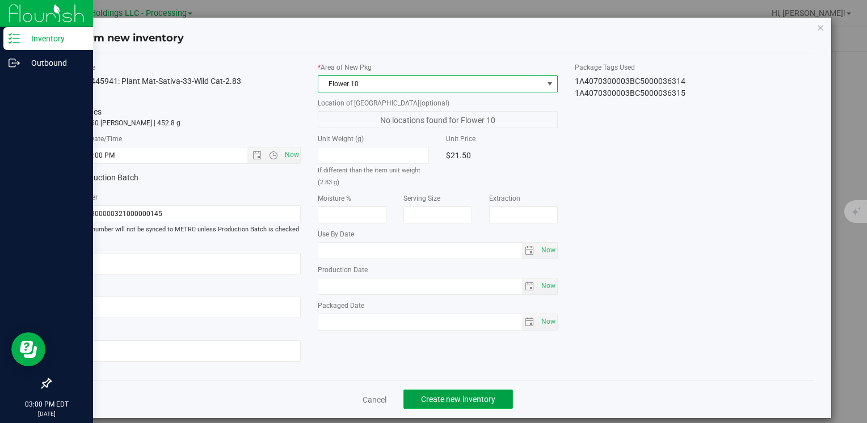
click at [443, 395] on span "Create new inventory" at bounding box center [458, 399] width 74 height 9
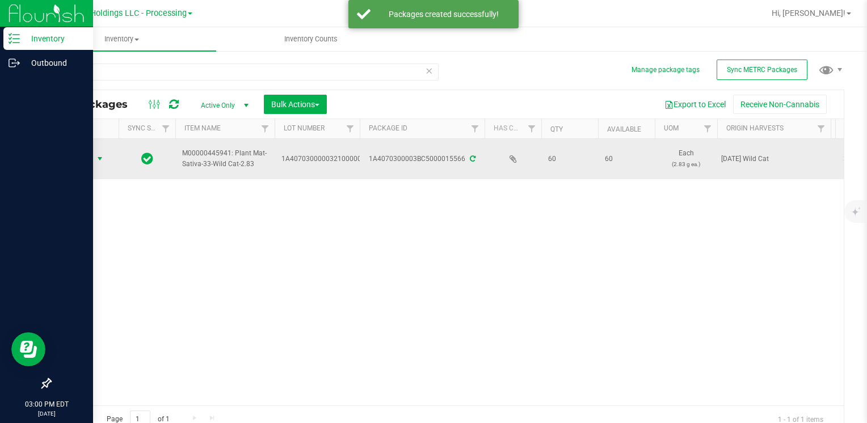
click at [95, 156] on span "select" at bounding box center [99, 158] width 9 height 9
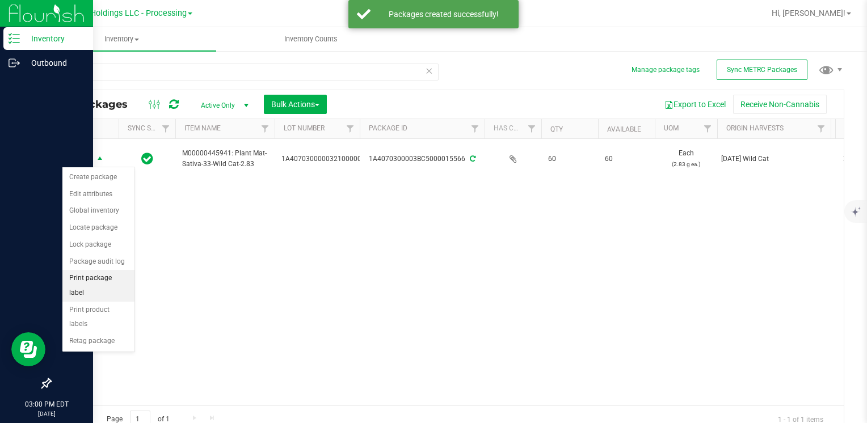
click at [131, 276] on li "Print package label" at bounding box center [98, 285] width 72 height 31
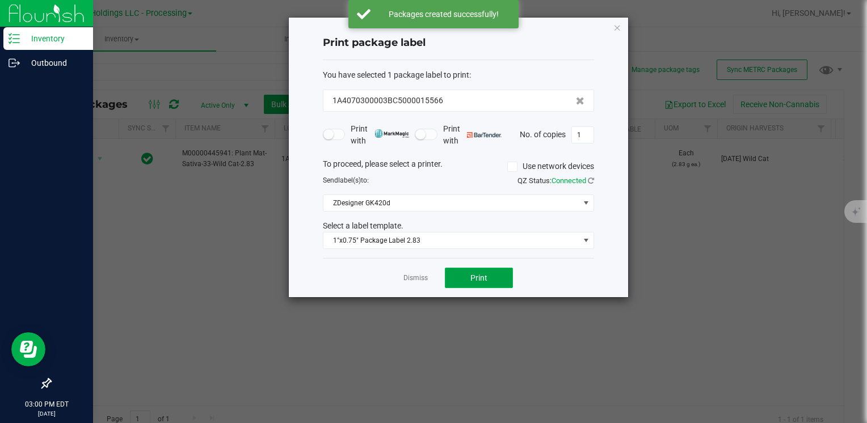
click at [472, 279] on span "Print" at bounding box center [479, 278] width 17 height 9
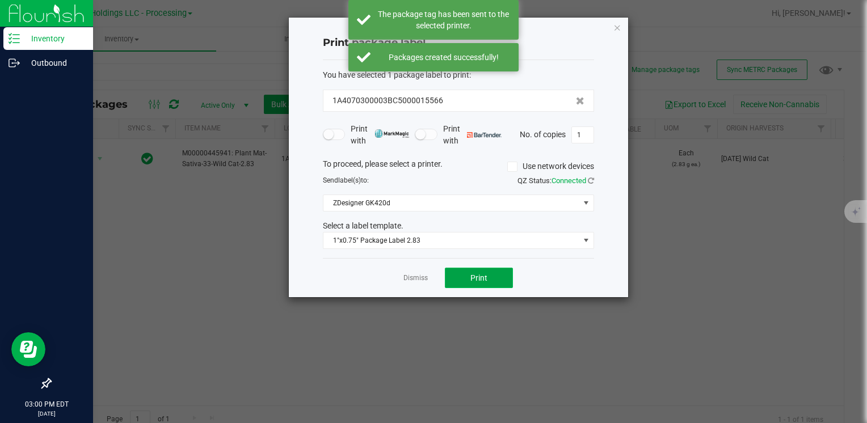
click at [472, 279] on span "Print" at bounding box center [479, 278] width 17 height 9
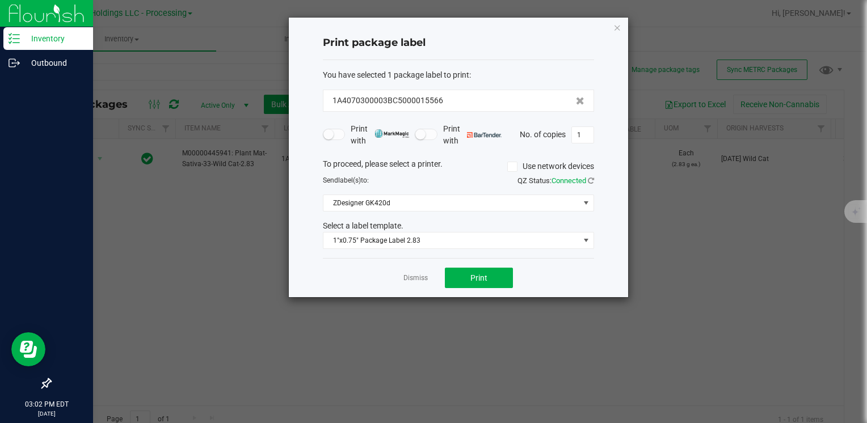
click at [620, 27] on icon "button" at bounding box center [618, 27] width 8 height 14
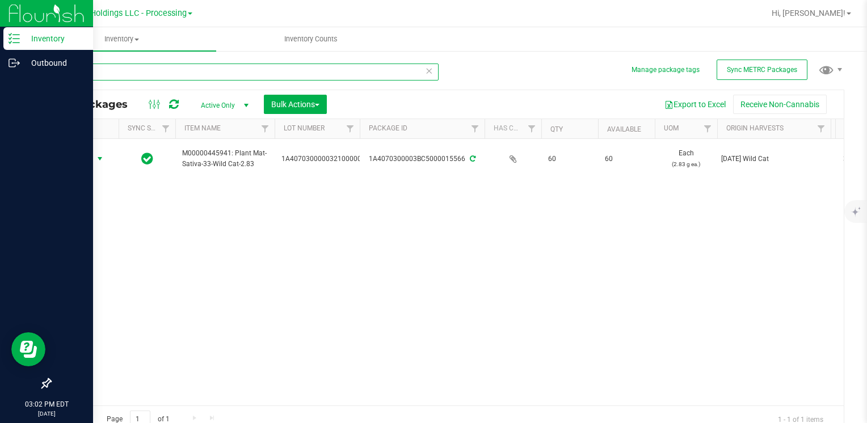
click at [231, 68] on input "15566" at bounding box center [244, 72] width 389 height 17
click at [231, 67] on input "15566" at bounding box center [244, 72] width 389 height 17
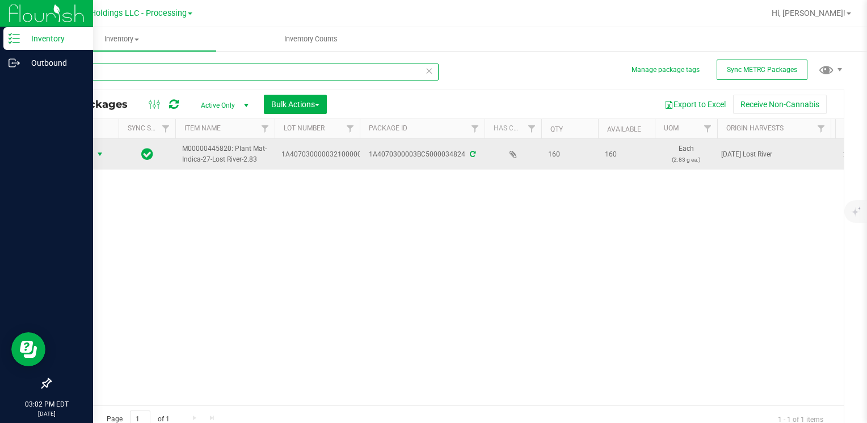
type input "34824"
click at [85, 156] on span "Action" at bounding box center [77, 154] width 31 height 16
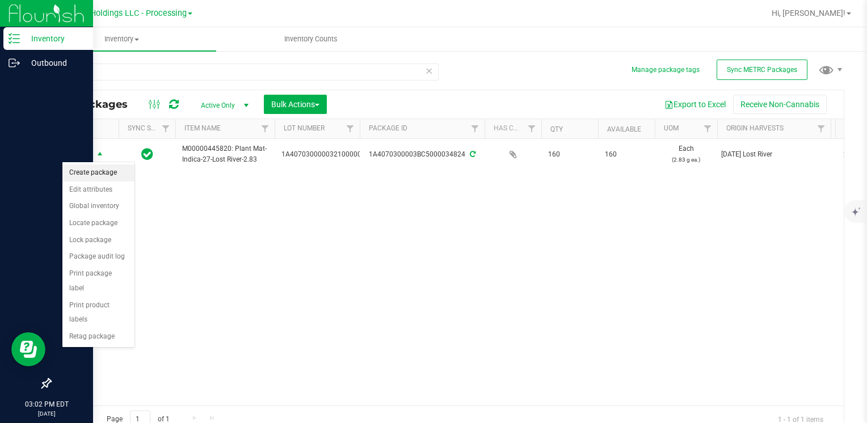
click at [88, 170] on li "Create package" at bounding box center [98, 173] width 72 height 17
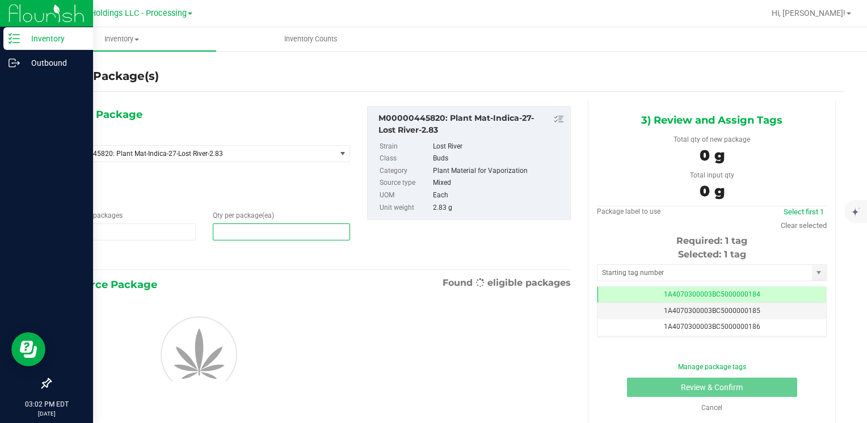
click at [237, 235] on span at bounding box center [281, 232] width 137 height 17
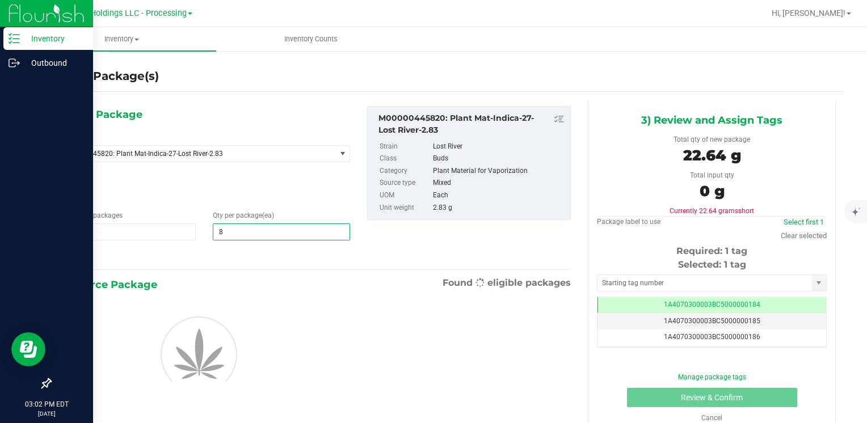
type input "80"
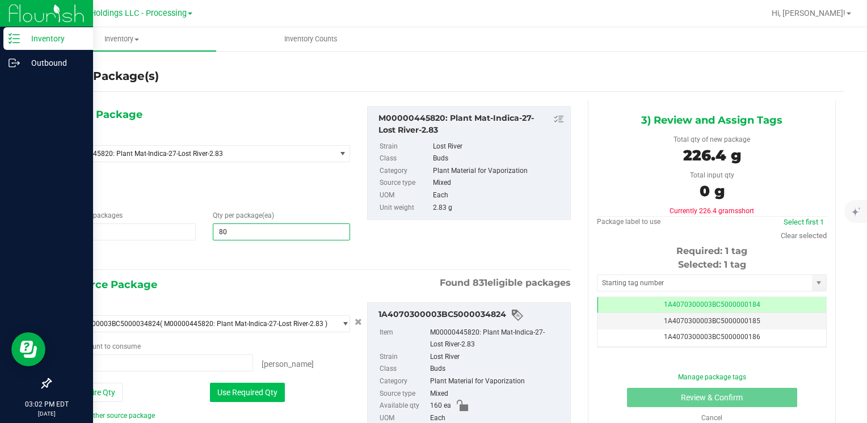
type input "80"
click at [240, 393] on button "Use Required Qty" at bounding box center [247, 392] width 75 height 19
type input "80 ea"
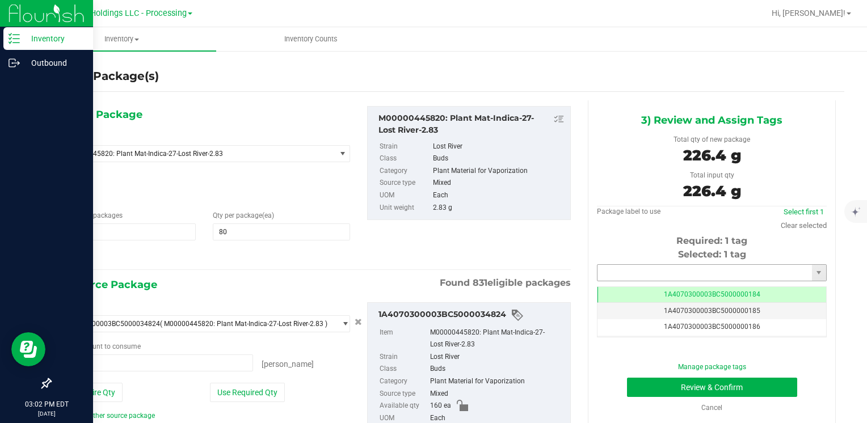
click at [631, 274] on input "text" at bounding box center [705, 273] width 215 height 16
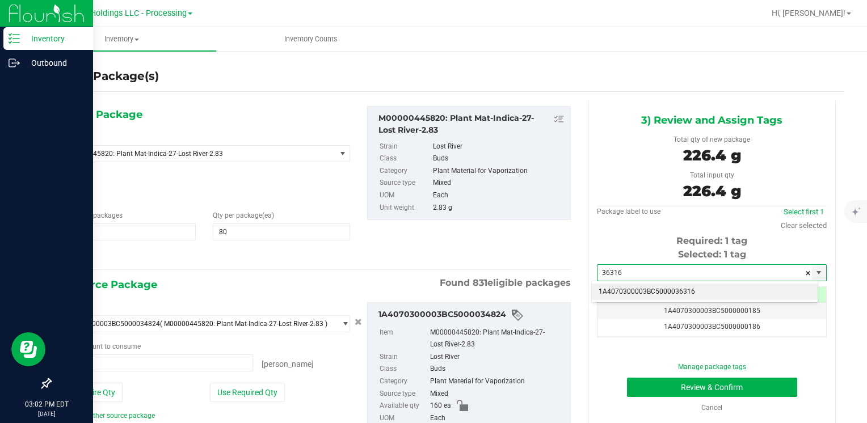
click at [633, 285] on li "1A4070300003BC5000036316" at bounding box center [705, 292] width 226 height 17
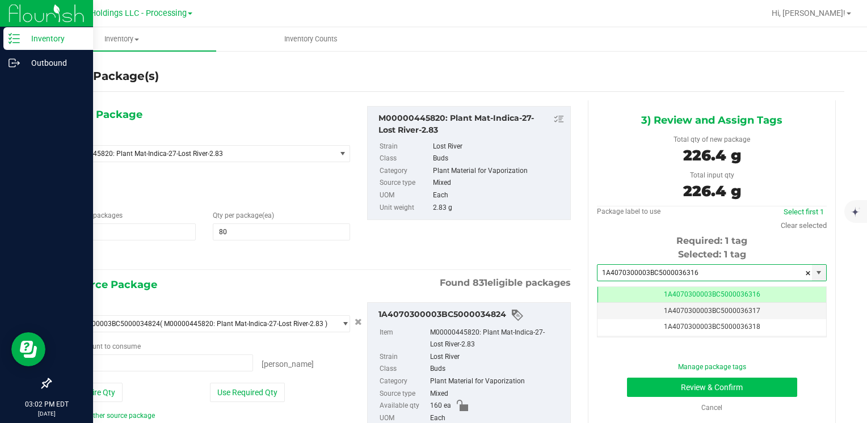
type input "1A4070300003BC5000036316"
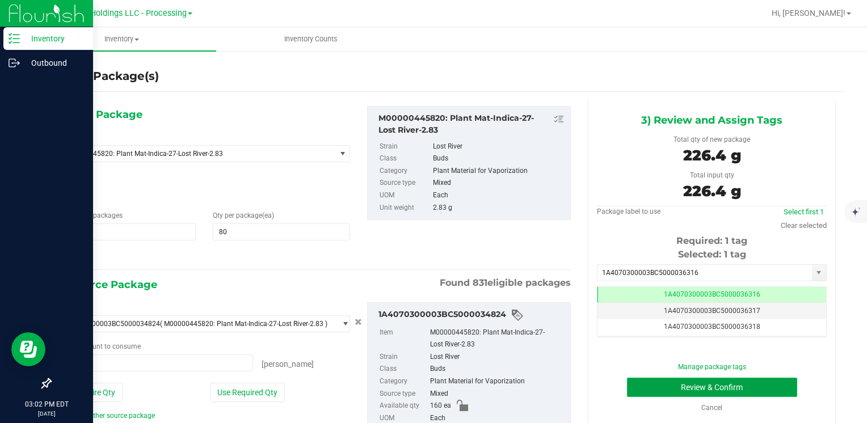
click at [644, 384] on button "Review & Confirm" at bounding box center [712, 387] width 170 height 19
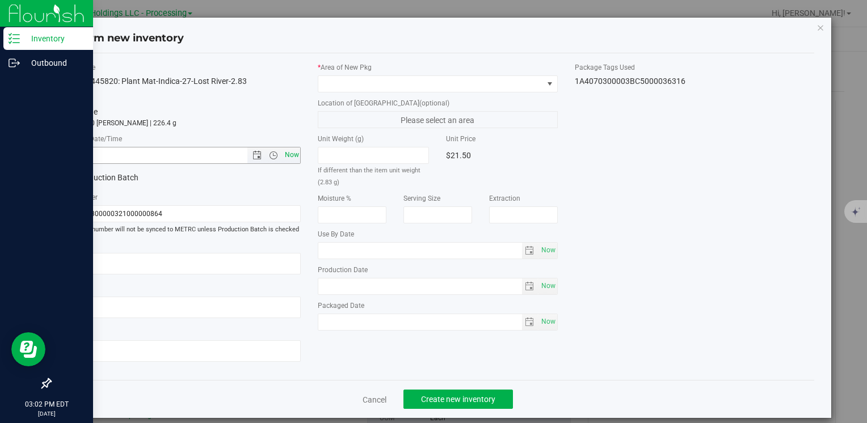
click at [292, 157] on span "Now" at bounding box center [291, 155] width 19 height 16
type input "[DATE] 3:02 PM"
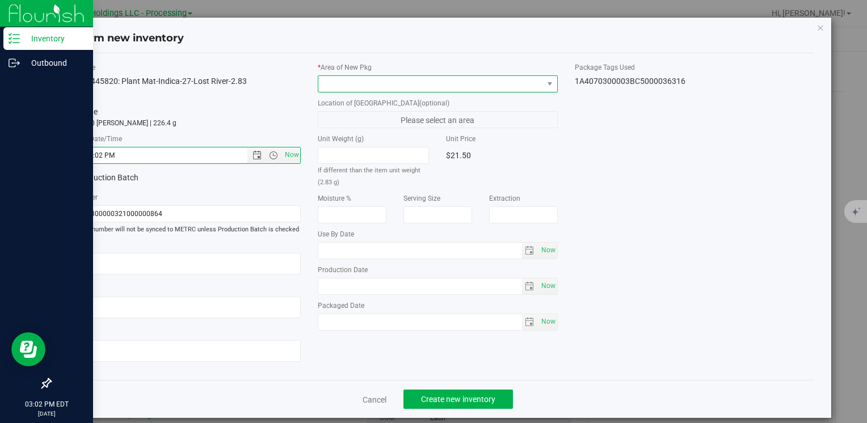
click at [328, 86] on span at bounding box center [430, 84] width 224 height 16
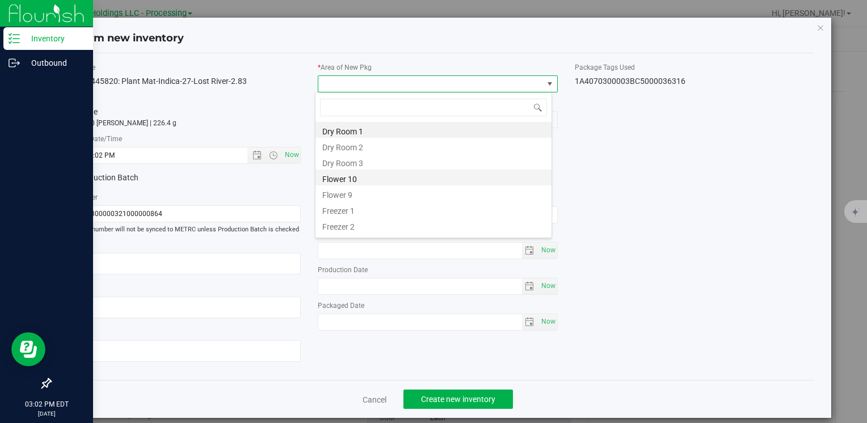
click at [373, 183] on li "Flower 10" at bounding box center [434, 178] width 236 height 16
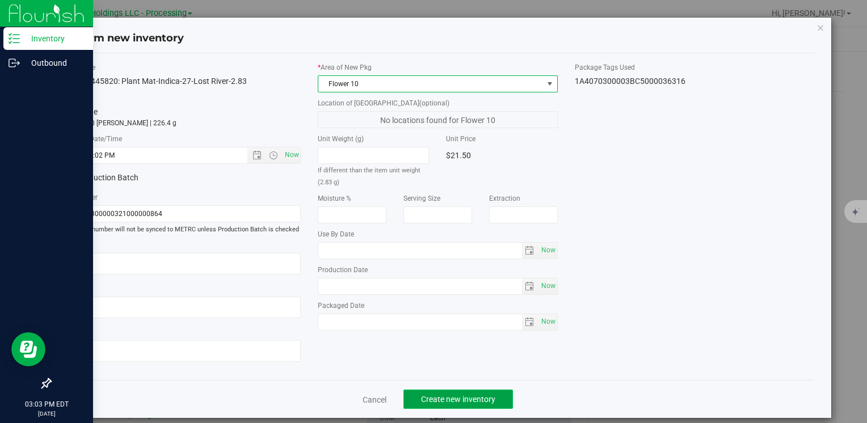
click at [434, 401] on span "Create new inventory" at bounding box center [458, 399] width 74 height 9
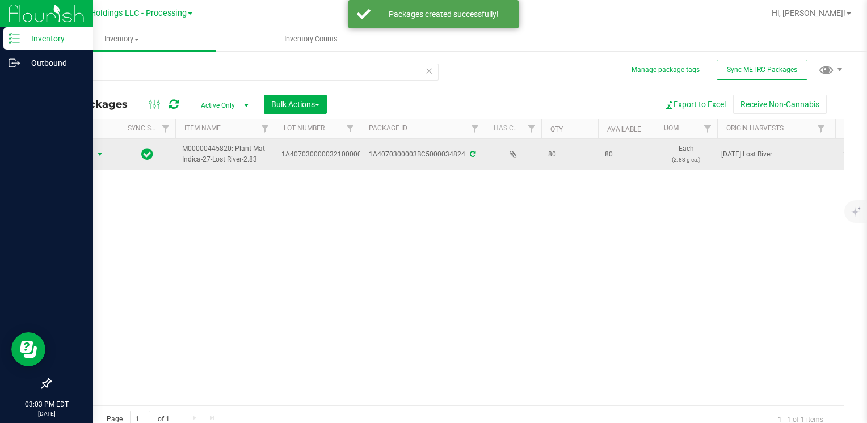
click at [70, 155] on span "Action" at bounding box center [77, 154] width 31 height 16
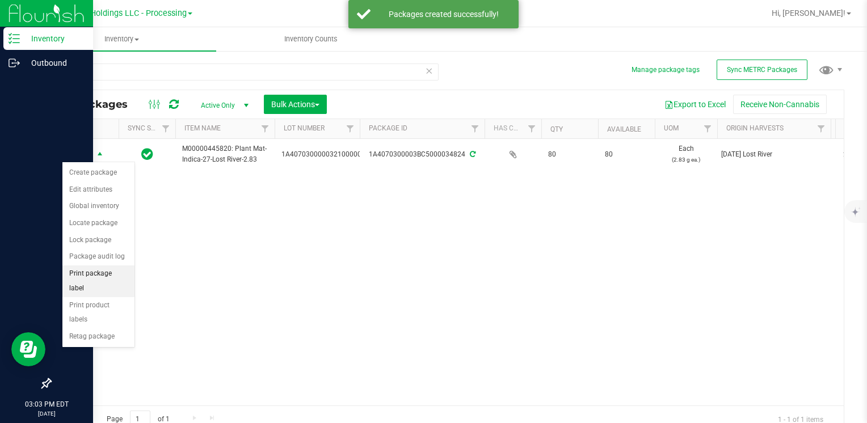
click at [116, 273] on li "Print package label" at bounding box center [98, 281] width 72 height 31
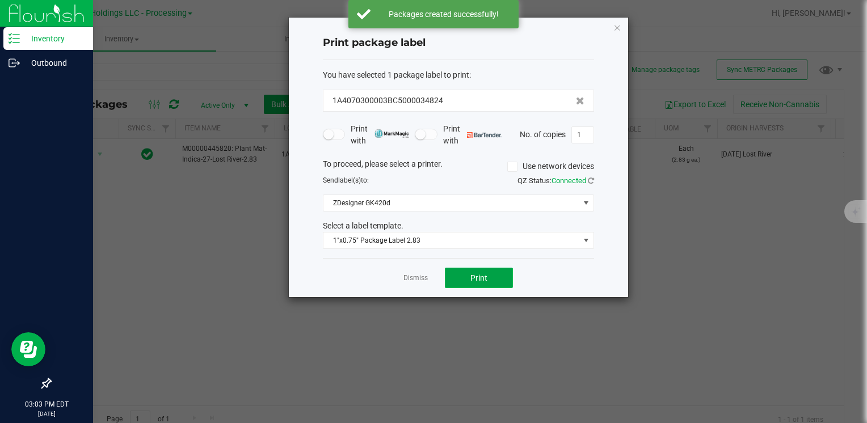
click at [482, 284] on button "Print" at bounding box center [479, 278] width 68 height 20
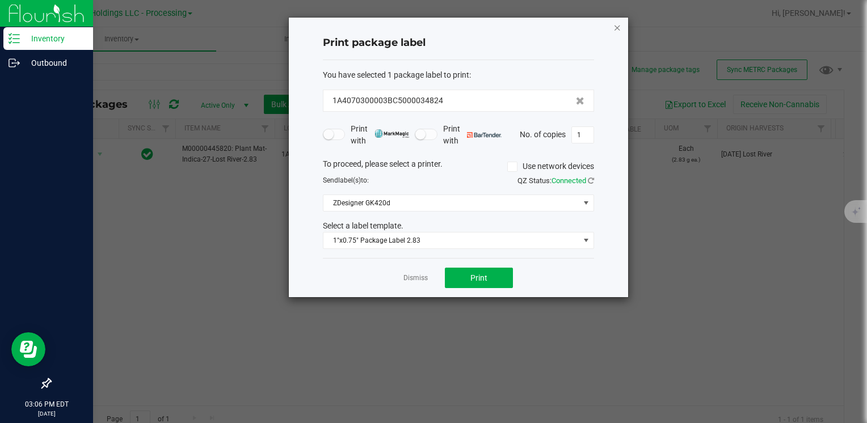
click at [618, 24] on icon "button" at bounding box center [618, 27] width 8 height 14
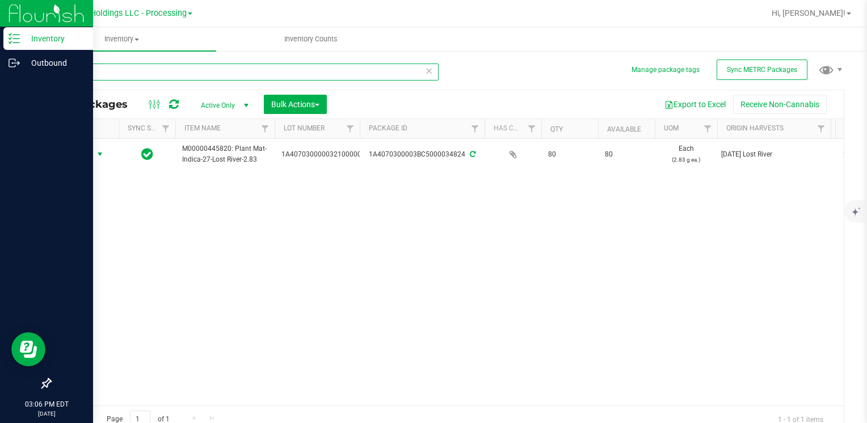
click at [236, 74] on input "34824" at bounding box center [244, 72] width 389 height 17
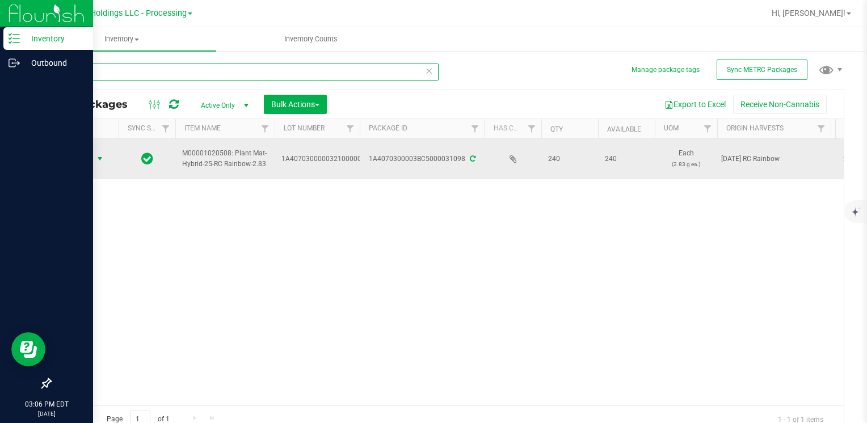
type input "31098"
click at [95, 157] on span "select" at bounding box center [99, 158] width 9 height 9
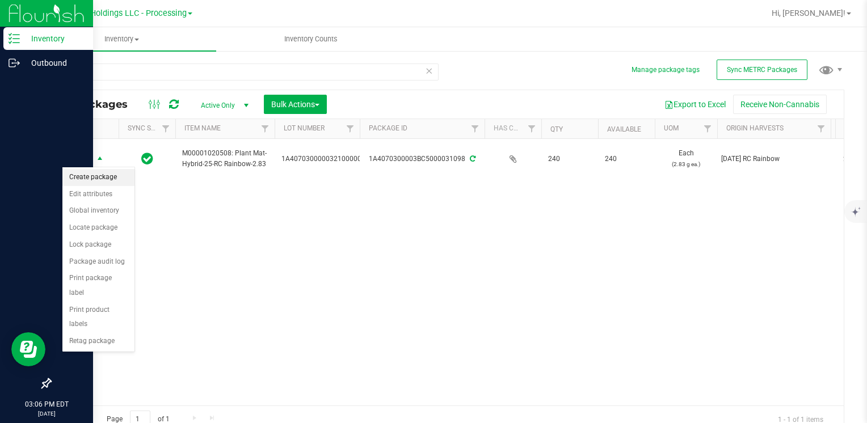
click at [104, 179] on li "Create package" at bounding box center [98, 177] width 72 height 17
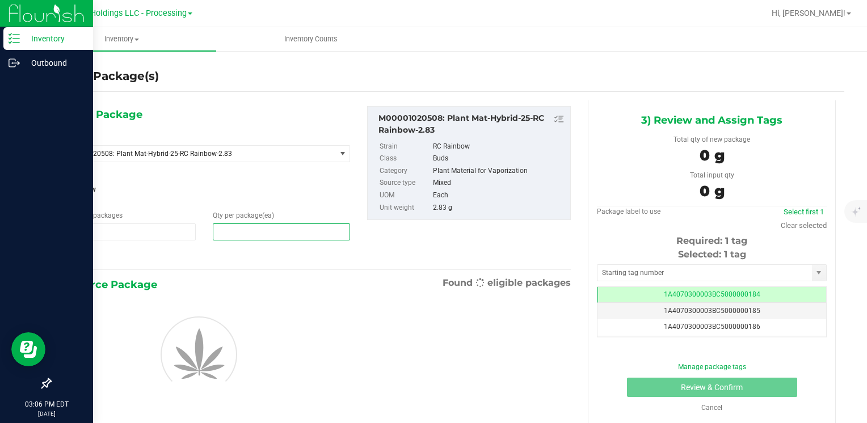
click at [244, 226] on span at bounding box center [281, 232] width 137 height 17
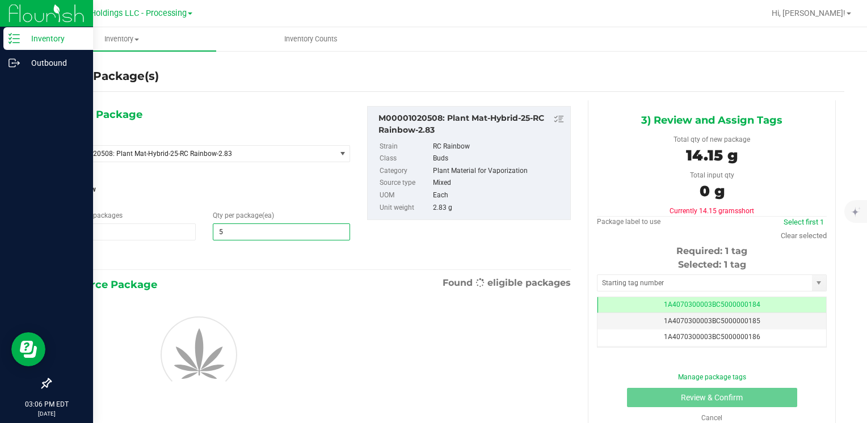
type input "50"
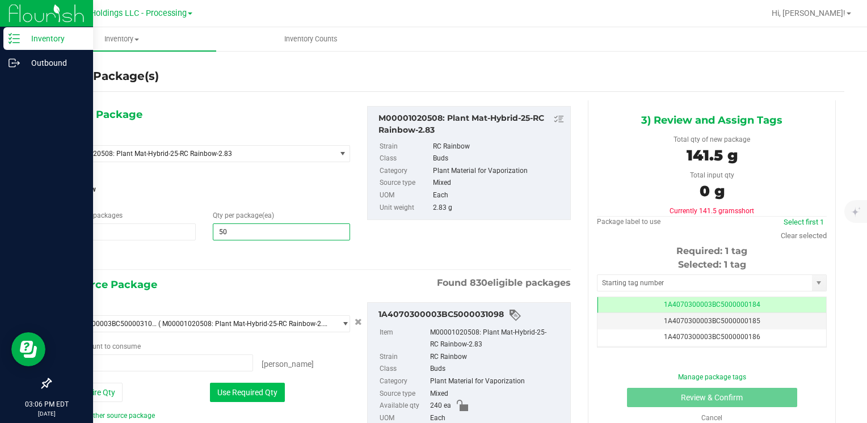
type input "50"
click at [257, 398] on button "Use Required Qty" at bounding box center [247, 392] width 75 height 19
type input "50 ea"
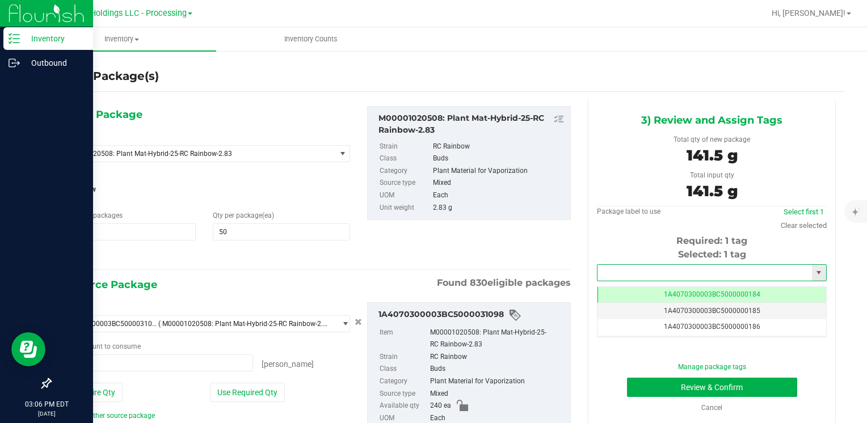
click at [644, 273] on input "text" at bounding box center [705, 273] width 215 height 16
click at [631, 285] on li "1A4070300003BC5000036317" at bounding box center [705, 292] width 226 height 17
type input "1A4070300003BC5000036317"
click at [645, 385] on button "Review & Confirm" at bounding box center [712, 387] width 170 height 19
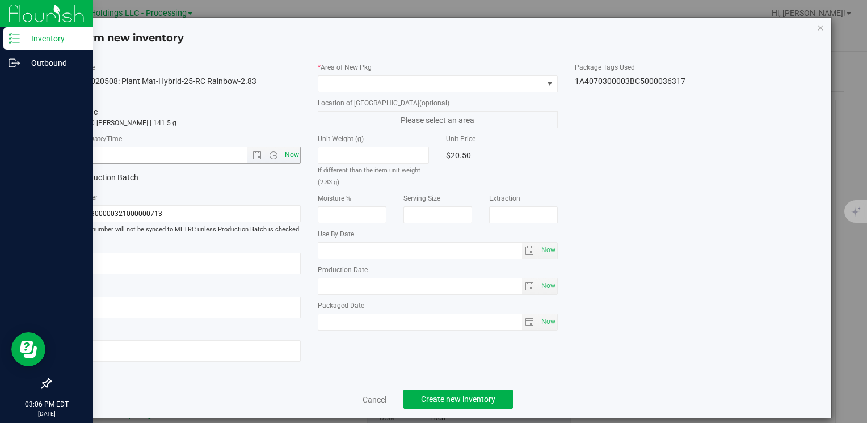
click at [291, 151] on span "Now" at bounding box center [291, 155] width 19 height 16
type input "[DATE] 3:07 PM"
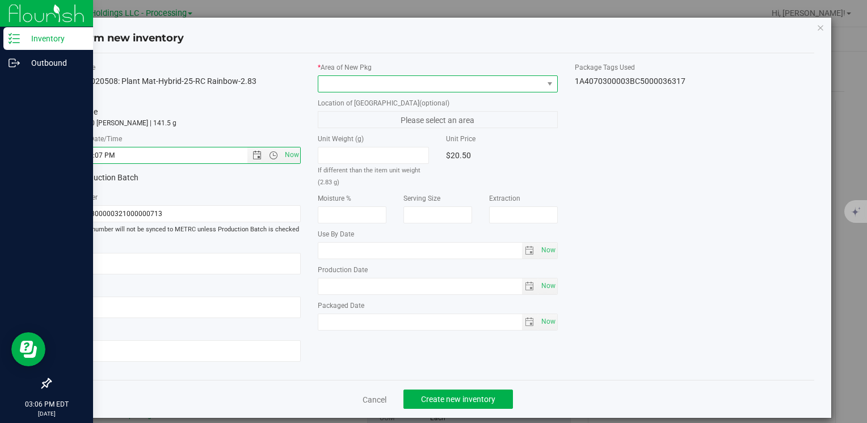
click at [330, 88] on span at bounding box center [430, 84] width 224 height 16
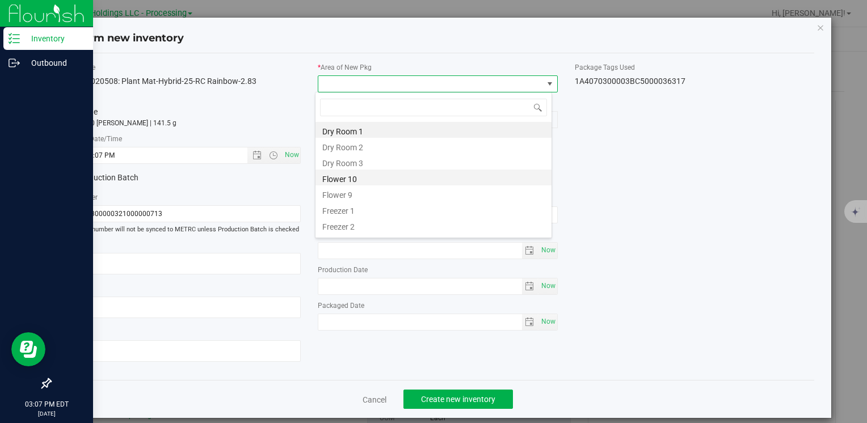
click at [363, 183] on li "Flower 10" at bounding box center [434, 178] width 236 height 16
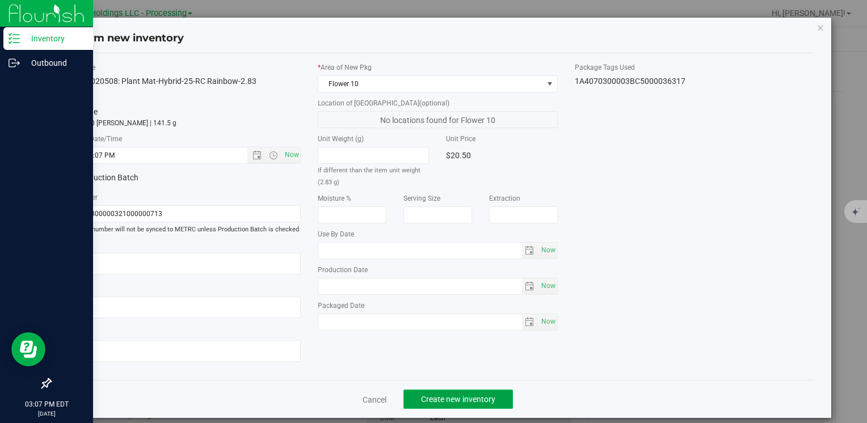
click at [447, 400] on span "Create new inventory" at bounding box center [458, 399] width 74 height 9
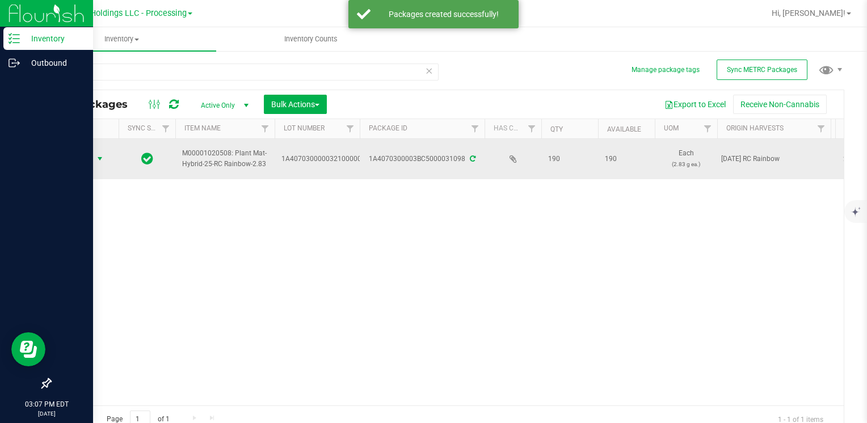
click at [88, 153] on span "Action" at bounding box center [77, 159] width 31 height 16
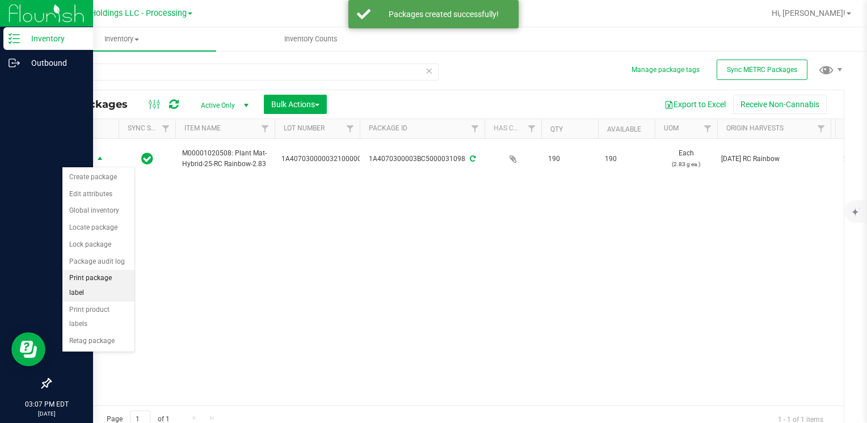
click at [123, 276] on li "Print package label" at bounding box center [98, 285] width 72 height 31
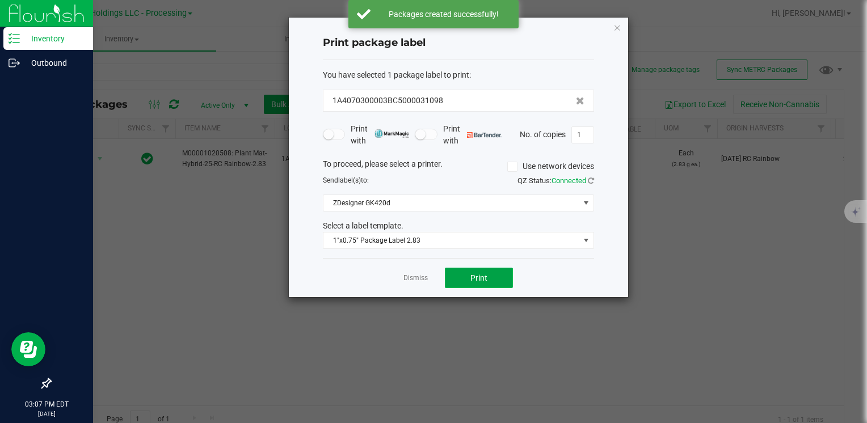
click at [465, 279] on button "Print" at bounding box center [479, 278] width 68 height 20
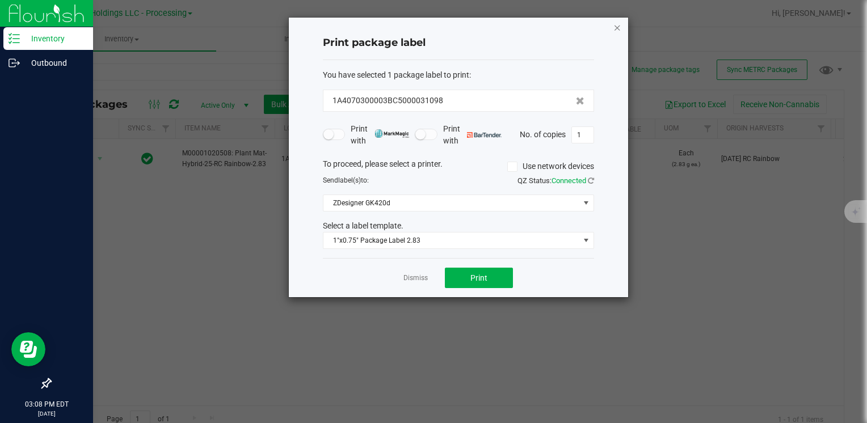
click at [615, 26] on icon "button" at bounding box center [618, 27] width 8 height 14
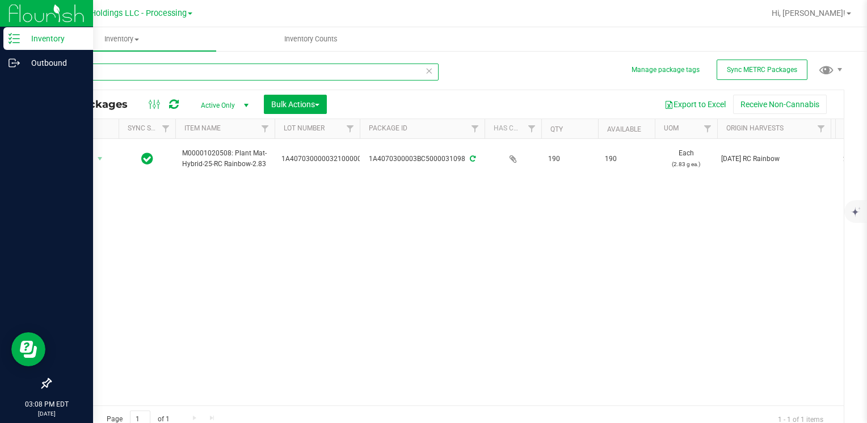
click at [102, 74] on input "31098" at bounding box center [244, 72] width 389 height 17
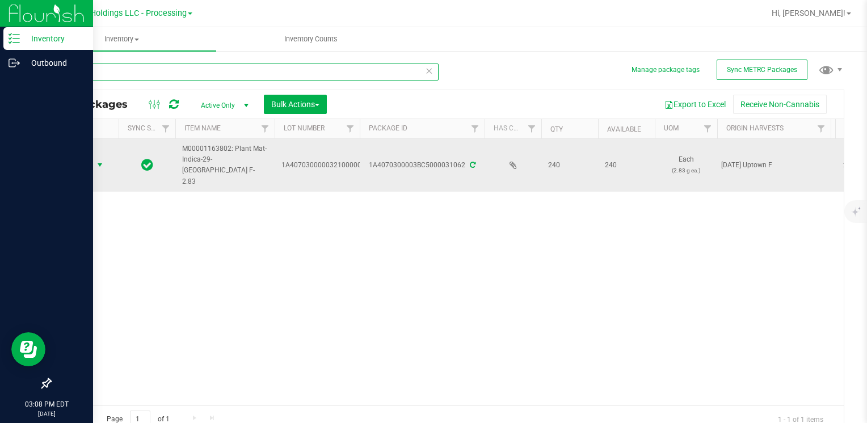
type input "31062"
click at [87, 158] on span "Action" at bounding box center [77, 165] width 31 height 16
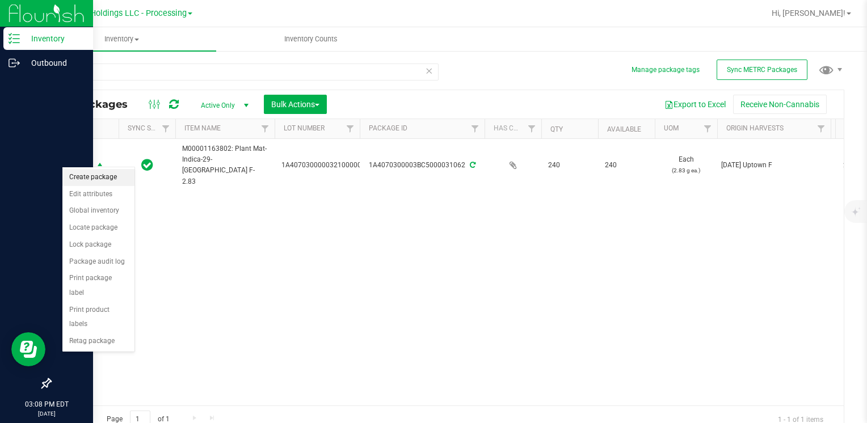
click at [103, 179] on li "Create package" at bounding box center [98, 177] width 72 height 17
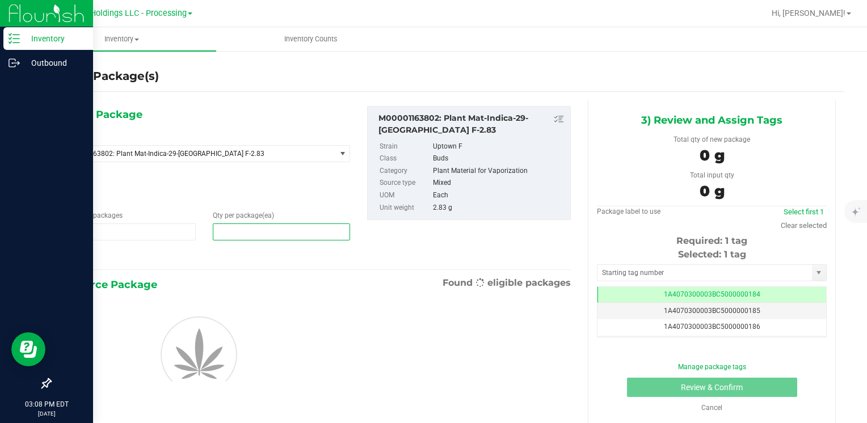
click at [271, 237] on span at bounding box center [281, 232] width 137 height 17
type input "10"
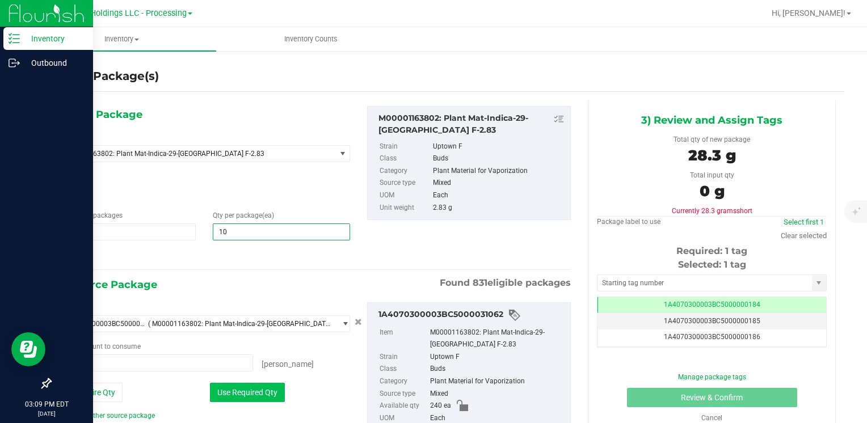
type input "10"
click at [226, 393] on button "Use Required Qty" at bounding box center [247, 392] width 75 height 19
type input "10 ea"
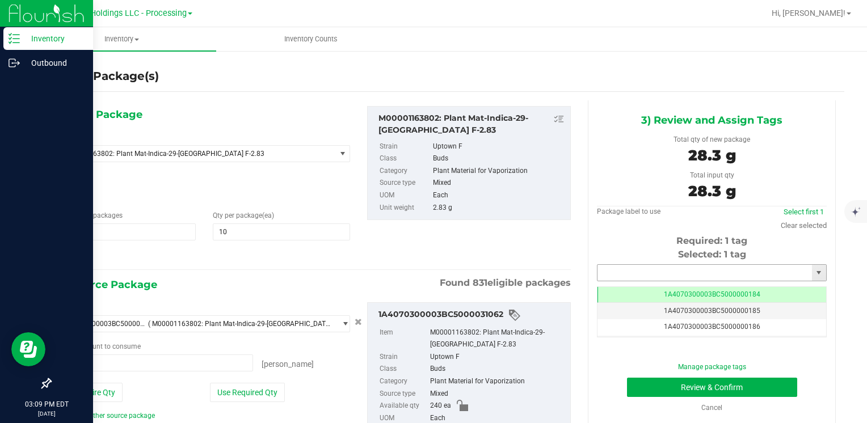
click at [633, 278] on input "text" at bounding box center [705, 273] width 215 height 16
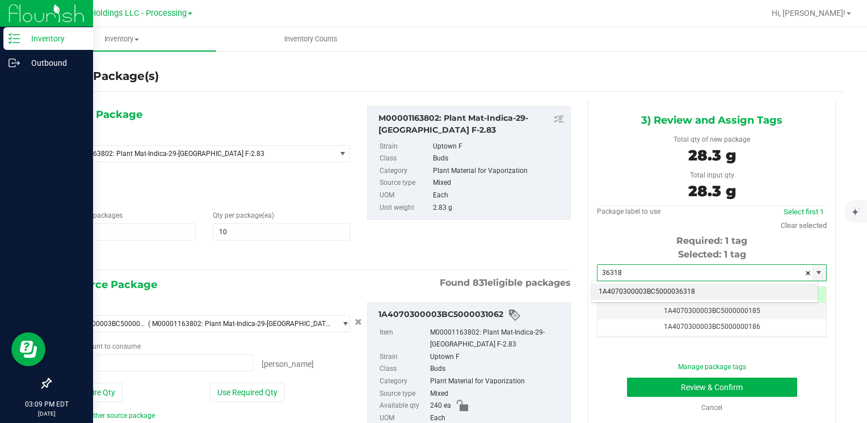
click at [637, 289] on li "1A4070300003BC5000036318" at bounding box center [705, 292] width 226 height 17
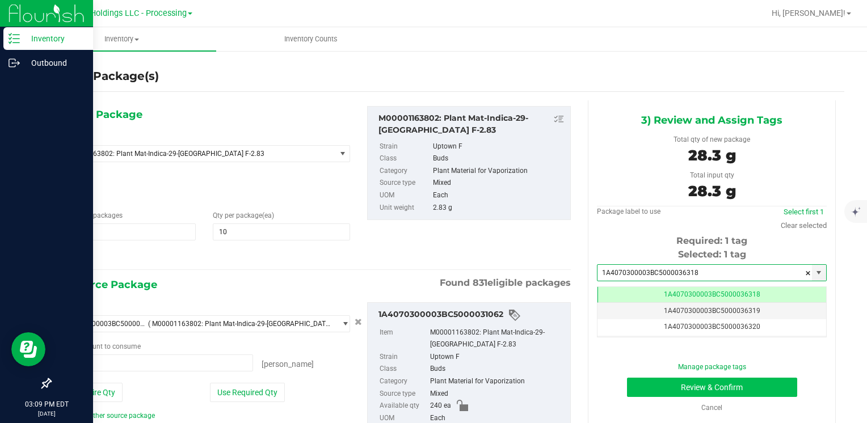
type input "1A4070300003BC5000036318"
click at [639, 386] on button "Review & Confirm" at bounding box center [712, 387] width 170 height 19
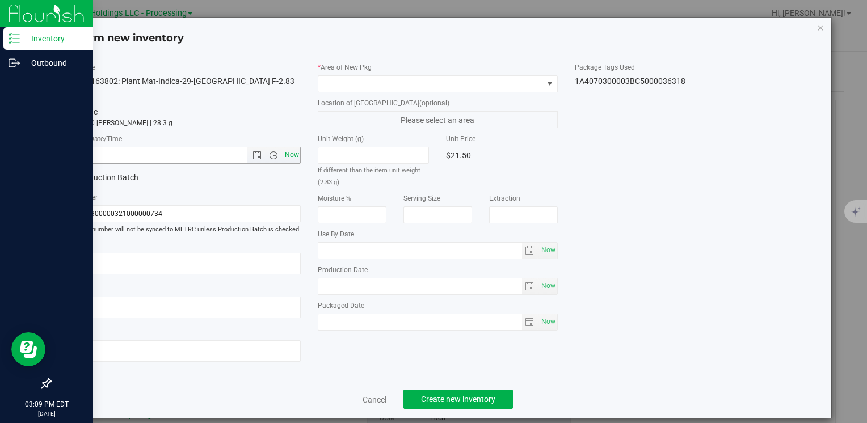
click at [290, 158] on span "Now" at bounding box center [291, 155] width 19 height 16
type input "[DATE] 3:09 PM"
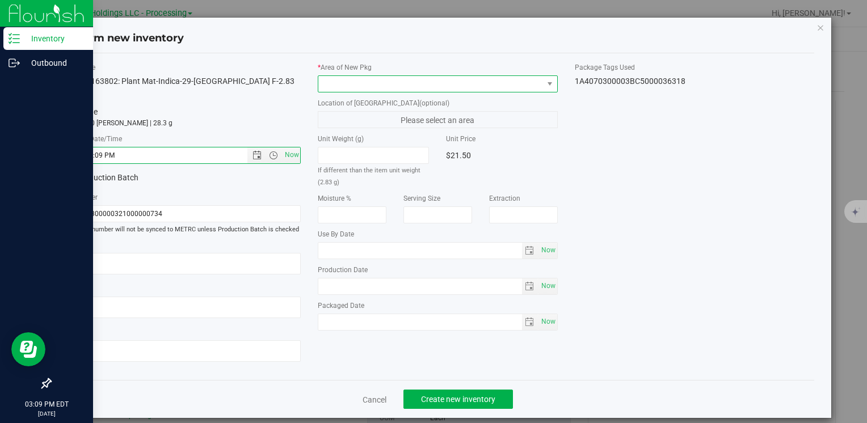
click at [377, 78] on span at bounding box center [430, 84] width 224 height 16
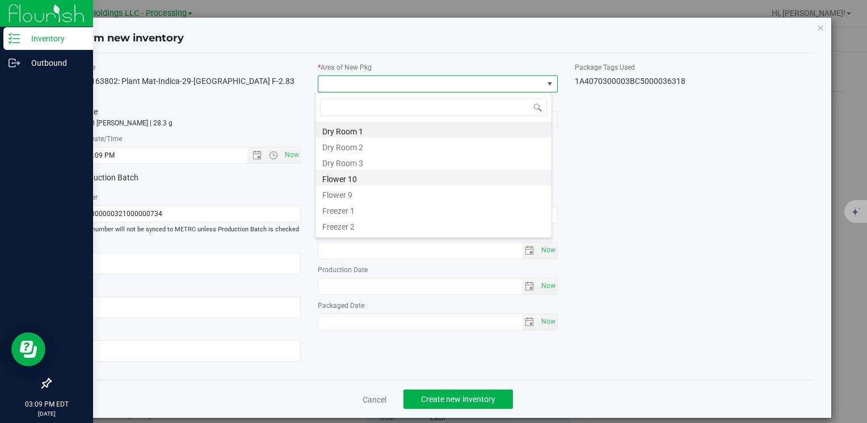
click at [370, 179] on li "Flower 10" at bounding box center [434, 178] width 236 height 16
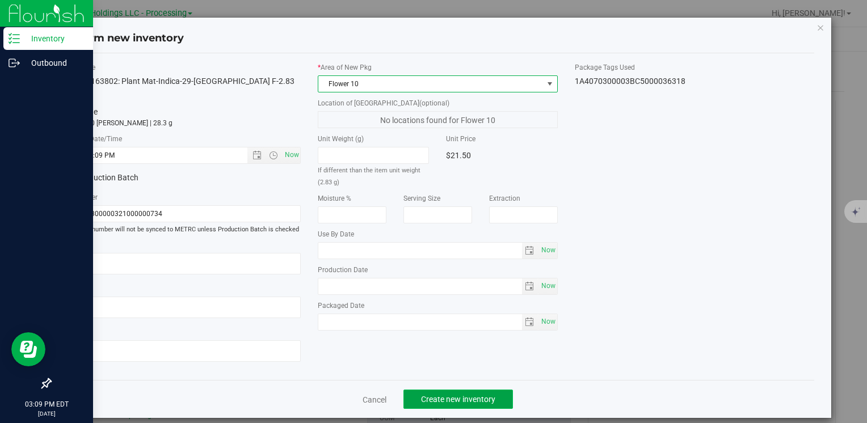
click at [452, 397] on span "Create new inventory" at bounding box center [458, 399] width 74 height 9
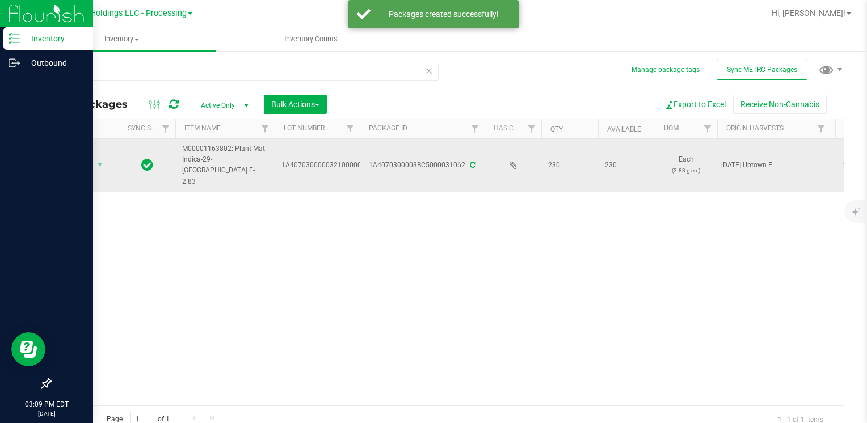
click at [66, 161] on span "Action" at bounding box center [77, 165] width 31 height 16
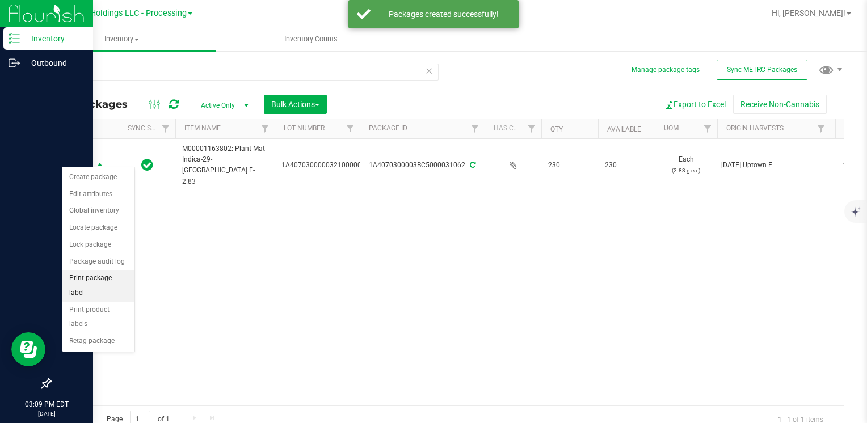
click at [119, 277] on li "Print package label" at bounding box center [98, 285] width 72 height 31
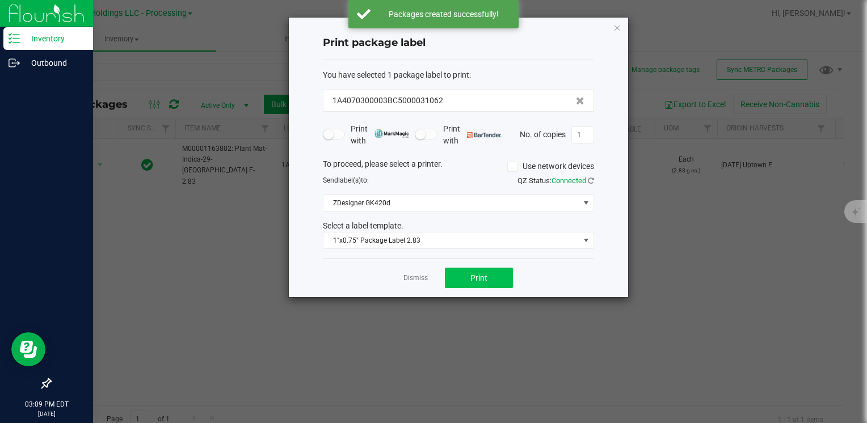
click at [452, 268] on div "Dismiss Print" at bounding box center [458, 277] width 271 height 39
click at [461, 274] on button "Print" at bounding box center [479, 278] width 68 height 20
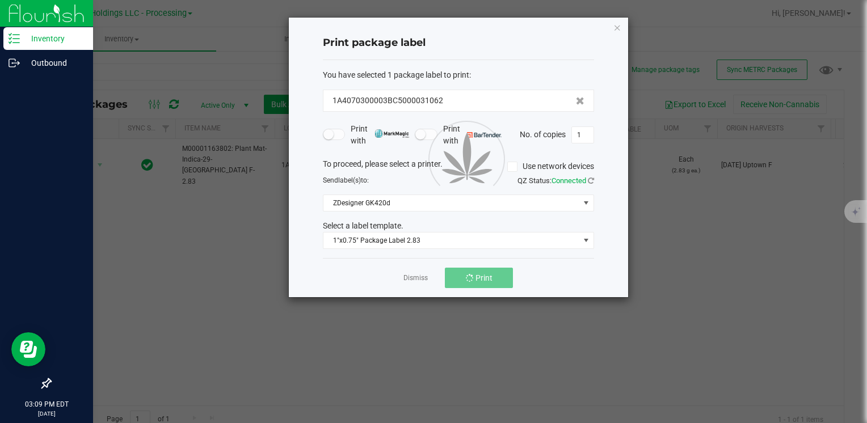
click at [612, 28] on div "Print package label You have selected 1 package label to print : 1A4070300003BC…" at bounding box center [458, 158] width 339 height 280
click at [614, 24] on icon "button" at bounding box center [618, 27] width 8 height 14
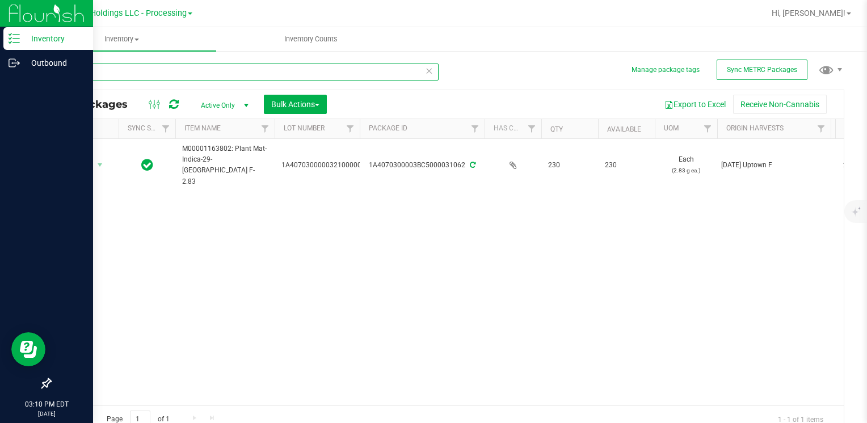
click at [220, 72] on input "31062" at bounding box center [244, 72] width 389 height 17
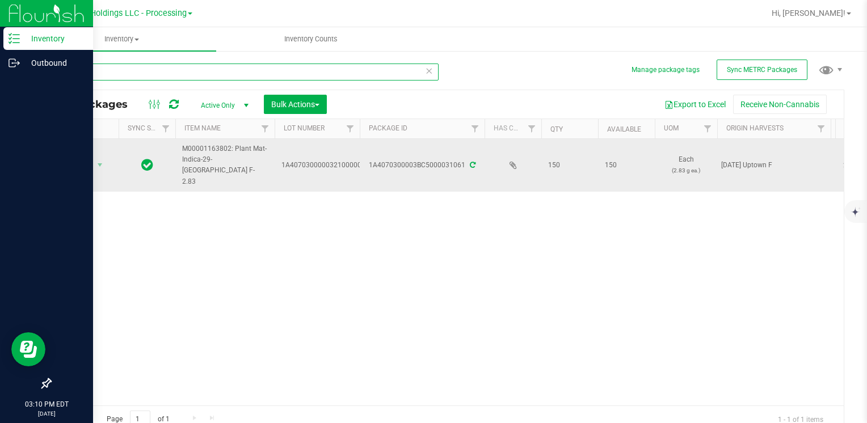
type input "31061"
click at [89, 162] on span "Action" at bounding box center [77, 165] width 31 height 16
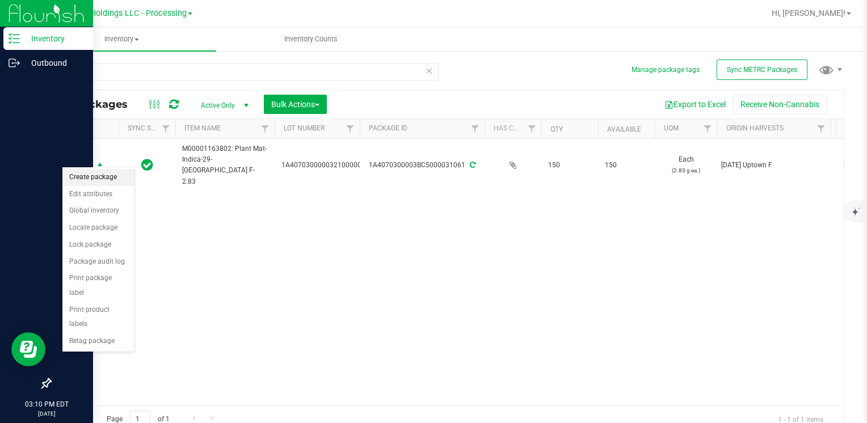
click at [102, 176] on li "Create package" at bounding box center [98, 177] width 72 height 17
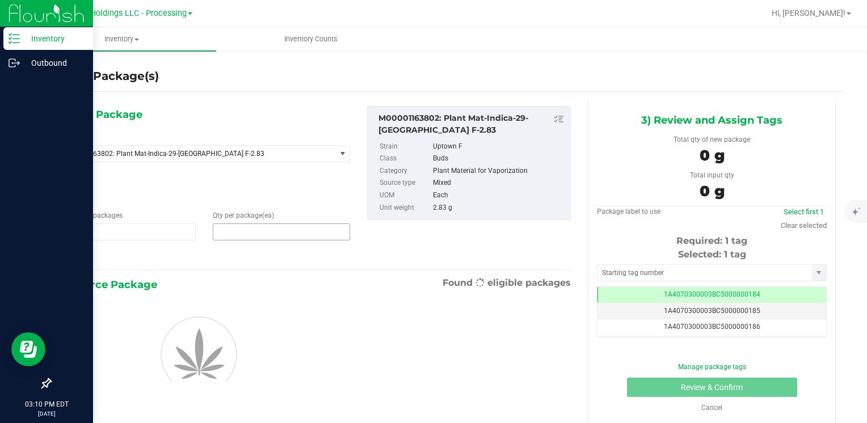
click at [268, 229] on span at bounding box center [281, 232] width 137 height 17
type input "80"
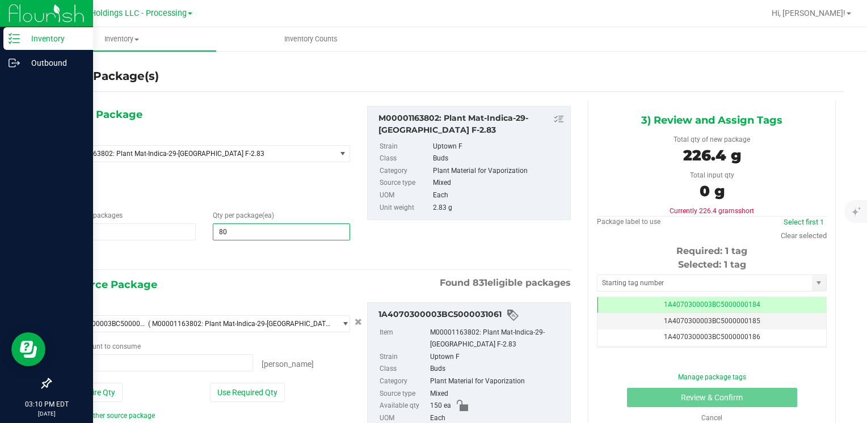
type input "80"
drag, startPoint x: 208, startPoint y: 404, endPoint x: 228, endPoint y: 405, distance: 19.3
click at [228, 405] on div "Package ID 1A4070300003BC5000031061 ( M00001163802: Plant Mat-Indica-29-[GEOGRA…" at bounding box center [204, 362] width 309 height 119
click at [229, 392] on button "Use Required Qty" at bounding box center [247, 392] width 75 height 19
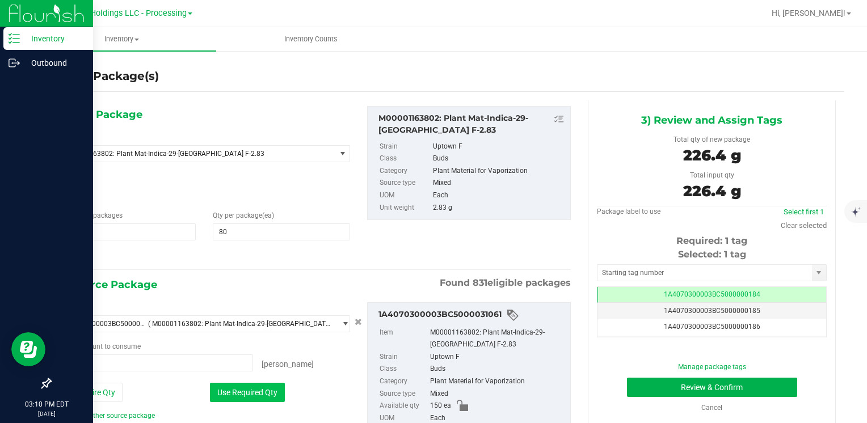
type input "80 ea"
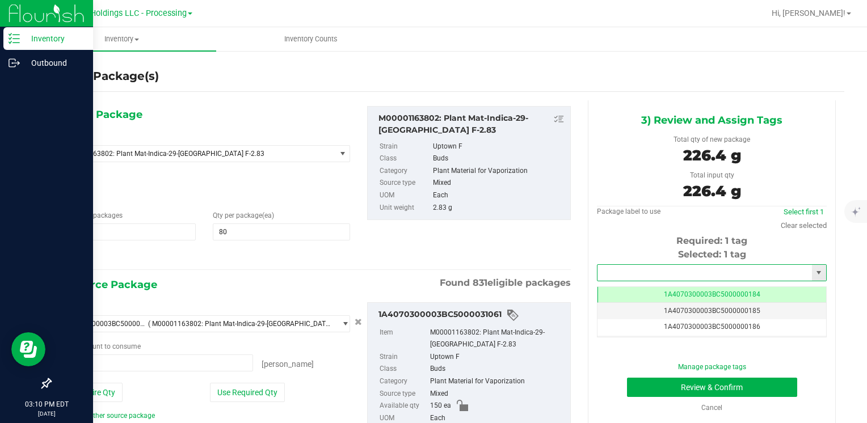
click at [622, 271] on input "text" at bounding box center [705, 273] width 215 height 16
click at [624, 291] on li "1A4070300003BC5000036319" at bounding box center [705, 292] width 226 height 17
type input "1A4070300003BC5000036319"
click at [657, 384] on button "Review & Confirm" at bounding box center [712, 387] width 170 height 19
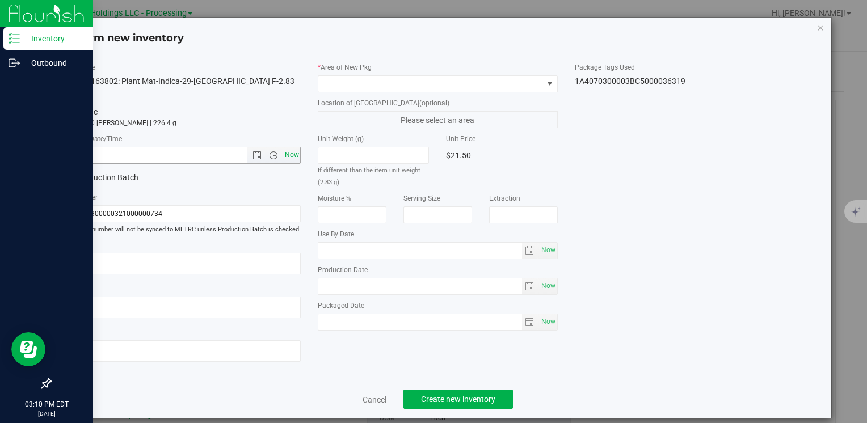
click at [286, 151] on span "Now" at bounding box center [291, 155] width 19 height 16
type input "[DATE] 3:10 PM"
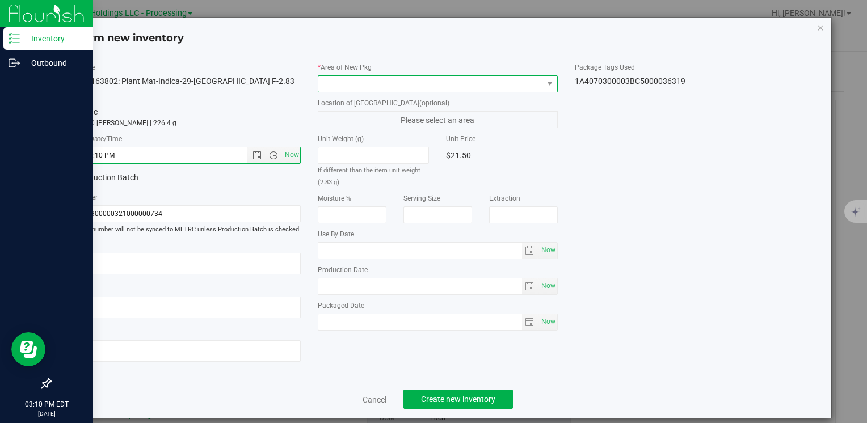
click at [341, 81] on span at bounding box center [430, 84] width 224 height 16
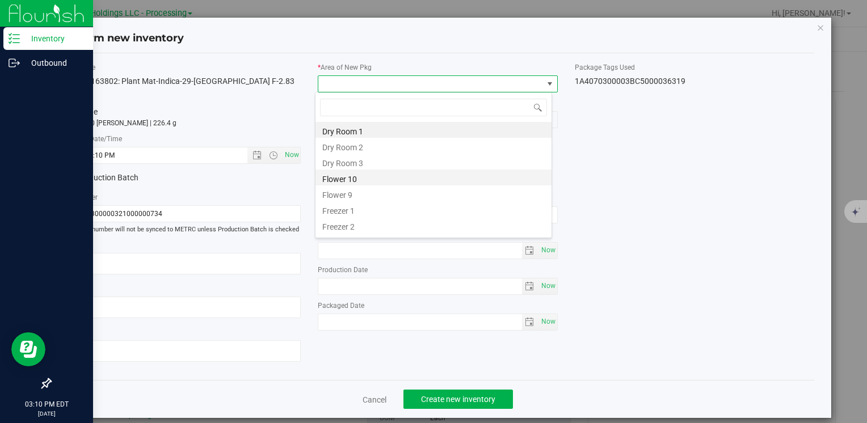
click at [373, 177] on li "Flower 10" at bounding box center [434, 178] width 236 height 16
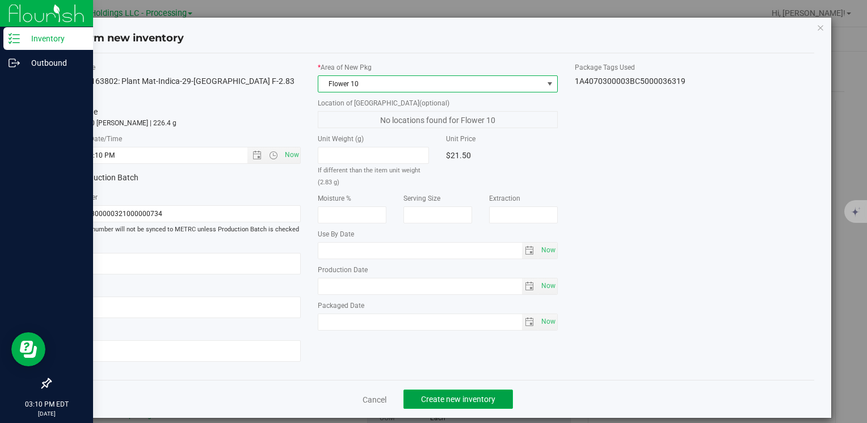
click at [463, 404] on button "Create new inventory" at bounding box center [459, 399] width 110 height 19
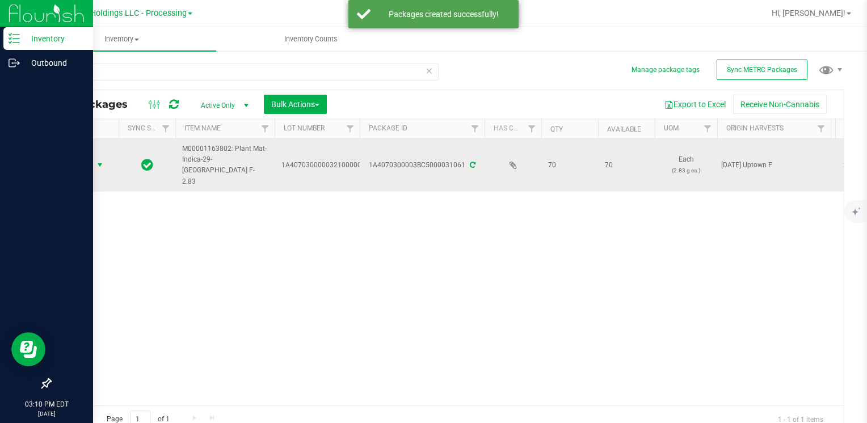
click at [94, 159] on span "select" at bounding box center [100, 165] width 14 height 16
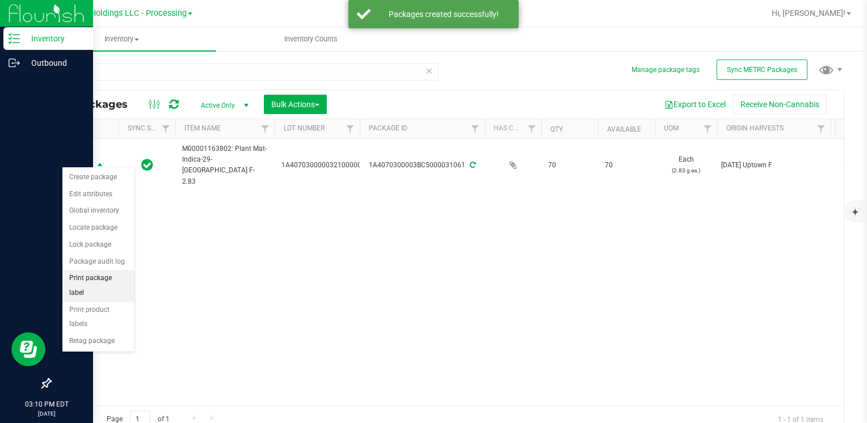
click at [115, 279] on li "Print package label" at bounding box center [98, 285] width 72 height 31
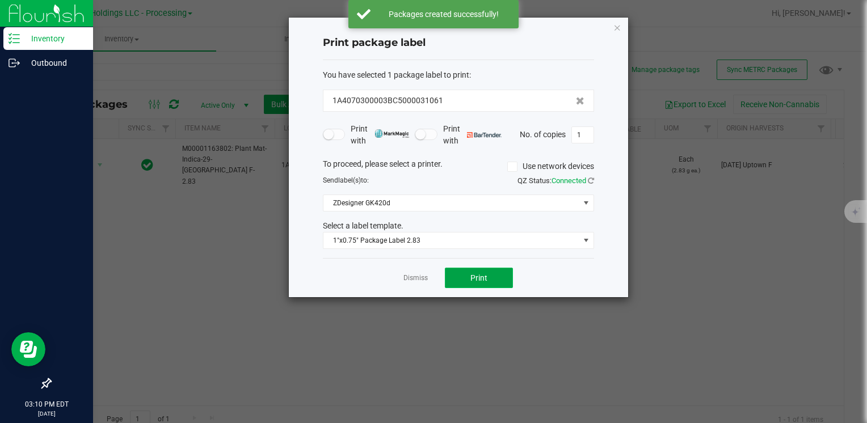
click at [476, 283] on button "Print" at bounding box center [479, 278] width 68 height 20
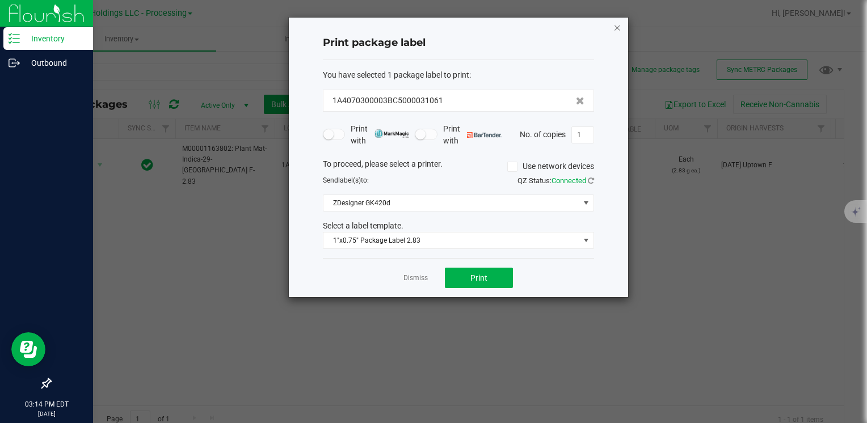
click at [618, 31] on icon "button" at bounding box center [618, 27] width 8 height 14
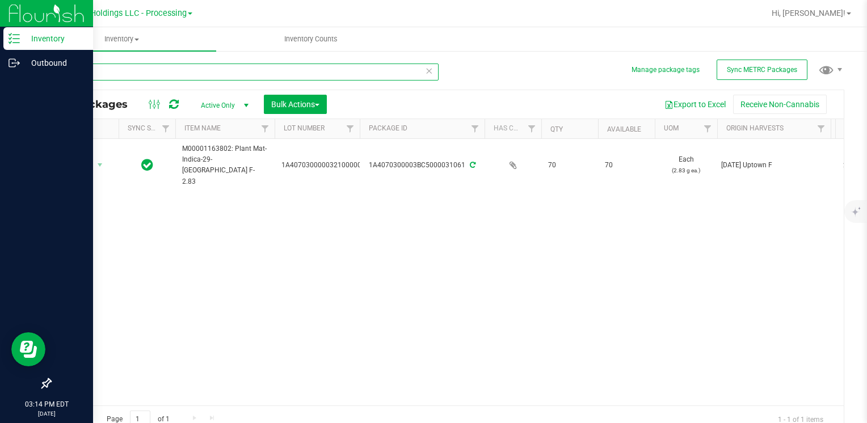
click at [107, 72] on input "31061" at bounding box center [244, 72] width 389 height 17
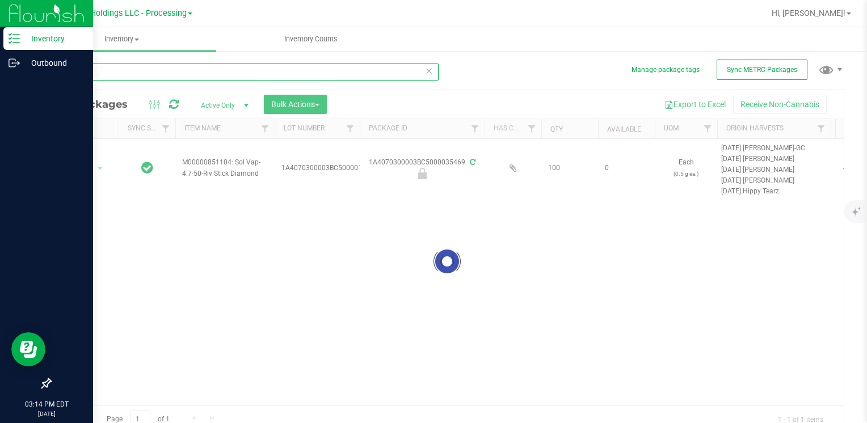
type input "35469"
click at [86, 168] on div at bounding box center [448, 261] width 794 height 343
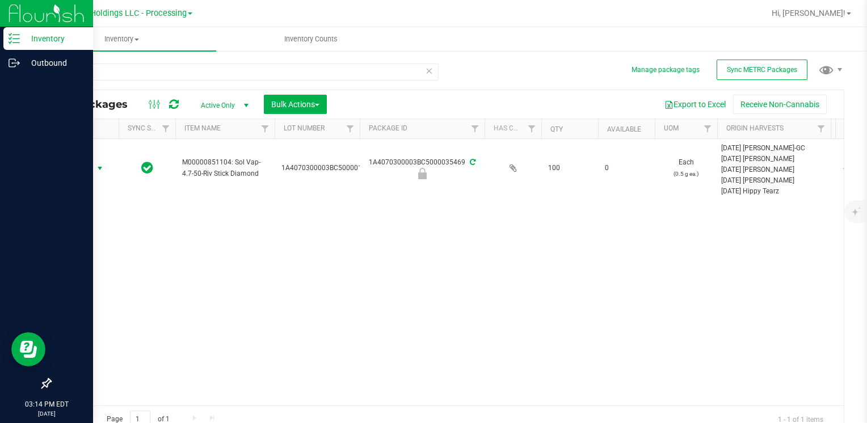
click at [91, 169] on span "Action" at bounding box center [77, 169] width 31 height 16
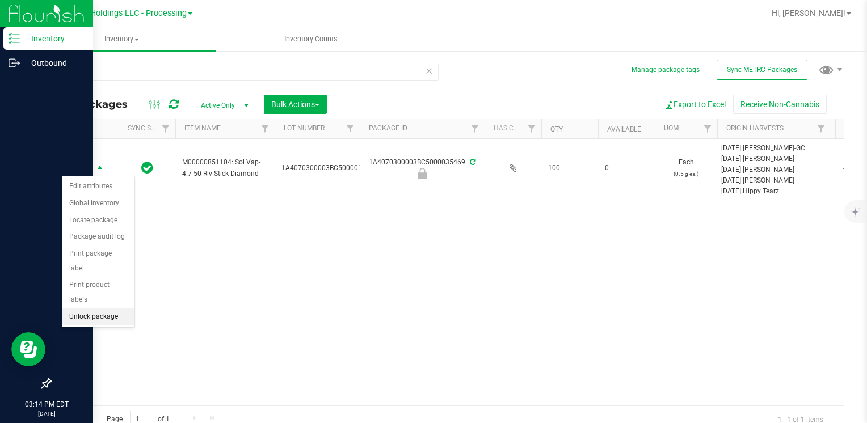
click at [112, 309] on li "Unlock package" at bounding box center [98, 317] width 72 height 17
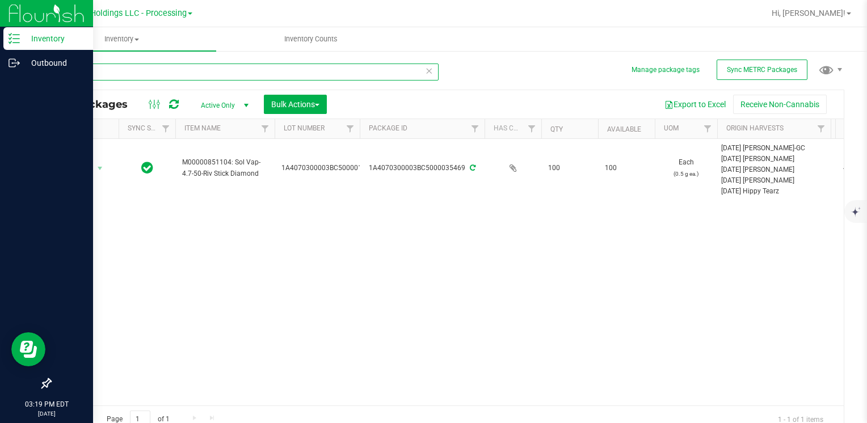
click at [161, 77] on input "35469" at bounding box center [244, 72] width 389 height 17
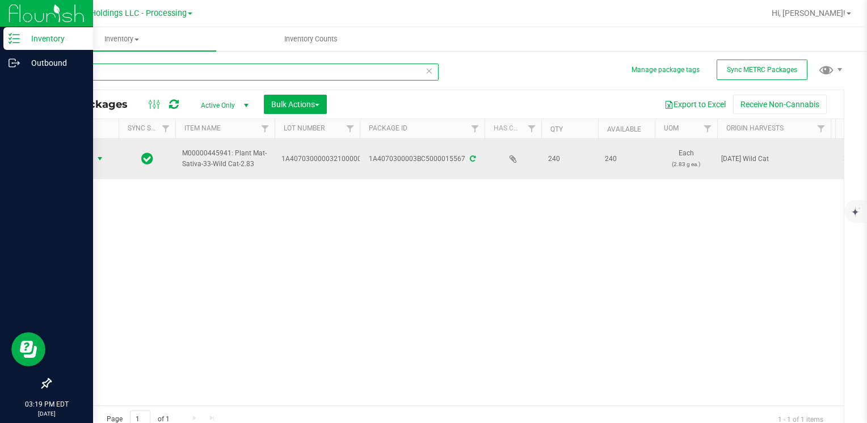
type input "15567"
click at [84, 164] on span "Action" at bounding box center [77, 159] width 31 height 16
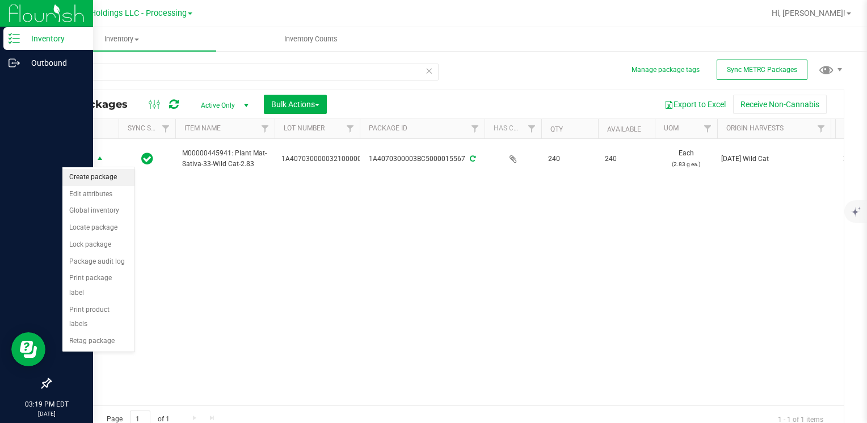
click at [104, 178] on li "Create package" at bounding box center [98, 177] width 72 height 17
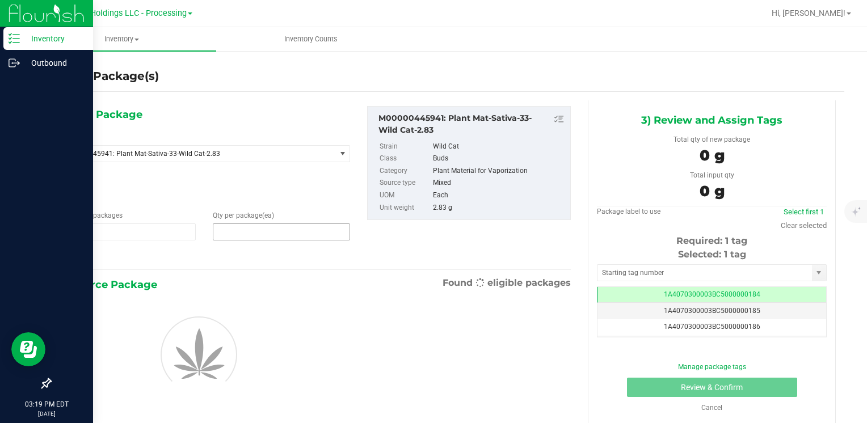
click at [249, 234] on span at bounding box center [281, 232] width 137 height 17
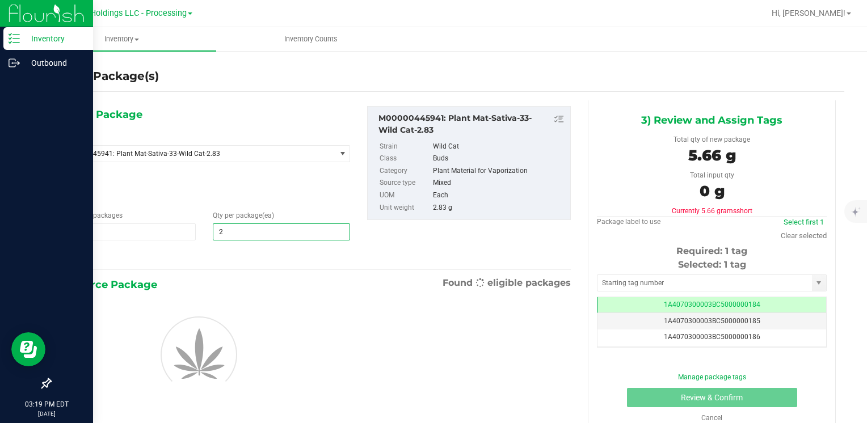
type input "20"
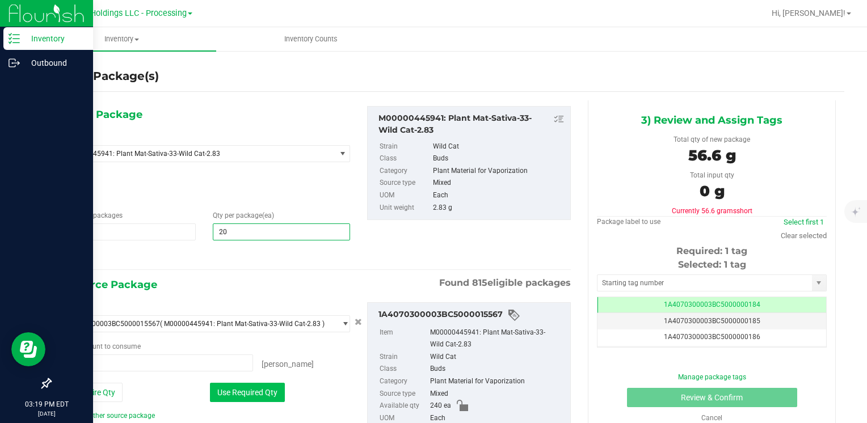
type input "20"
click at [241, 391] on button "Use Required Qty" at bounding box center [247, 392] width 75 height 19
type input "20 ea"
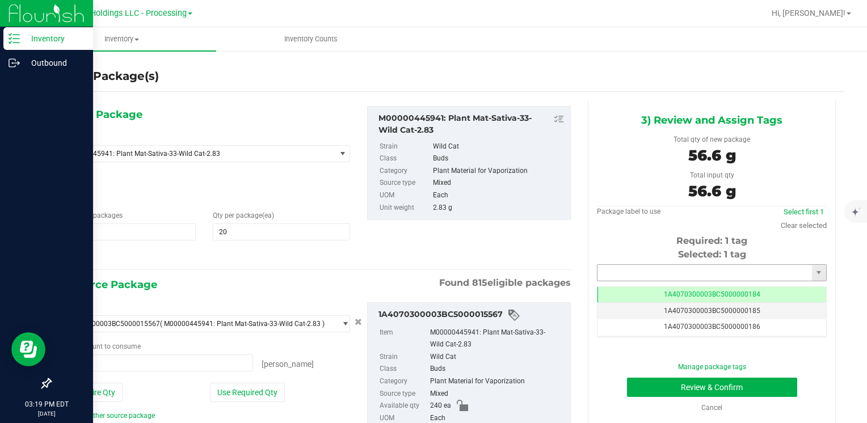
click at [631, 271] on input "text" at bounding box center [705, 273] width 215 height 16
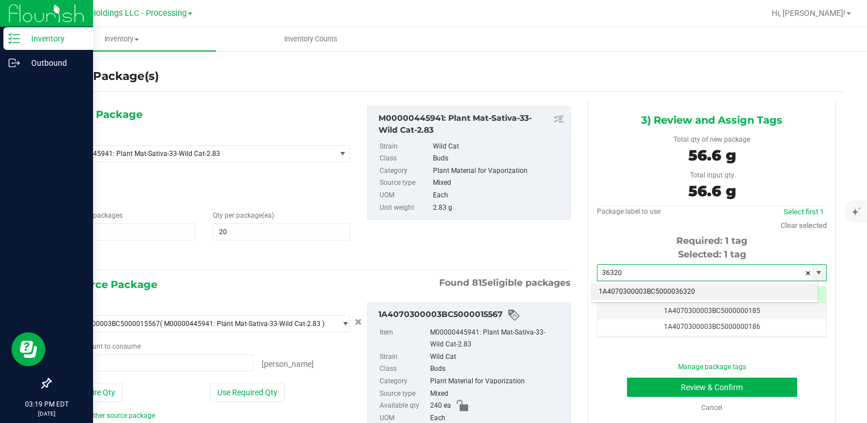
click at [629, 289] on li "1A4070300003BC5000036320" at bounding box center [705, 292] width 226 height 17
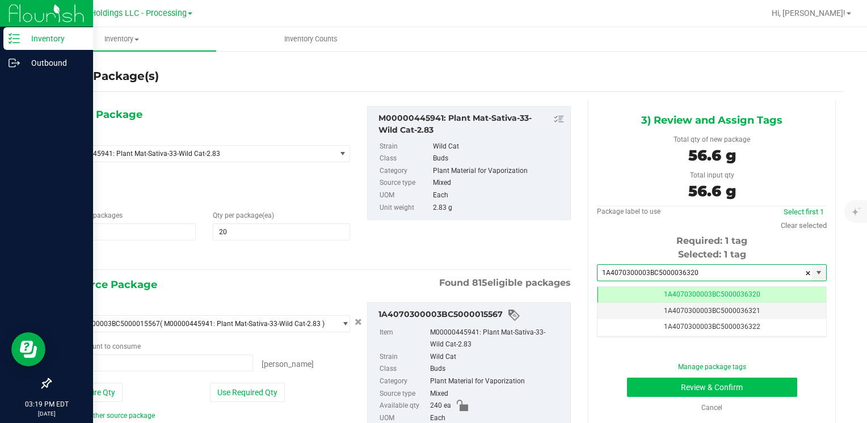
type input "1A4070300003BC5000036320"
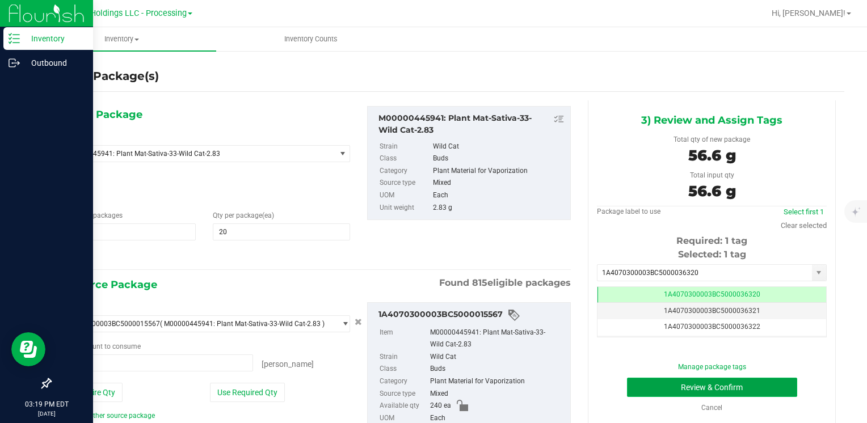
click at [676, 389] on button "Review & Confirm" at bounding box center [712, 387] width 170 height 19
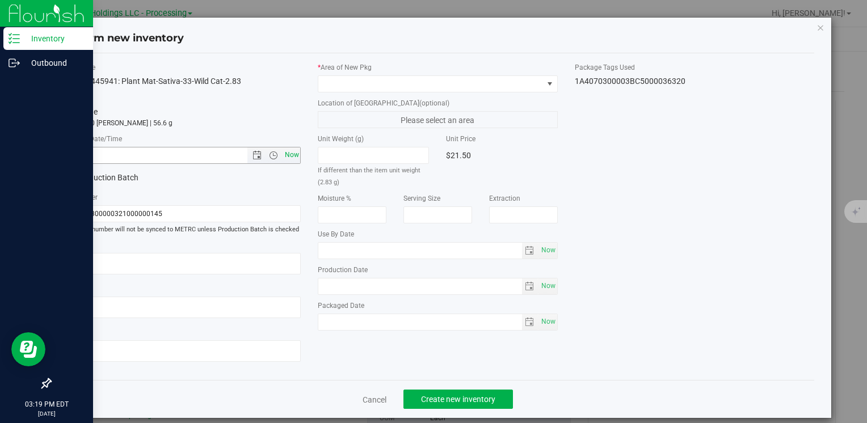
click at [288, 156] on span "Now" at bounding box center [291, 155] width 19 height 16
type input "[DATE] 3:19 PM"
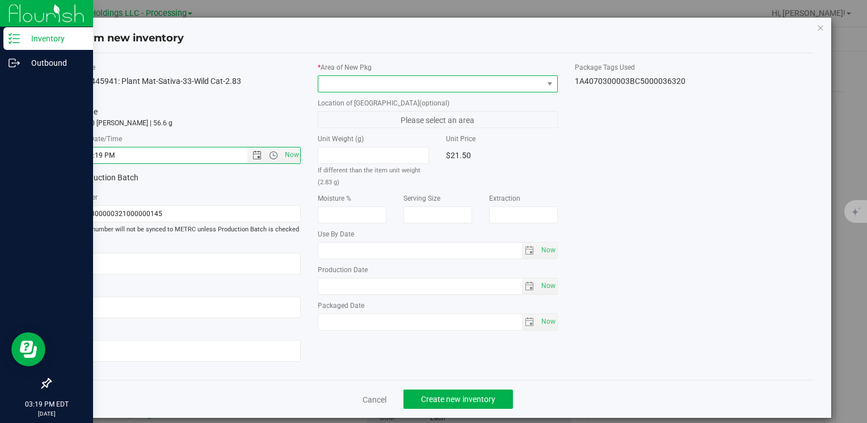
click at [337, 85] on span at bounding box center [430, 84] width 224 height 16
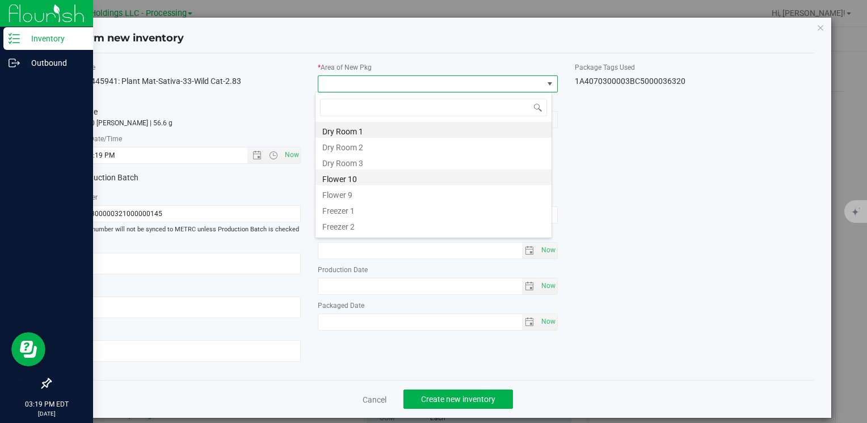
click at [384, 181] on li "Flower 10" at bounding box center [434, 178] width 236 height 16
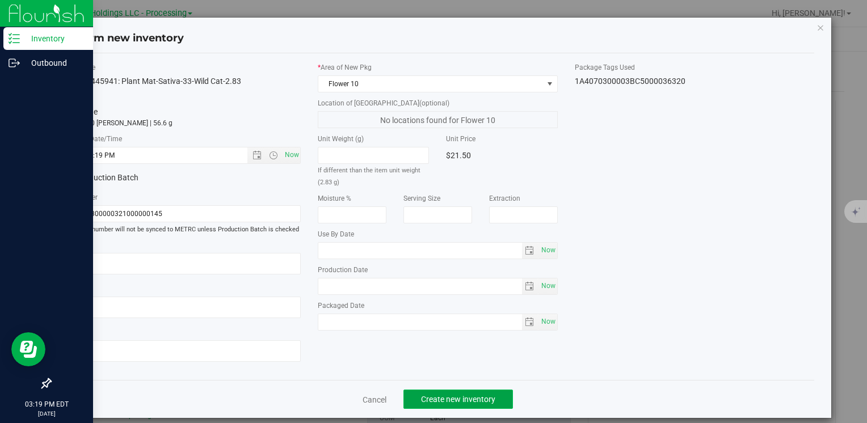
click at [434, 396] on span "Create new inventory" at bounding box center [458, 399] width 74 height 9
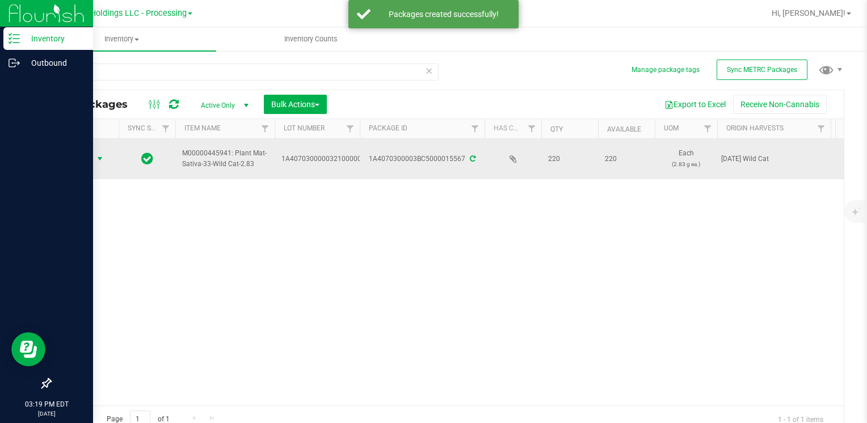
click at [93, 154] on span "select" at bounding box center [100, 159] width 14 height 16
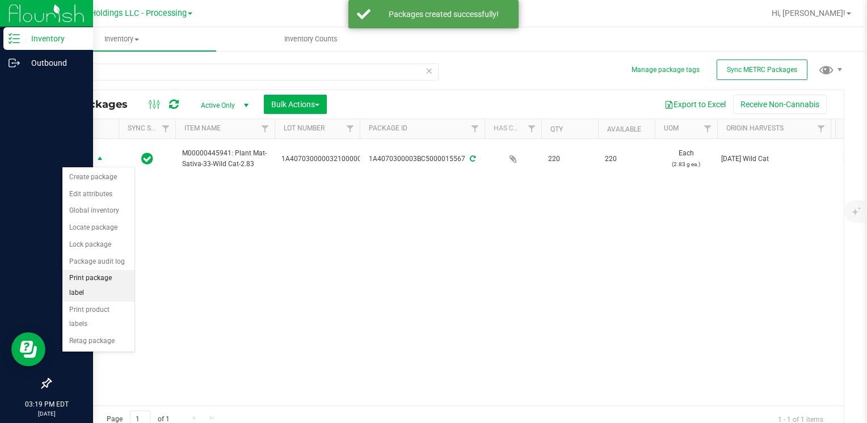
click at [110, 272] on li "Print package label" at bounding box center [98, 285] width 72 height 31
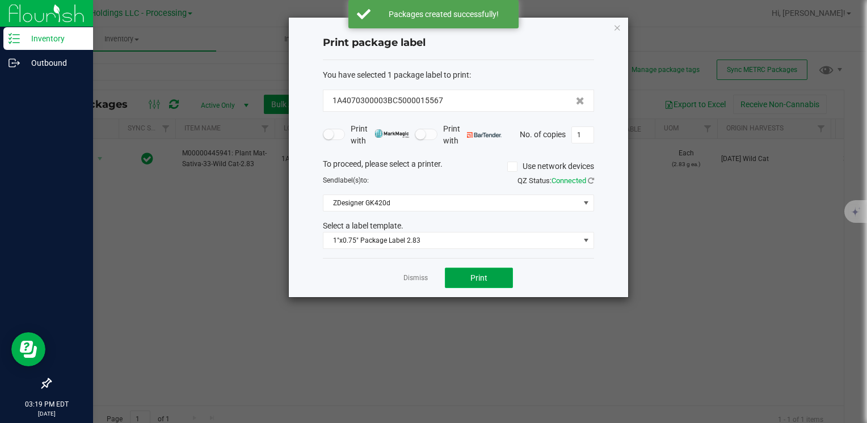
click at [469, 277] on button "Print" at bounding box center [479, 278] width 68 height 20
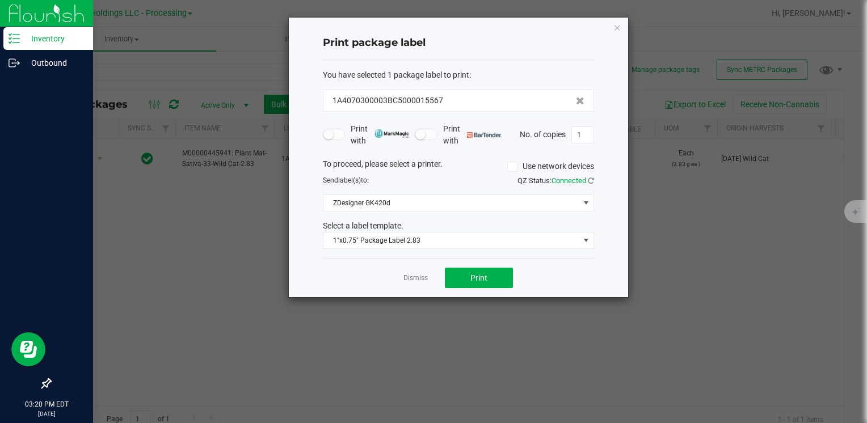
click at [615, 28] on icon "button" at bounding box center [618, 27] width 8 height 14
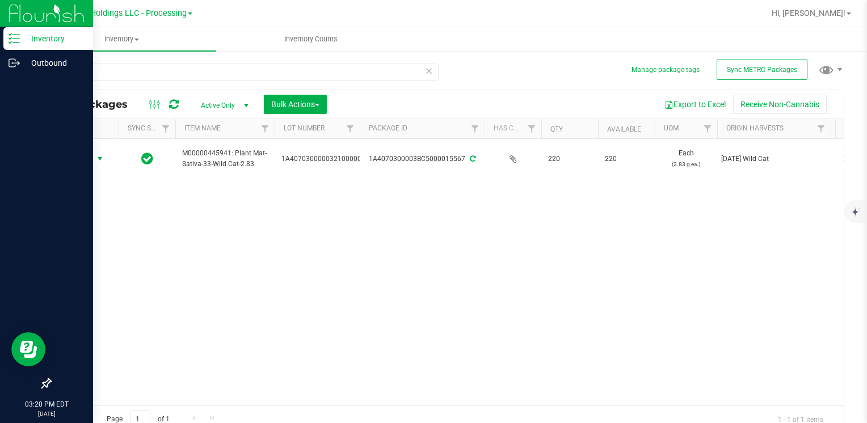
click at [152, 82] on div "15567" at bounding box center [244, 77] width 389 height 26
click at [163, 55] on div "15567" at bounding box center [248, 71] width 397 height 36
click at [162, 77] on input "15567" at bounding box center [244, 72] width 389 height 17
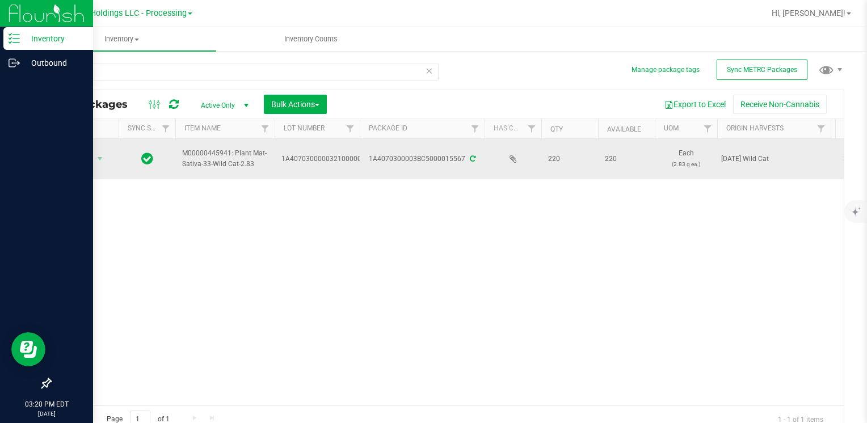
click at [77, 149] on td "Action Action Create package Edit attributes Global inventory Locate package Lo…" at bounding box center [85, 159] width 68 height 40
click at [77, 163] on span "Action" at bounding box center [77, 159] width 31 height 16
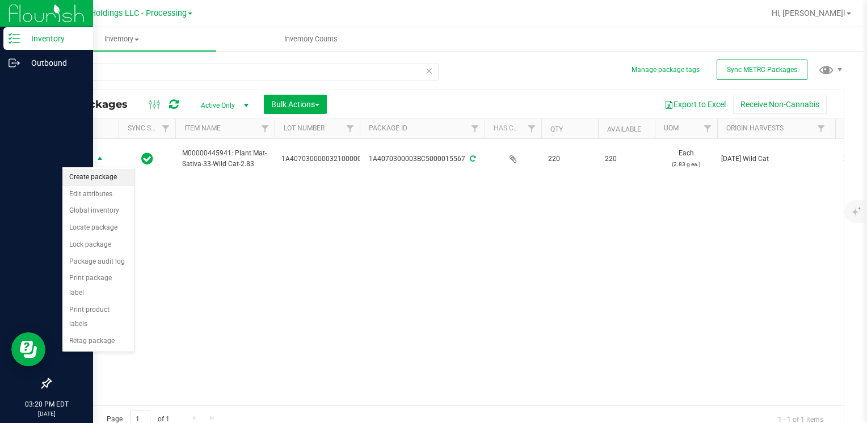
click at [95, 179] on li "Create package" at bounding box center [98, 177] width 72 height 17
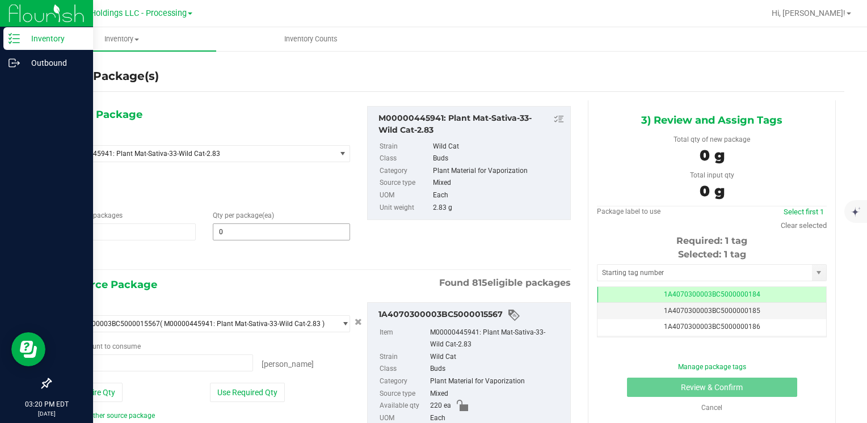
type input "0 ea"
click at [261, 230] on input "0" at bounding box center [281, 232] width 136 height 16
type input "40"
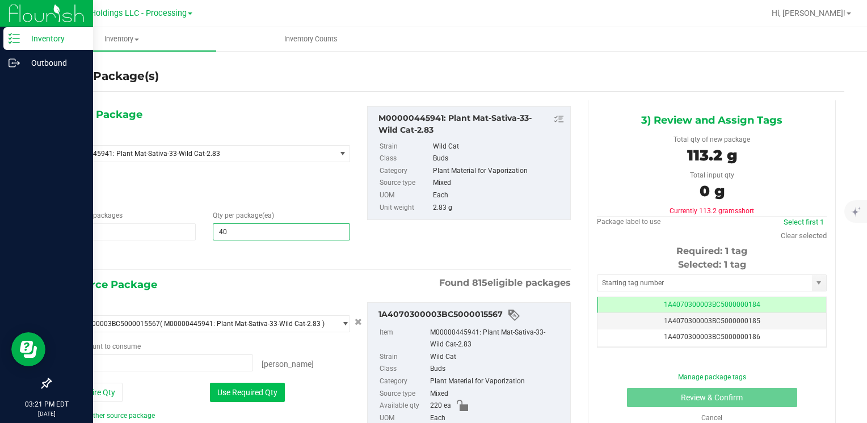
type input "40"
click at [245, 392] on button "Use Required Qty" at bounding box center [247, 392] width 75 height 19
type input "40 ea"
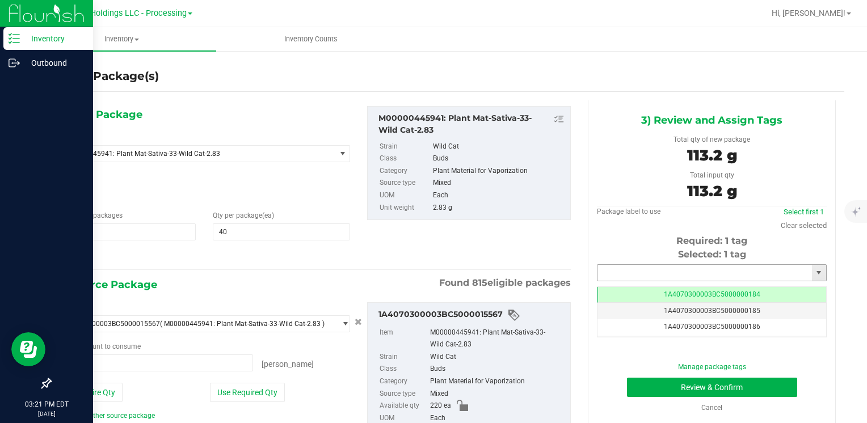
click at [670, 278] on input "text" at bounding box center [705, 273] width 215 height 16
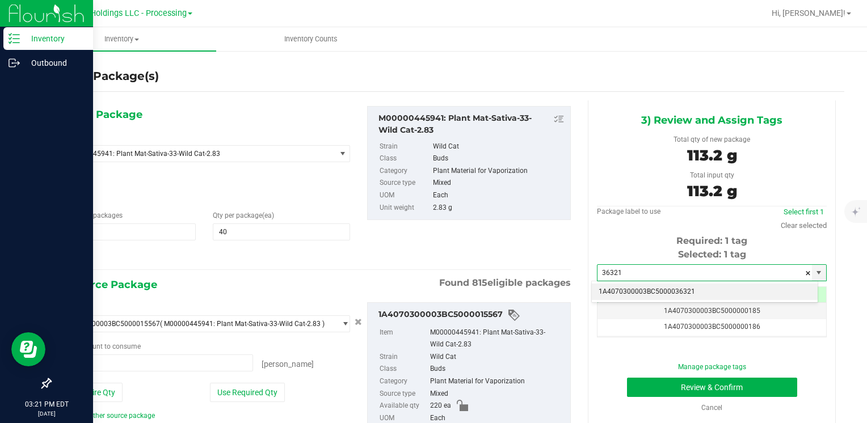
click at [657, 285] on li "1A4070300003BC5000036321" at bounding box center [705, 292] width 226 height 17
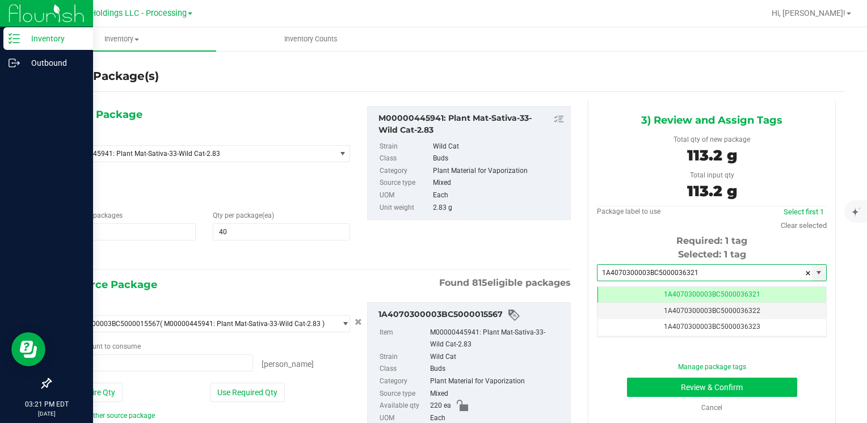
type input "1A4070300003BC5000036321"
click at [659, 387] on button "Review & Confirm" at bounding box center [712, 387] width 170 height 19
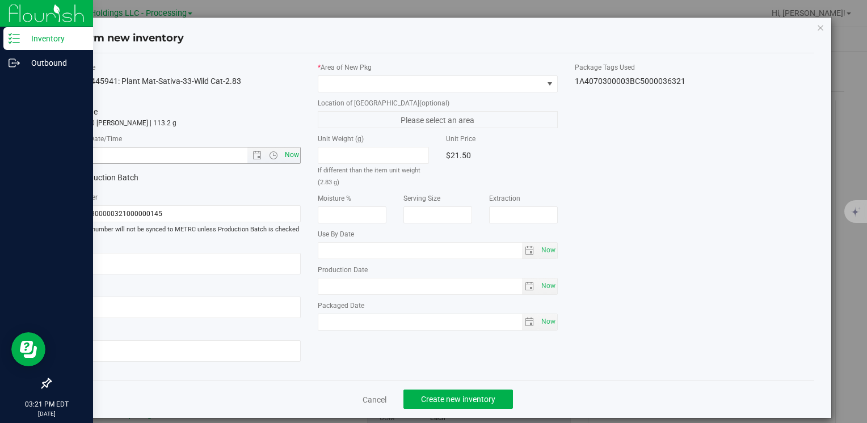
click at [290, 160] on span "Now" at bounding box center [291, 155] width 19 height 16
type input "[DATE] 3:21 PM"
click at [340, 79] on span at bounding box center [430, 84] width 224 height 16
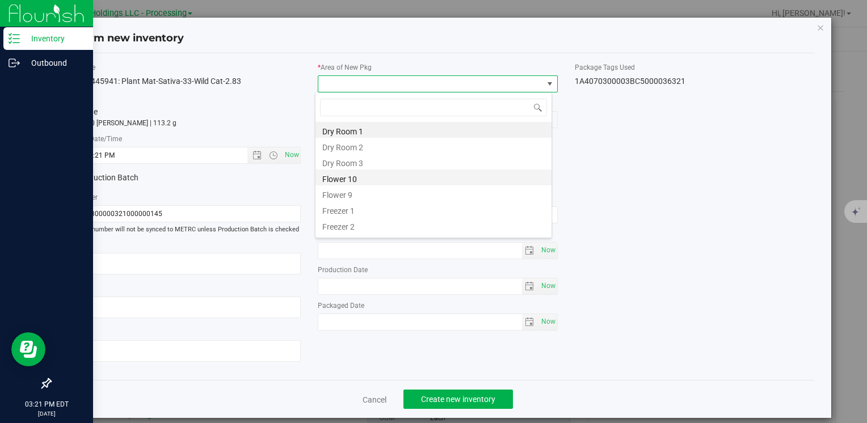
click at [360, 182] on li "Flower 10" at bounding box center [434, 178] width 236 height 16
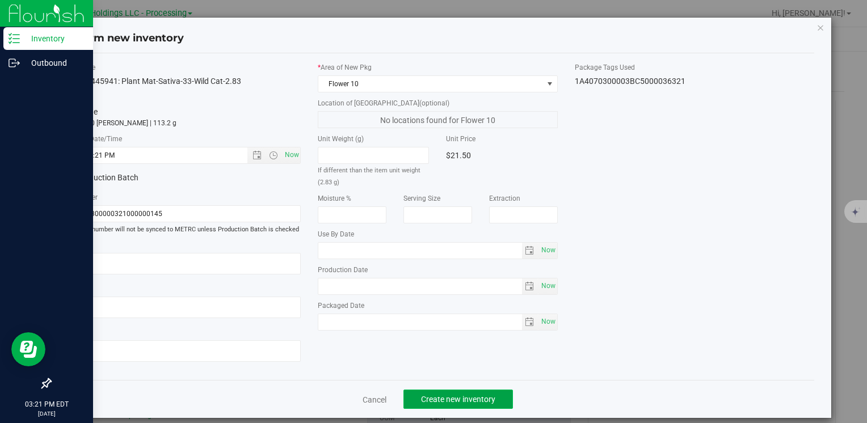
click at [448, 397] on span "Create new inventory" at bounding box center [458, 399] width 74 height 9
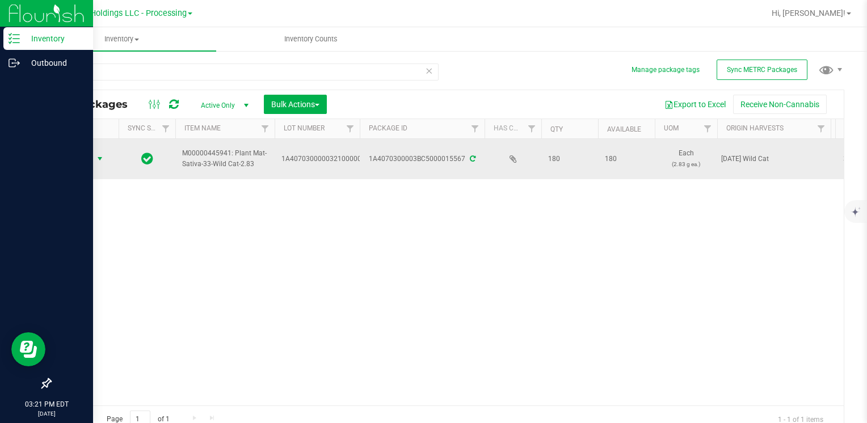
click at [85, 154] on span "Action" at bounding box center [77, 159] width 31 height 16
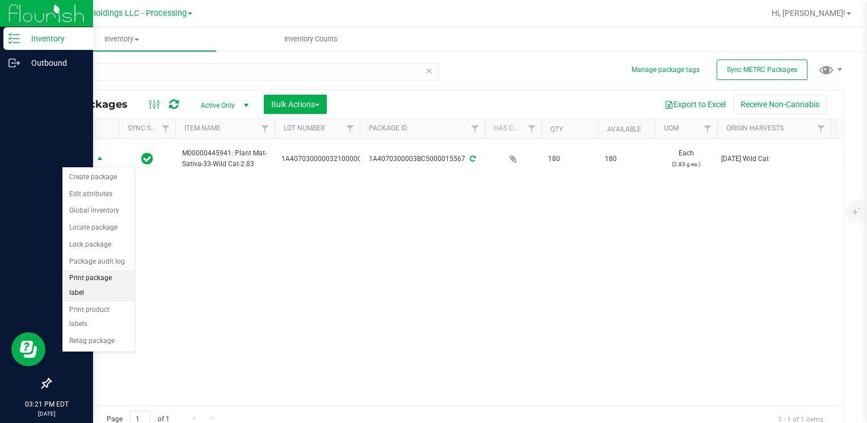
click at [122, 280] on li "Print package label" at bounding box center [98, 285] width 72 height 31
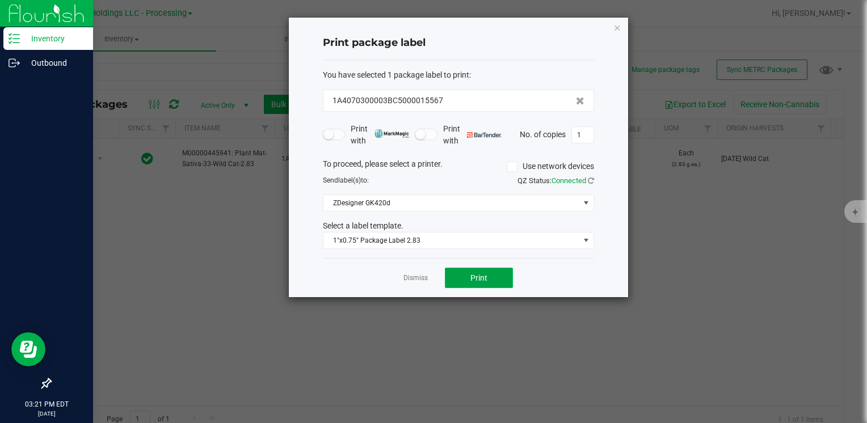
click at [481, 284] on button "Print" at bounding box center [479, 278] width 68 height 20
click at [620, 31] on icon "button" at bounding box center [618, 27] width 8 height 14
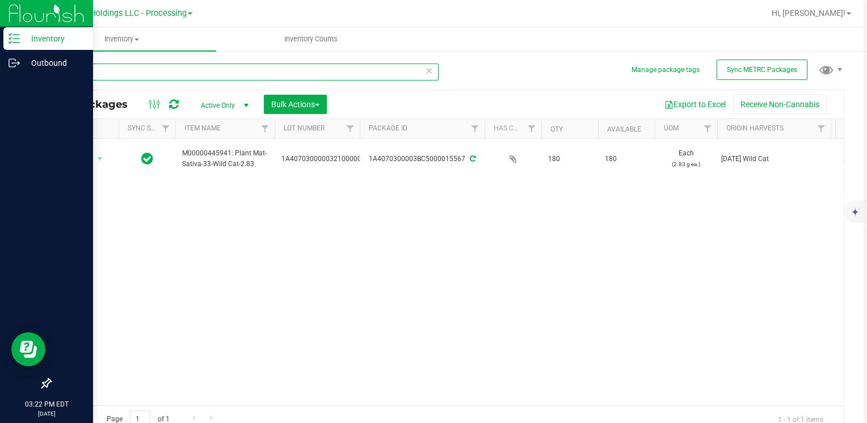
click at [219, 77] on input "15567" at bounding box center [244, 72] width 389 height 17
type input "2"
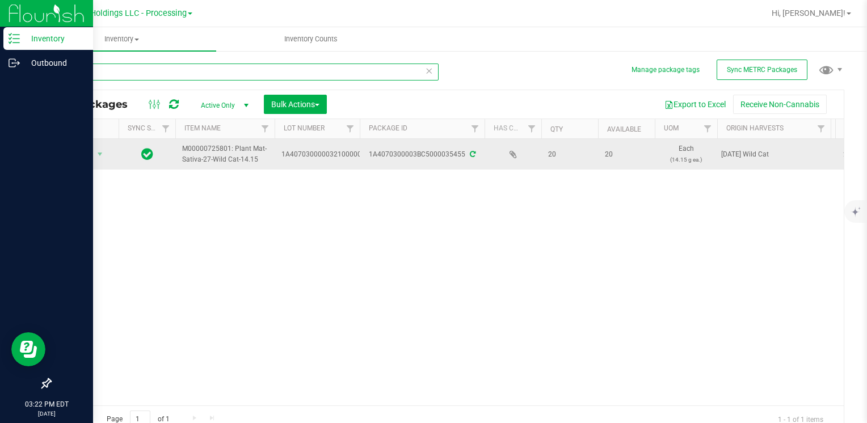
type input "35455"
click at [86, 159] on span "Action" at bounding box center [77, 154] width 31 height 16
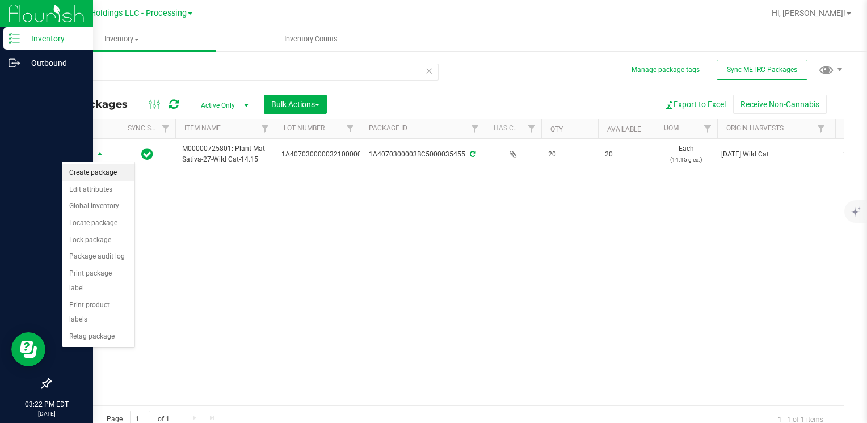
click at [92, 174] on li "Create package" at bounding box center [98, 173] width 72 height 17
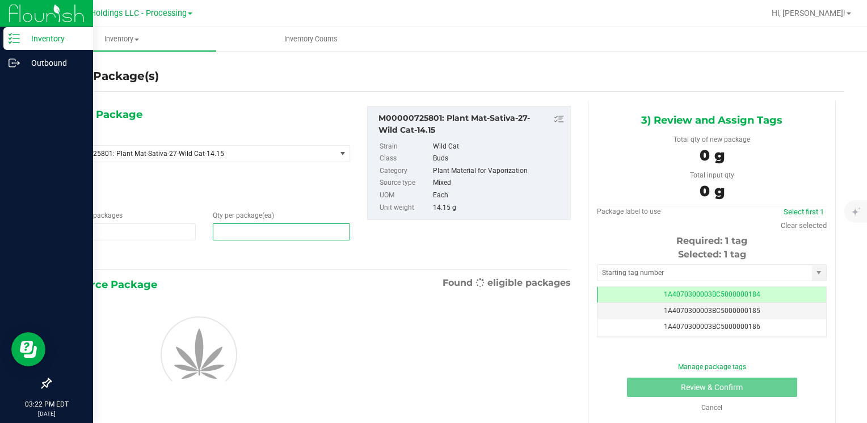
click at [260, 240] on div "1) New Package Select Item M00000725801: Plant Mat-Sativa-27-Wild Cat-14.15 M00…" at bounding box center [204, 185] width 309 height 158
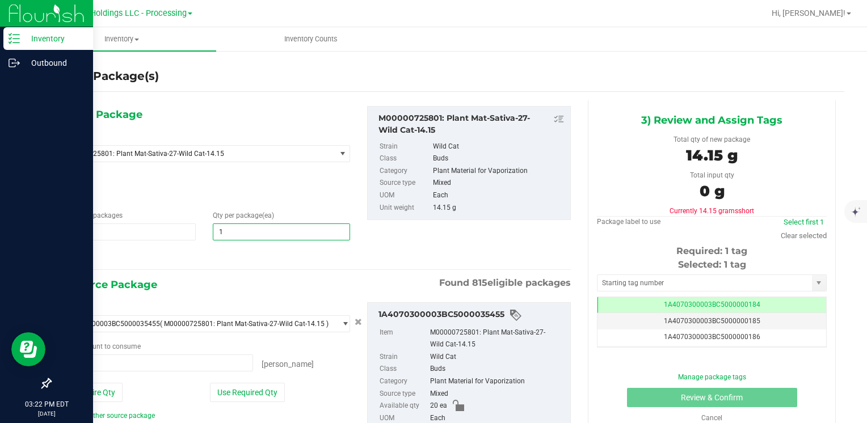
type input "10"
click at [233, 385] on button "Use Required Qty" at bounding box center [247, 392] width 75 height 19
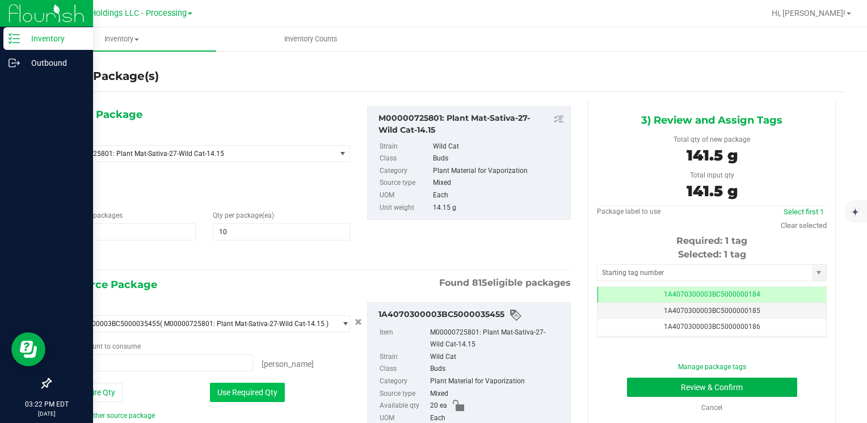
type input "10 ea"
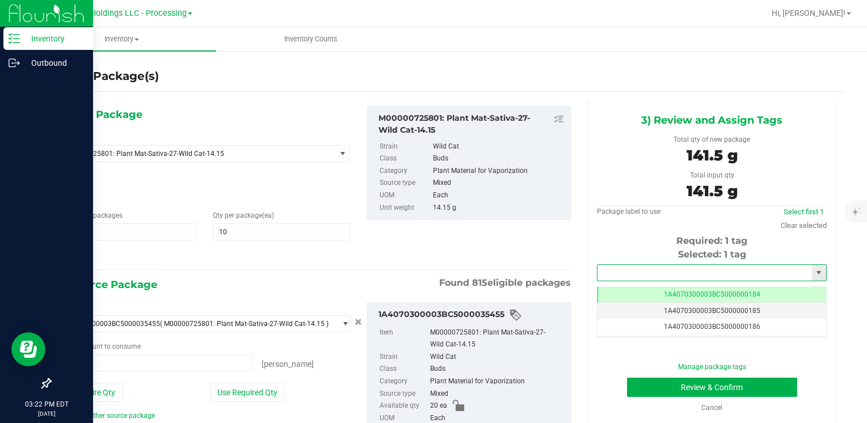
click at [682, 280] on input "text" at bounding box center [705, 273] width 215 height 16
click at [667, 288] on li "1A4070300003BC5000036322" at bounding box center [705, 292] width 226 height 17
type input "1A4070300003BC5000036322"
click at [650, 387] on button "Review & Confirm" at bounding box center [712, 387] width 170 height 19
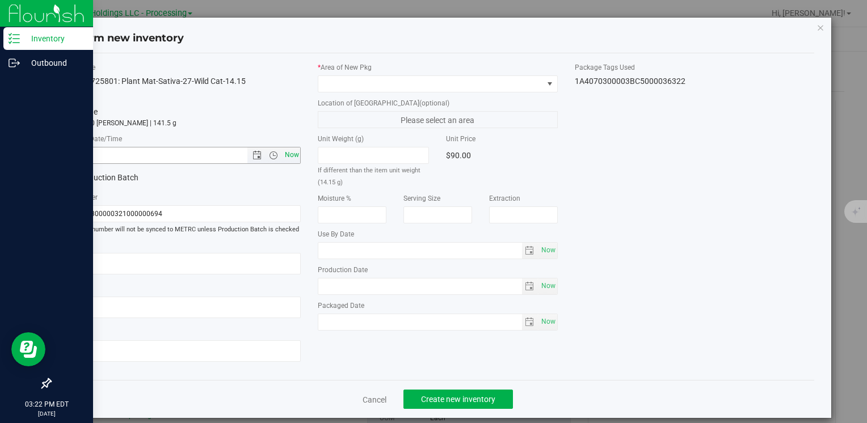
click at [290, 157] on span "Now" at bounding box center [291, 155] width 19 height 16
type input "[DATE] 3:22 PM"
click at [340, 85] on span at bounding box center [430, 84] width 224 height 16
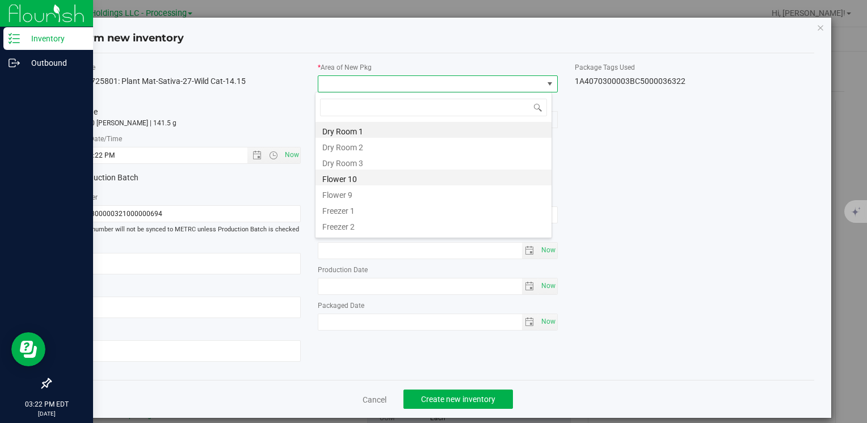
click at [375, 178] on li "Flower 10" at bounding box center [434, 178] width 236 height 16
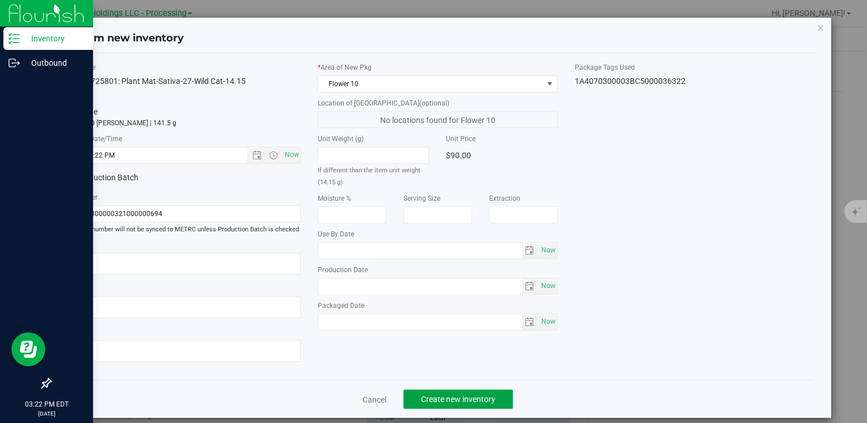
click at [422, 392] on button "Create new inventory" at bounding box center [459, 399] width 110 height 19
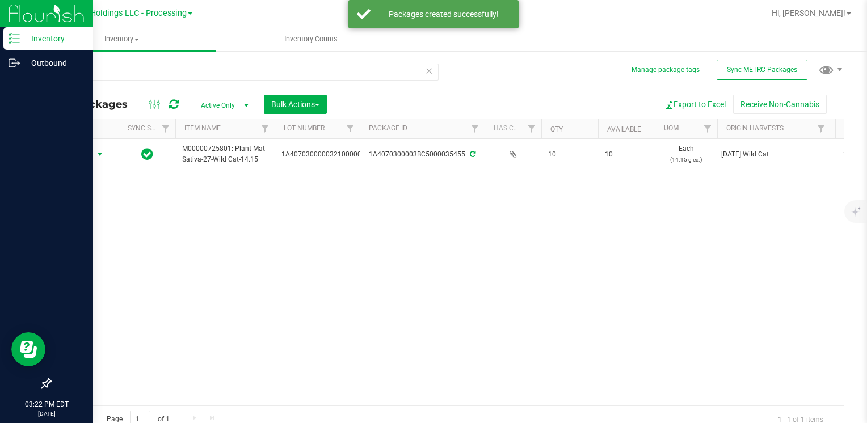
click at [78, 157] on span "Action" at bounding box center [77, 154] width 31 height 16
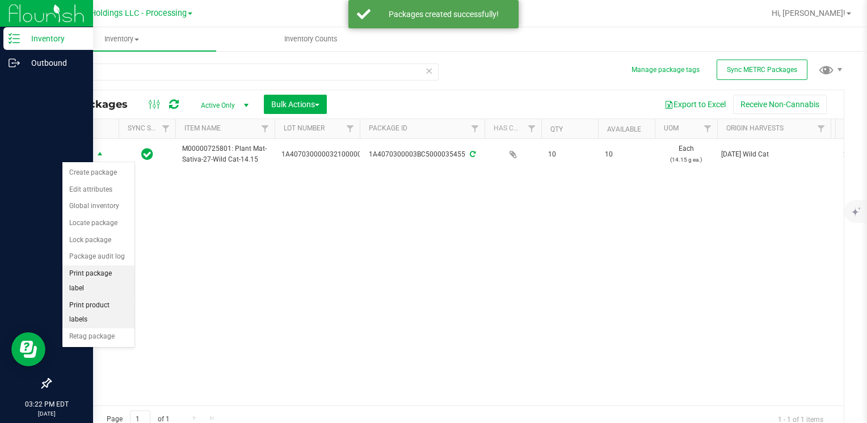
click at [123, 271] on li "Print package label" at bounding box center [98, 281] width 72 height 31
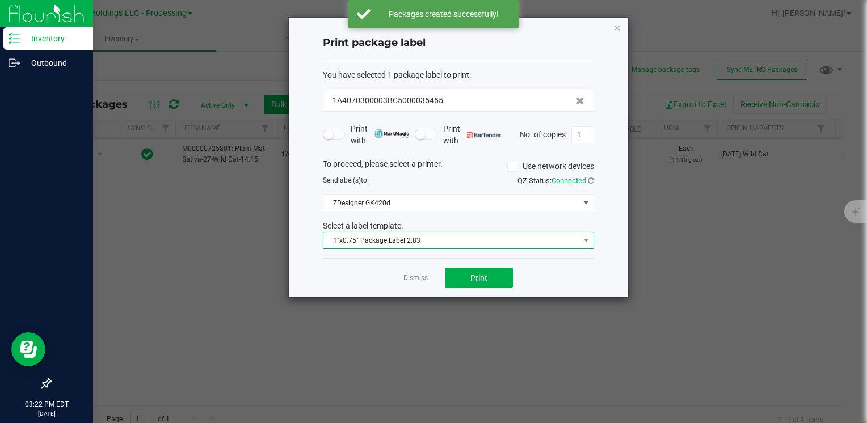
click at [433, 240] on span "1"x0.75" Package Label 2.83" at bounding box center [452, 241] width 256 height 16
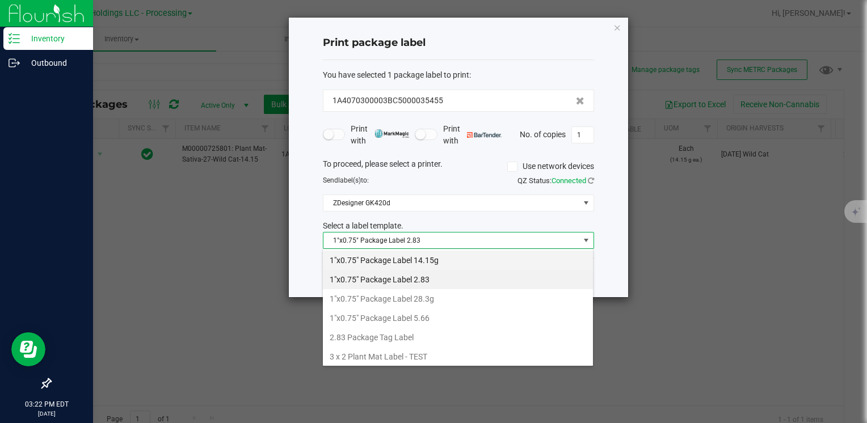
click at [442, 262] on li "1"x0.75" Package Label 14.15g" at bounding box center [458, 260] width 270 height 19
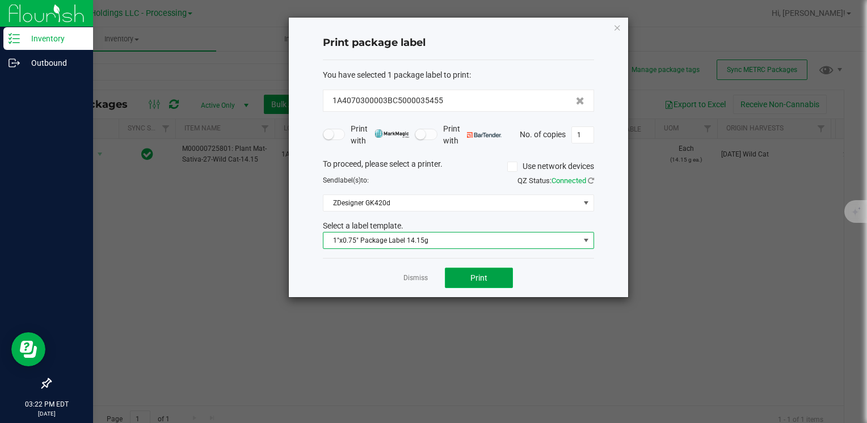
click at [470, 276] on button "Print" at bounding box center [479, 278] width 68 height 20
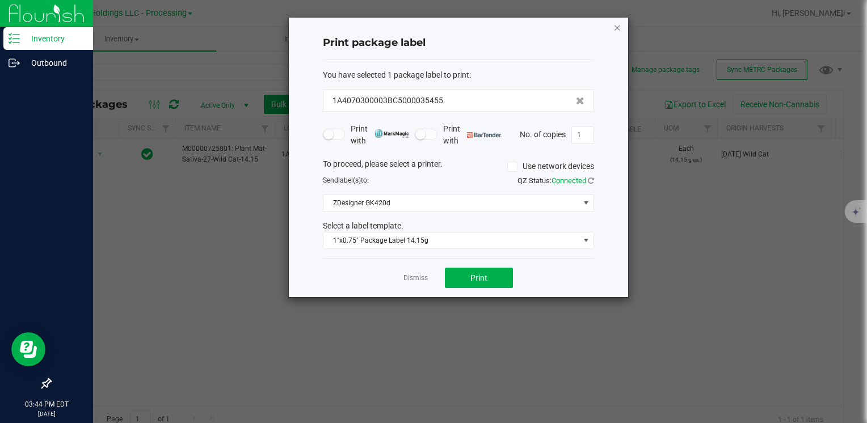
click at [618, 28] on icon "button" at bounding box center [618, 27] width 8 height 14
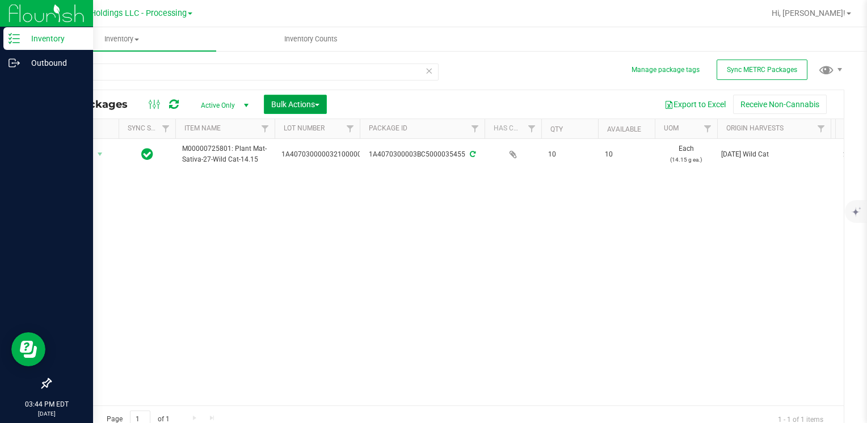
click at [317, 108] on span "Bulk Actions" at bounding box center [295, 104] width 48 height 9
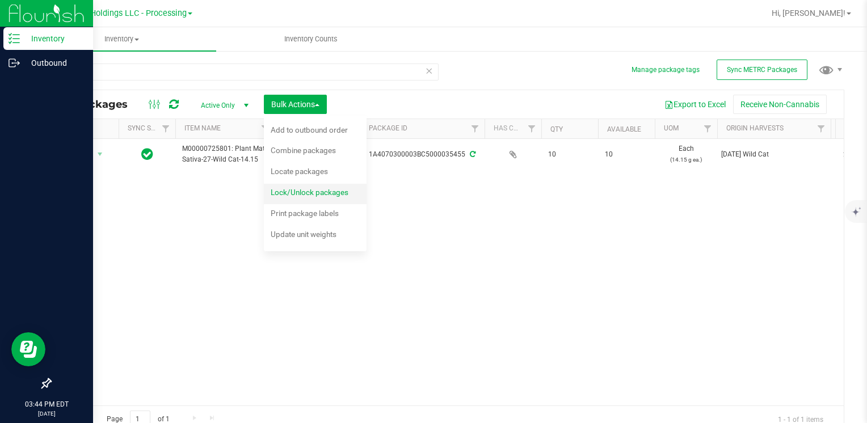
click at [325, 191] on span "Lock/Unlock packages" at bounding box center [310, 192] width 78 height 9
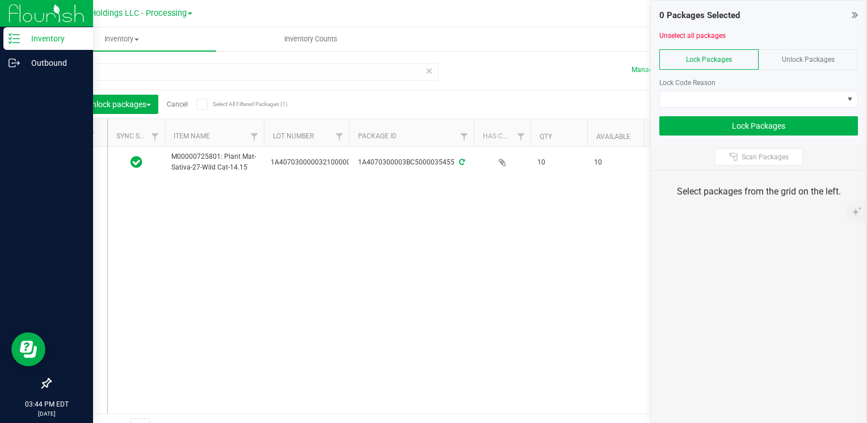
click at [792, 60] on span "Unlock Packages" at bounding box center [808, 60] width 53 height 8
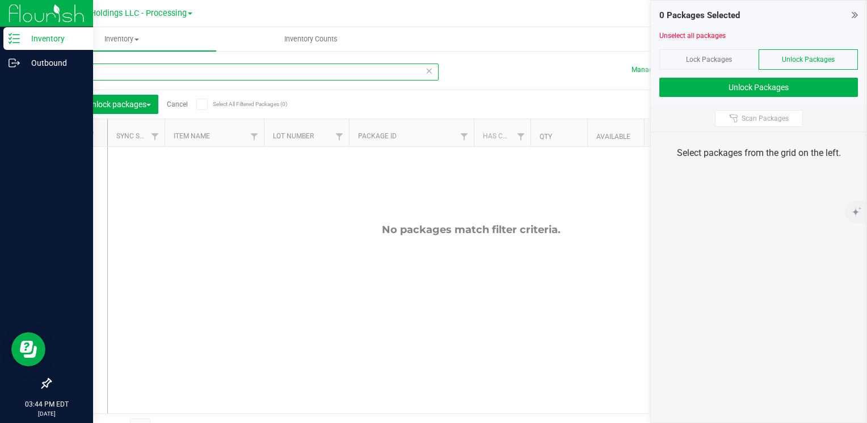
click at [111, 73] on input "35455" at bounding box center [244, 72] width 389 height 17
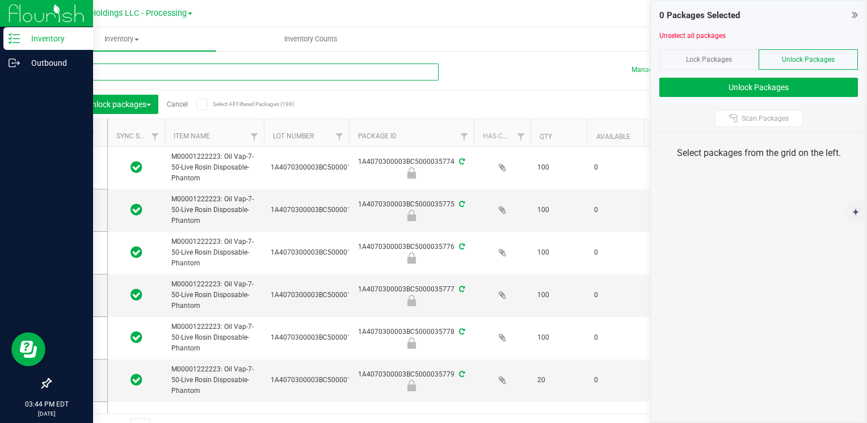
type input "0007"
type input "[DATE]"
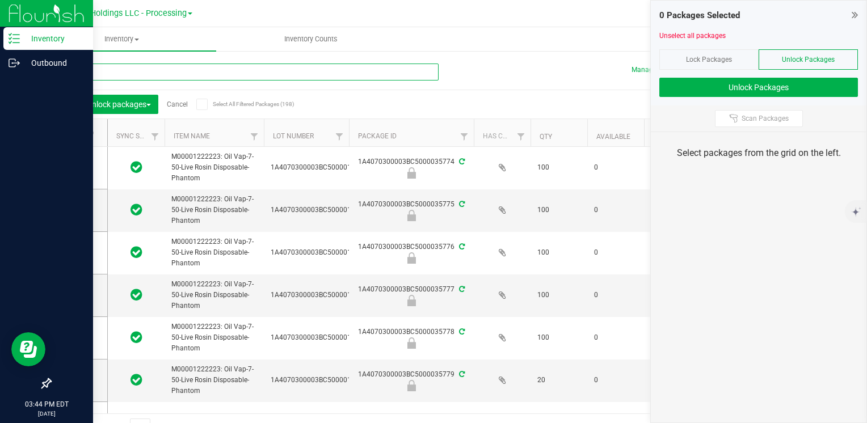
type input "[DATE]"
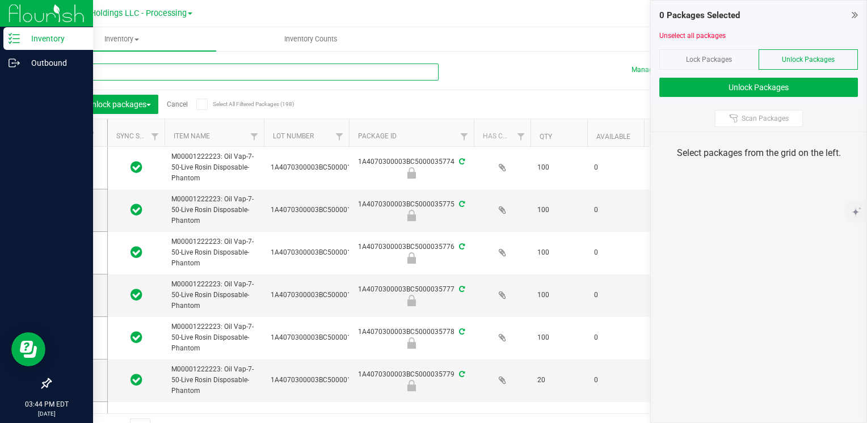
type input "[DATE]"
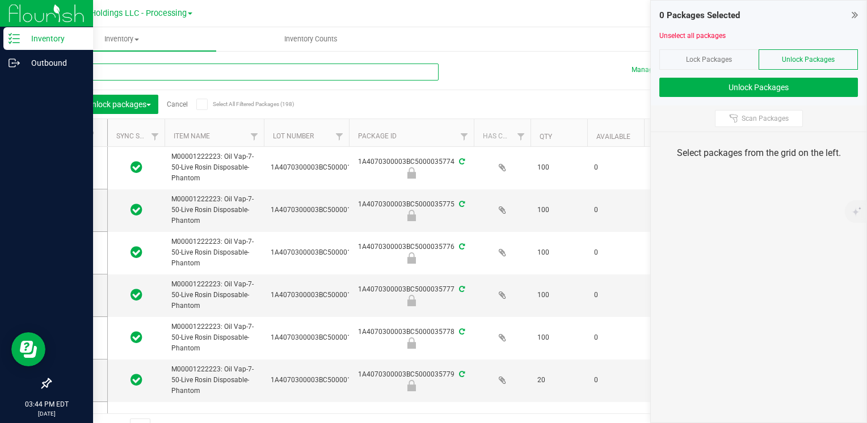
type input "[DATE]"
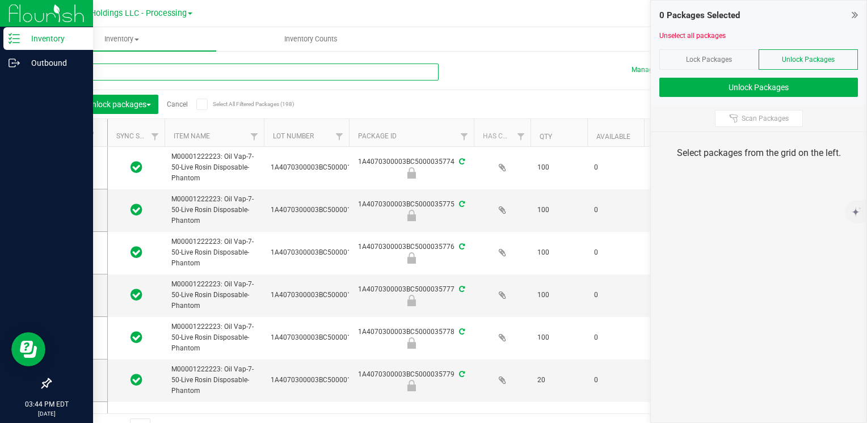
type input "[DATE]"
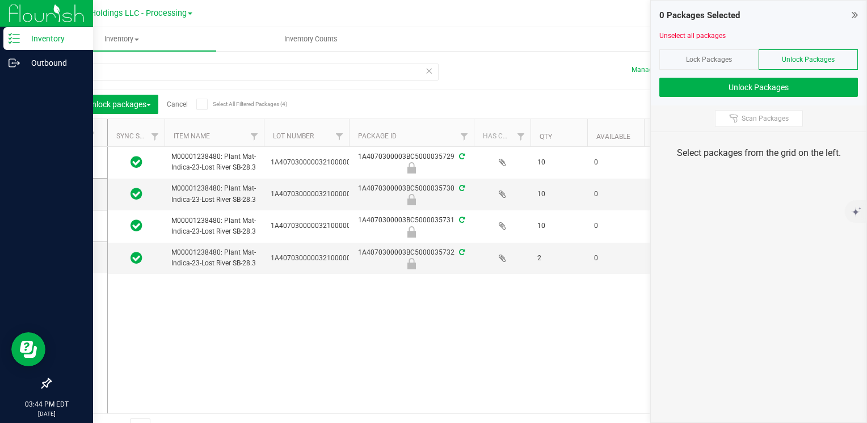
click at [76, 133] on icon at bounding box center [73, 133] width 7 height 0
click at [0, 0] on input "checkbox" at bounding box center [0, 0] width 0 height 0
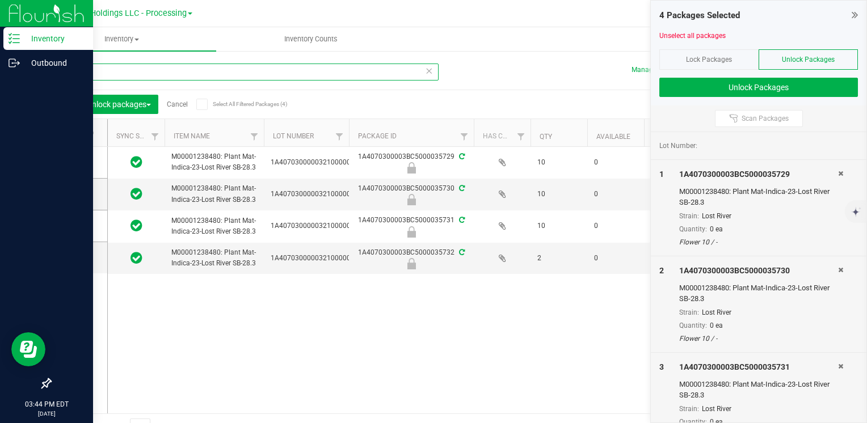
click at [108, 79] on input "000794" at bounding box center [244, 72] width 389 height 17
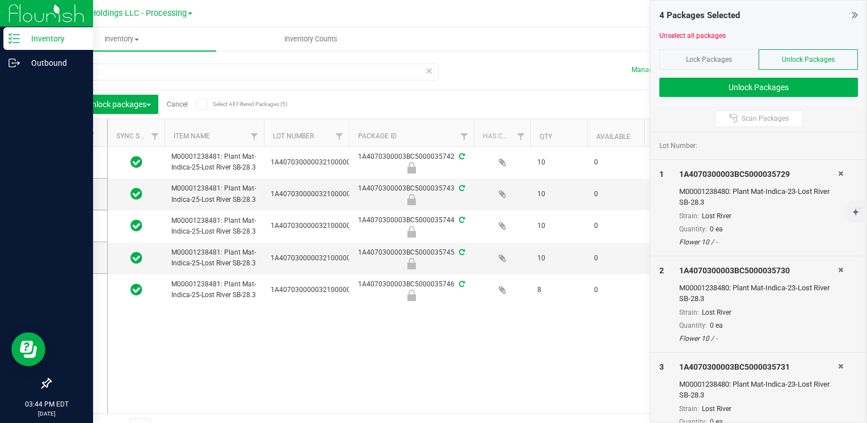
click at [73, 133] on icon at bounding box center [73, 133] width 7 height 0
click at [0, 0] on input "checkbox" at bounding box center [0, 0] width 0 height 0
click at [107, 74] on input "000843" at bounding box center [244, 72] width 389 height 17
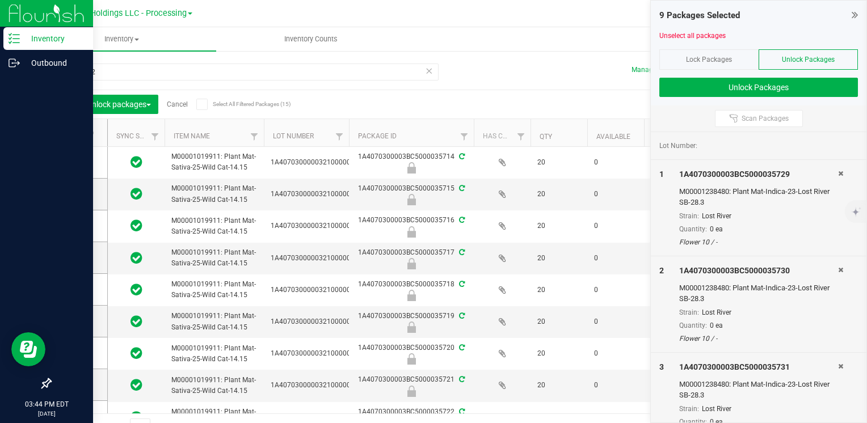
click at [75, 133] on icon at bounding box center [73, 133] width 7 height 0
click at [0, 0] on input "checkbox" at bounding box center [0, 0] width 0 height 0
click at [115, 76] on input "0000782" at bounding box center [244, 72] width 389 height 17
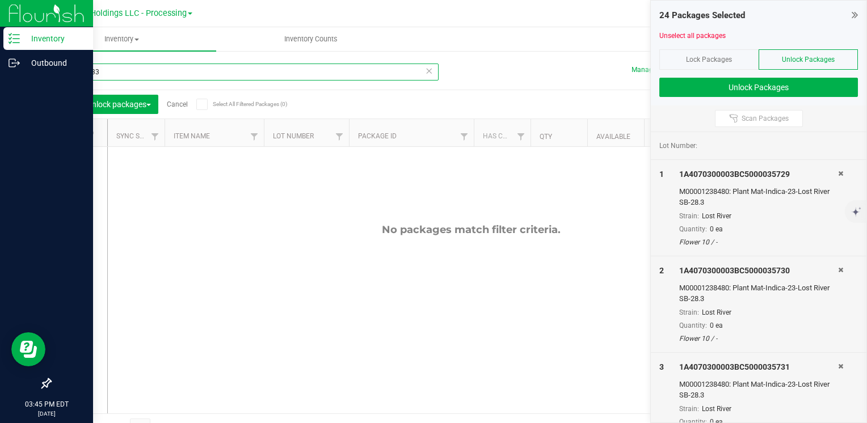
click at [111, 76] on input "00015933" at bounding box center [244, 72] width 389 height 17
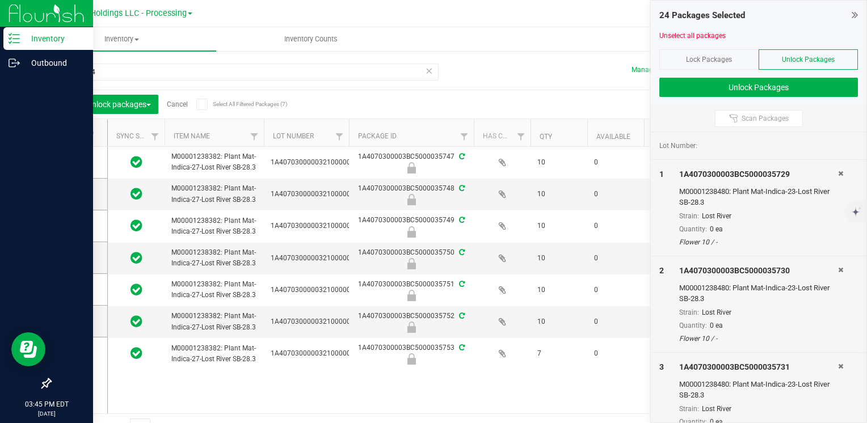
click at [68, 134] on label at bounding box center [81, 132] width 44 height 11
click at [0, 0] on input "checkbox" at bounding box center [0, 0] width 0 height 0
click at [114, 75] on input "0000864" at bounding box center [244, 72] width 389 height 17
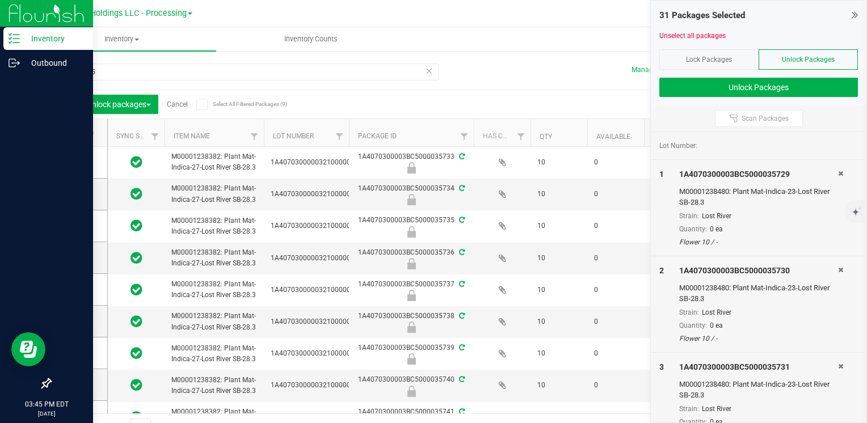
click at [75, 137] on span at bounding box center [74, 132] width 11 height 11
click at [0, 0] on input "checkbox" at bounding box center [0, 0] width 0 height 0
click at [140, 69] on input "0000705" at bounding box center [244, 72] width 389 height 17
click at [139, 69] on input "0000705" at bounding box center [244, 72] width 389 height 17
click at [80, 136] on label at bounding box center [81, 132] width 44 height 11
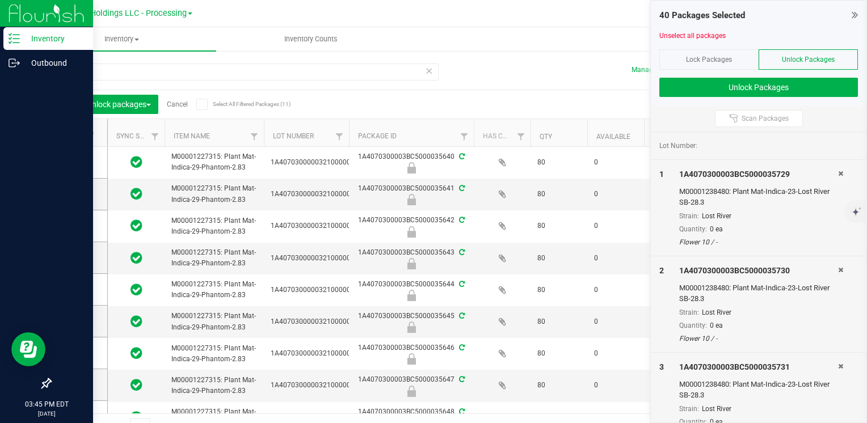
click at [0, 0] on input "checkbox" at bounding box center [0, 0] width 0 height 0
click at [80, 136] on label at bounding box center [81, 132] width 44 height 11
click at [0, 0] on input "checkbox" at bounding box center [0, 0] width 0 height 0
click at [160, 68] on input "000963" at bounding box center [244, 72] width 389 height 17
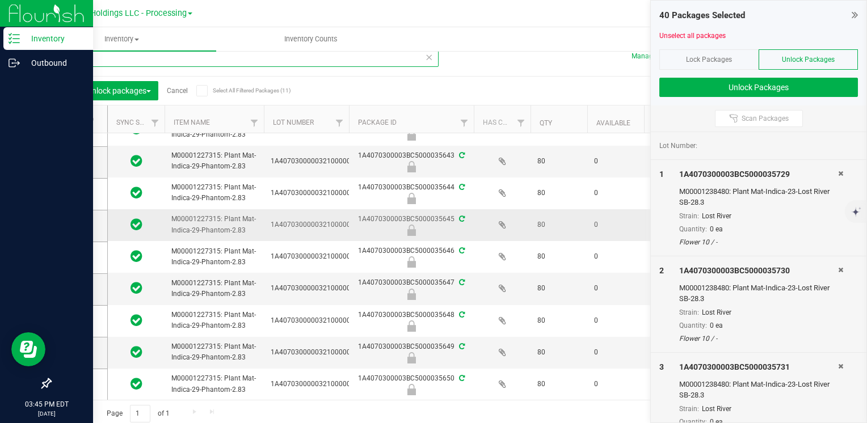
scroll to position [17, 0]
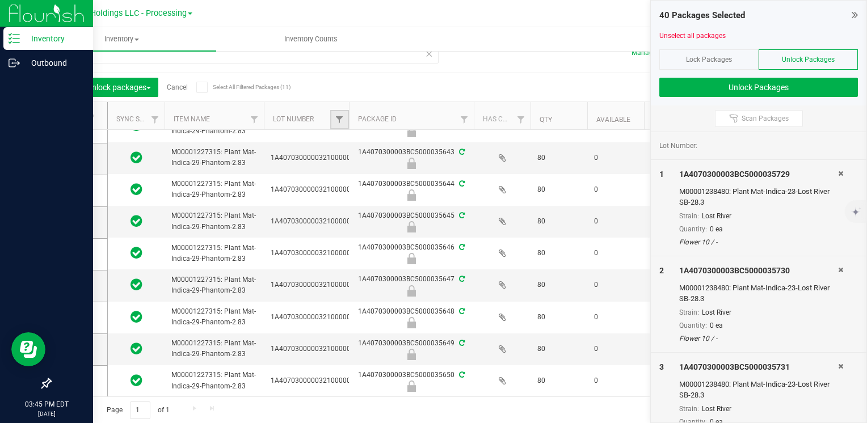
click at [345, 117] on link "Filter" at bounding box center [339, 119] width 19 height 19
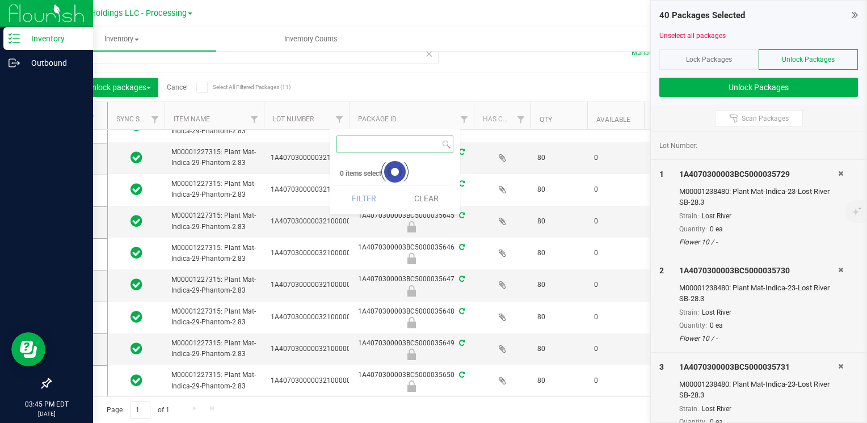
click at [350, 115] on div at bounding box center [349, 116] width 5 height 28
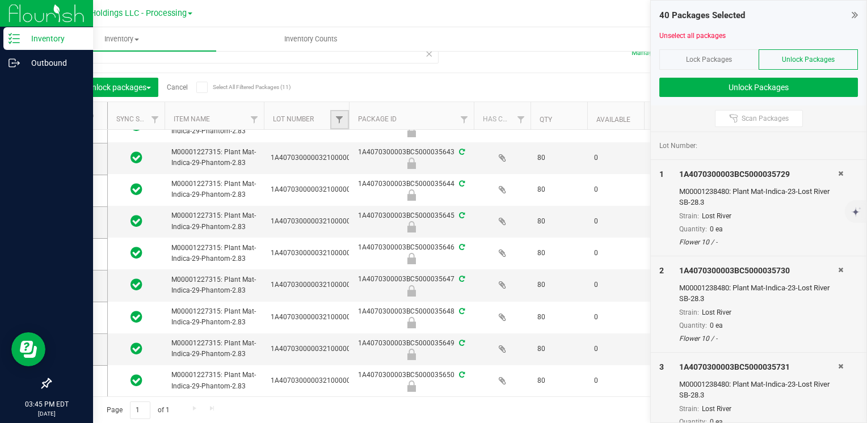
click at [343, 112] on link "Filter" at bounding box center [339, 119] width 19 height 19
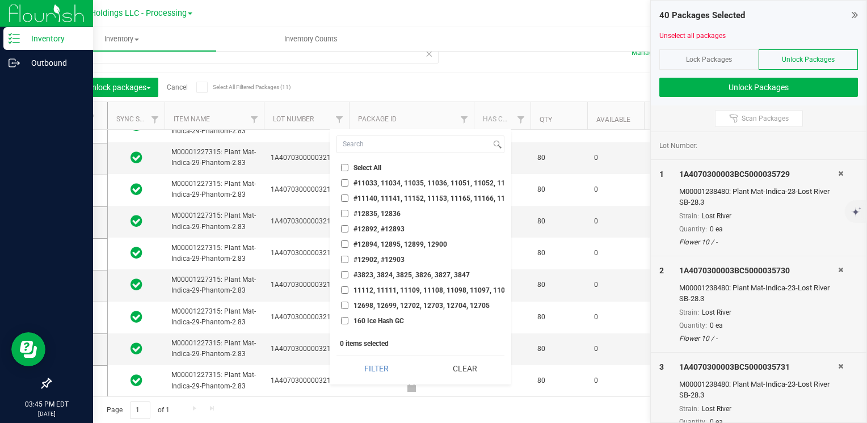
click at [366, 85] on div "Export to Excel Receive Non-Cannabis" at bounding box center [553, 87] width 566 height 19
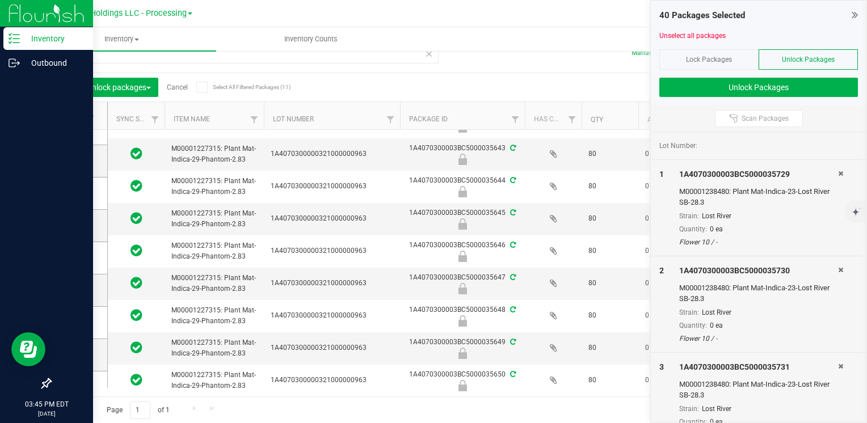
scroll to position [24, 0]
drag, startPoint x: 348, startPoint y: 106, endPoint x: 401, endPoint y: 104, distance: 52.8
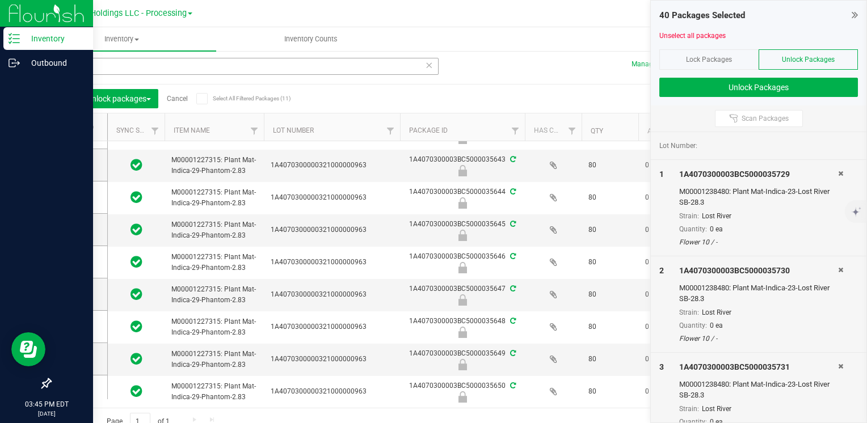
scroll to position [0, 0]
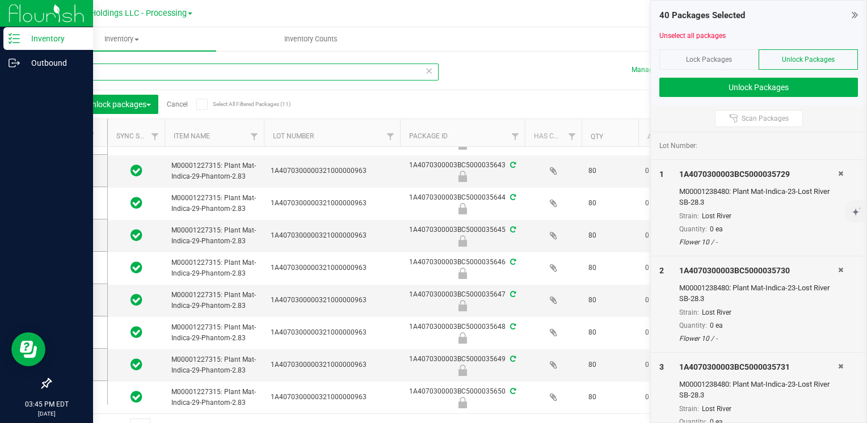
click at [129, 68] on input "000963" at bounding box center [244, 72] width 389 height 17
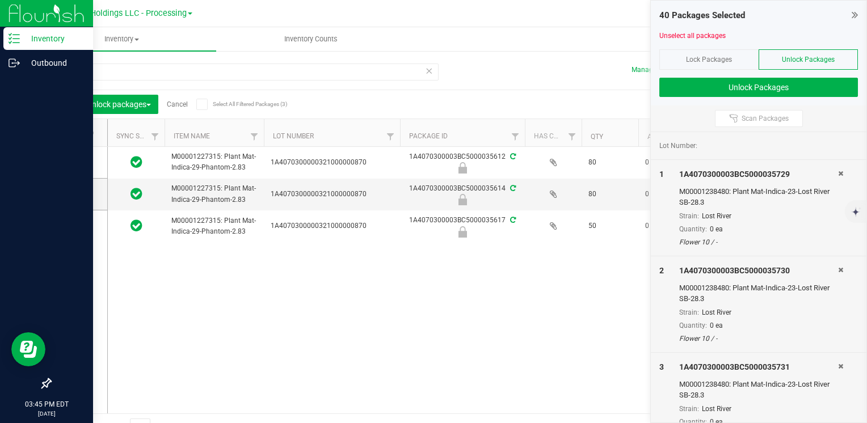
click at [73, 133] on icon at bounding box center [73, 133] width 7 height 0
click at [0, 0] on input "checkbox" at bounding box center [0, 0] width 0 height 0
click at [111, 72] on input "000870" at bounding box center [244, 72] width 389 height 17
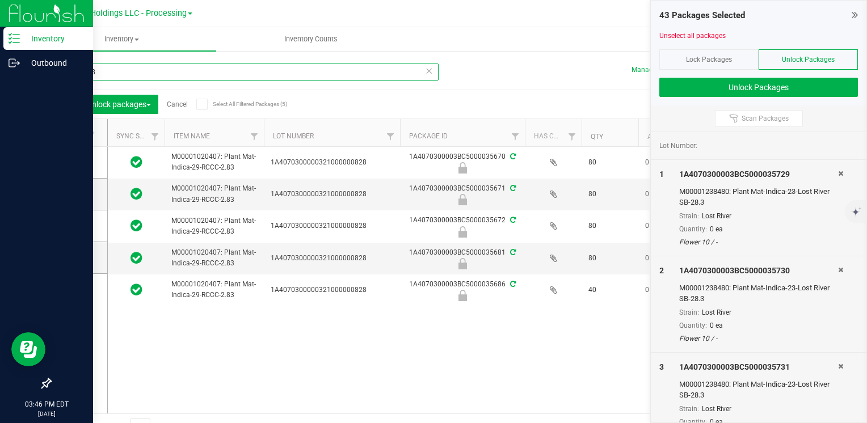
type input "0000828"
click at [74, 133] on icon at bounding box center [73, 133] width 7 height 0
click at [0, 0] on input "checkbox" at bounding box center [0, 0] width 0 height 0
click at [108, 74] on input "0000828" at bounding box center [244, 72] width 389 height 17
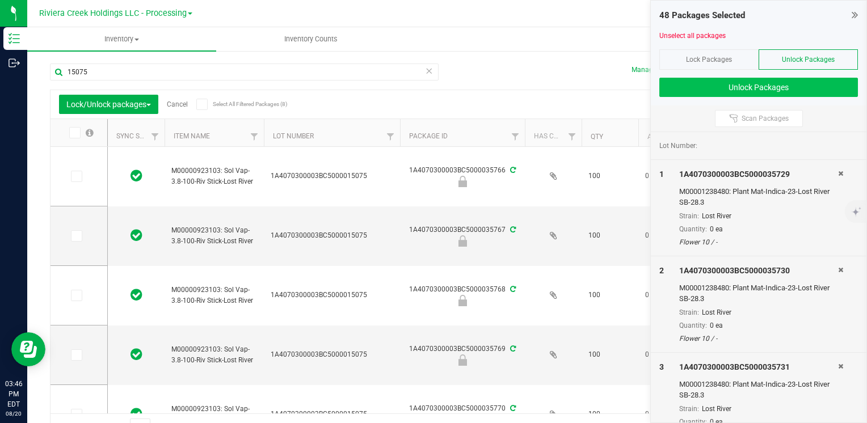
type input "15075"
click at [679, 93] on button "Unlock Packages" at bounding box center [759, 87] width 199 height 19
